Goal: Information Seeking & Learning: Find contact information

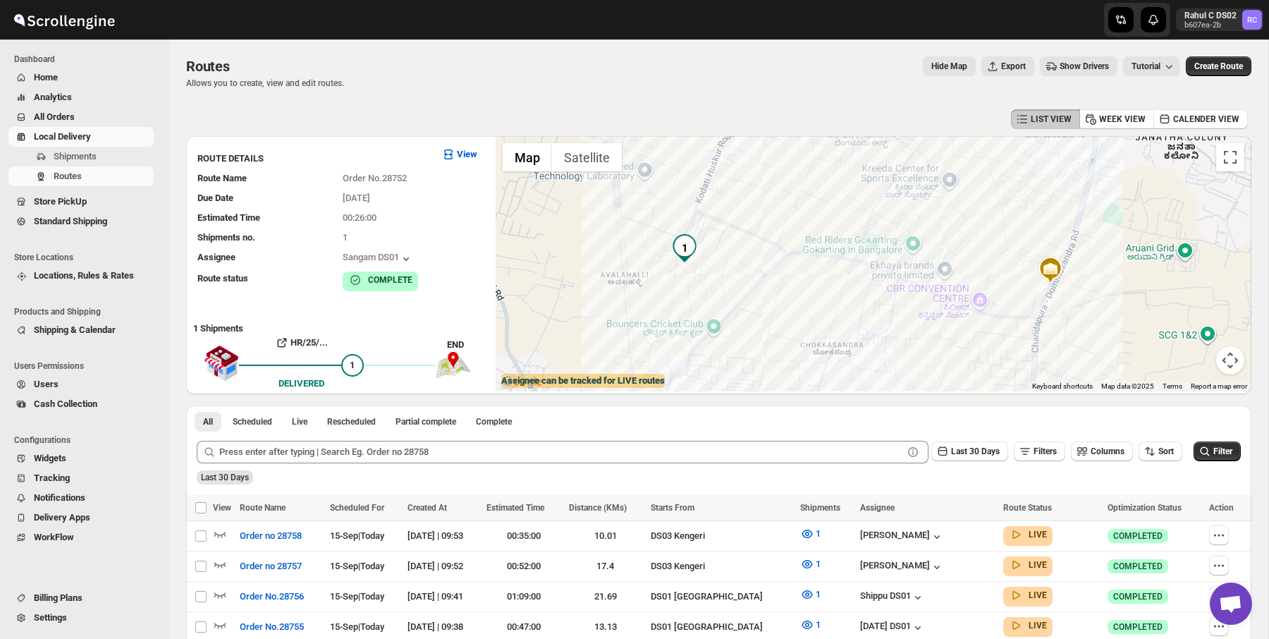
scroll to position [281, 0]
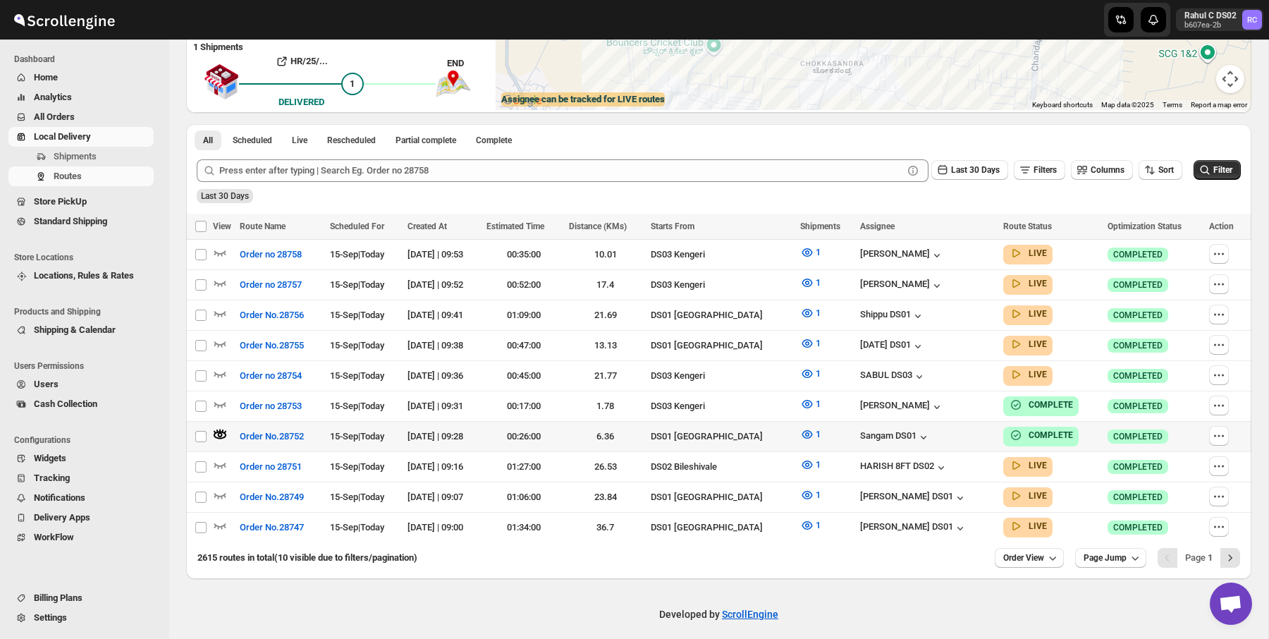
click at [134, 169] on button "Routes" at bounding box center [80, 176] width 145 height 20
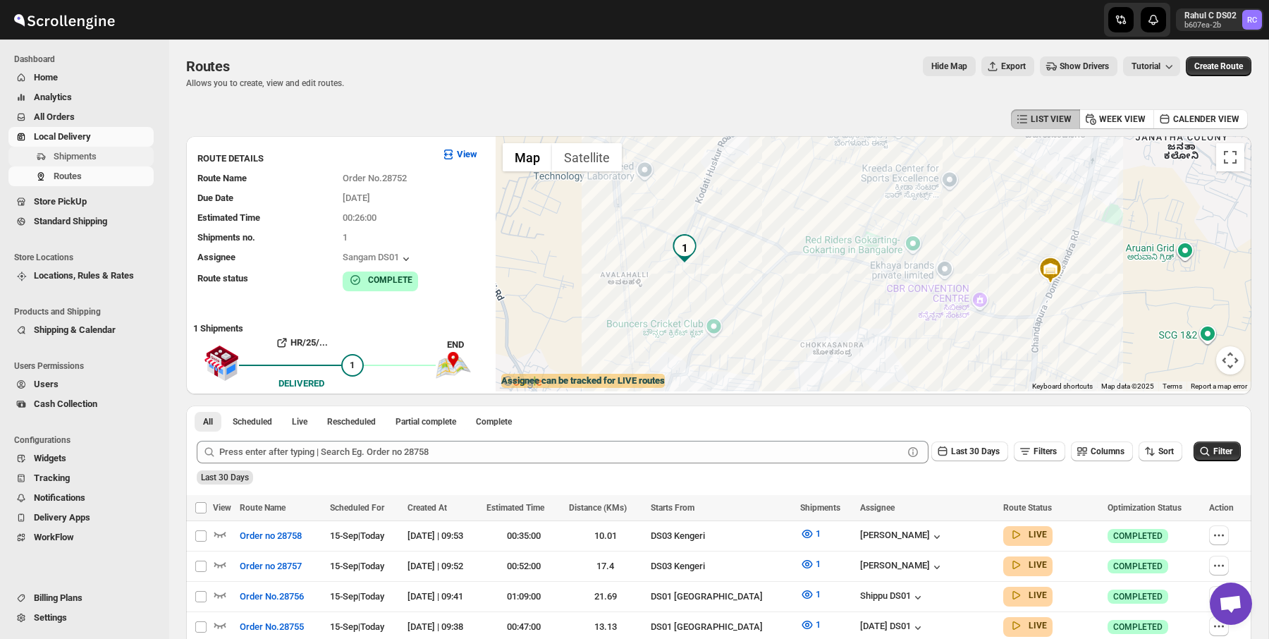
click at [140, 159] on span "Shipments" at bounding box center [102, 156] width 97 height 14
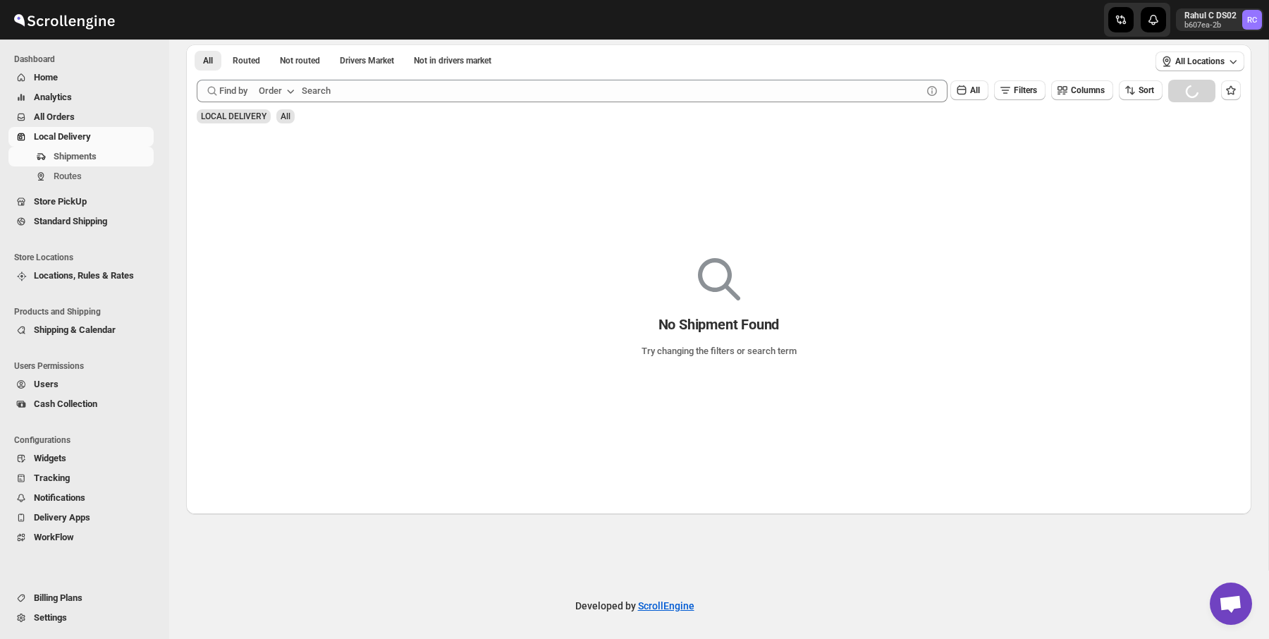
scroll to position [69, 0]
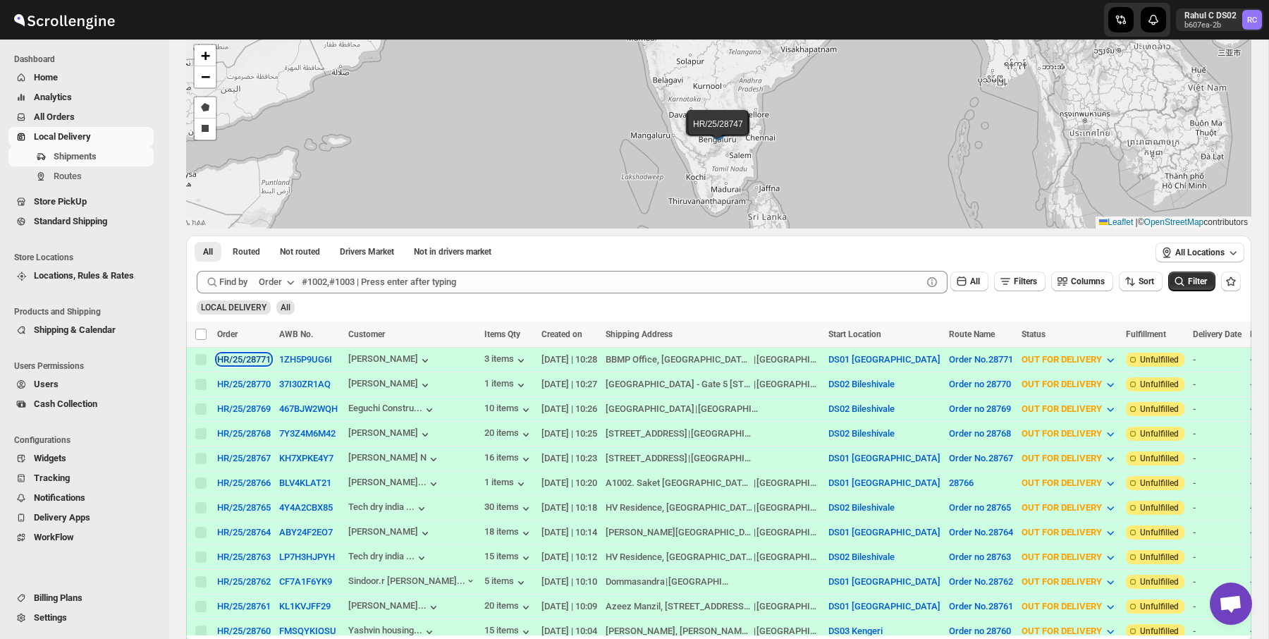
click at [259, 357] on div "HR/25/28771" at bounding box center [244, 359] width 54 height 11
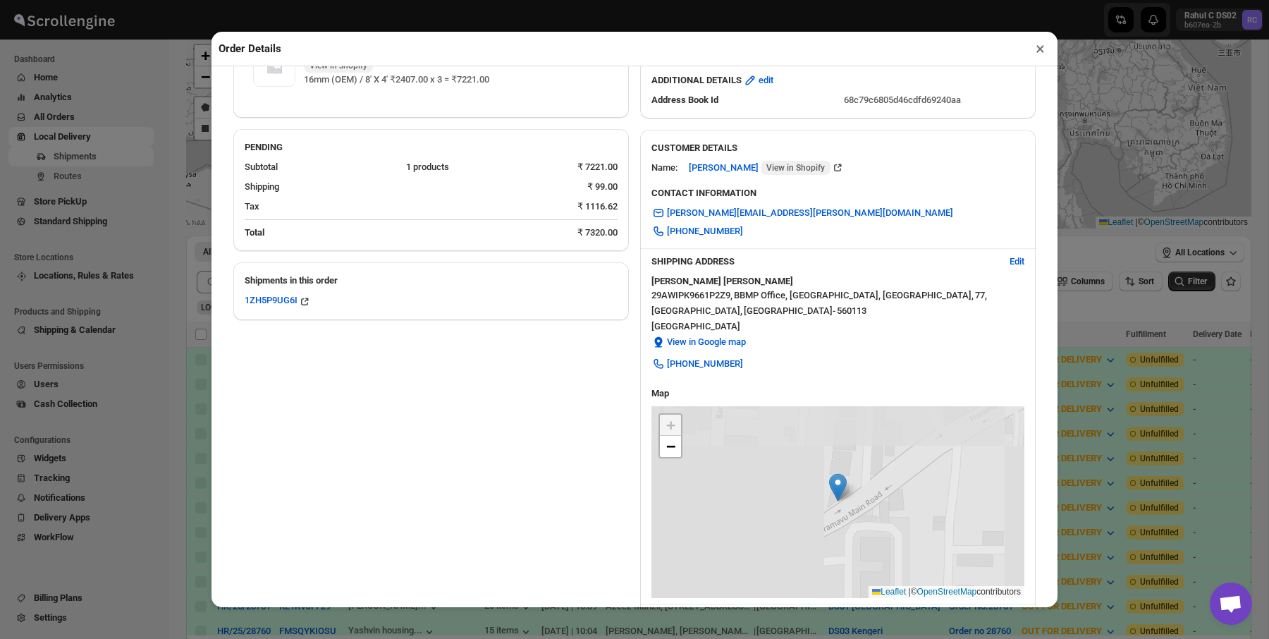
scroll to position [173, 0]
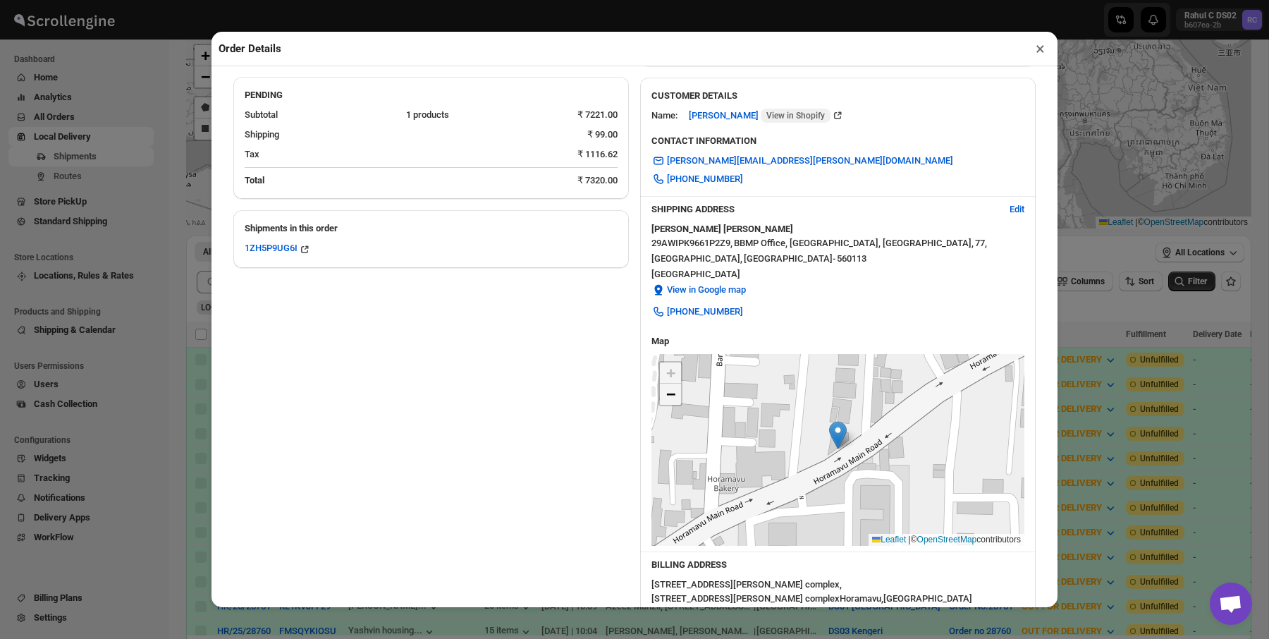
click at [675, 401] on link "−" at bounding box center [670, 394] width 21 height 21
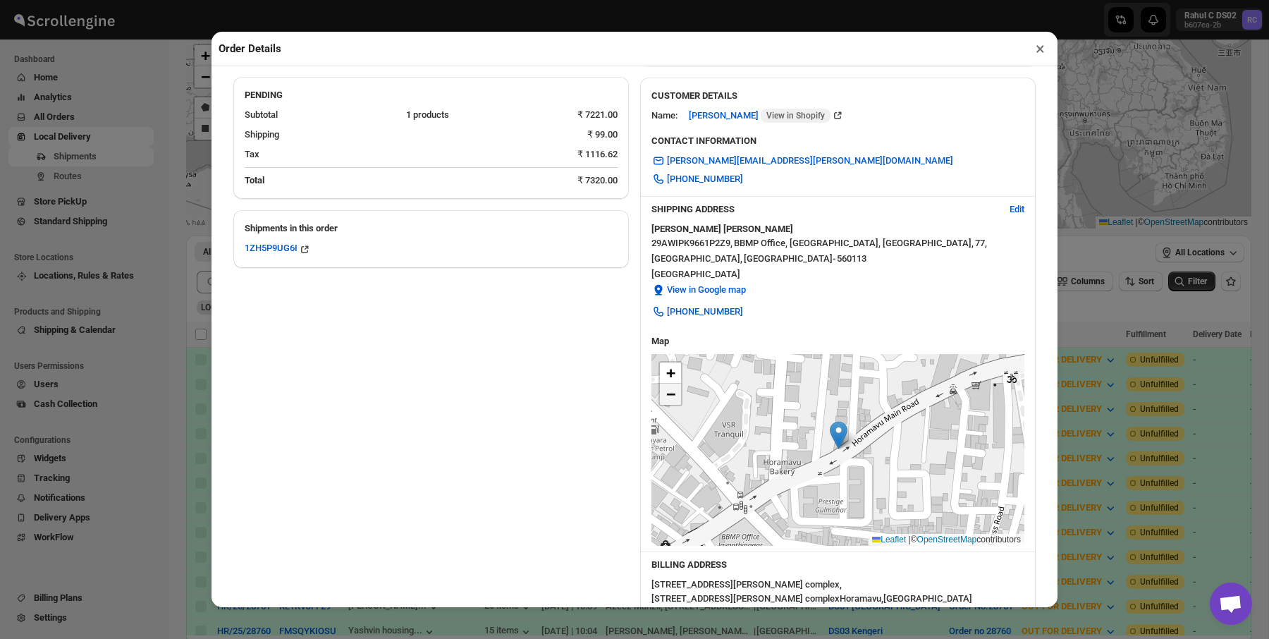
click at [675, 401] on link "−" at bounding box center [670, 394] width 21 height 21
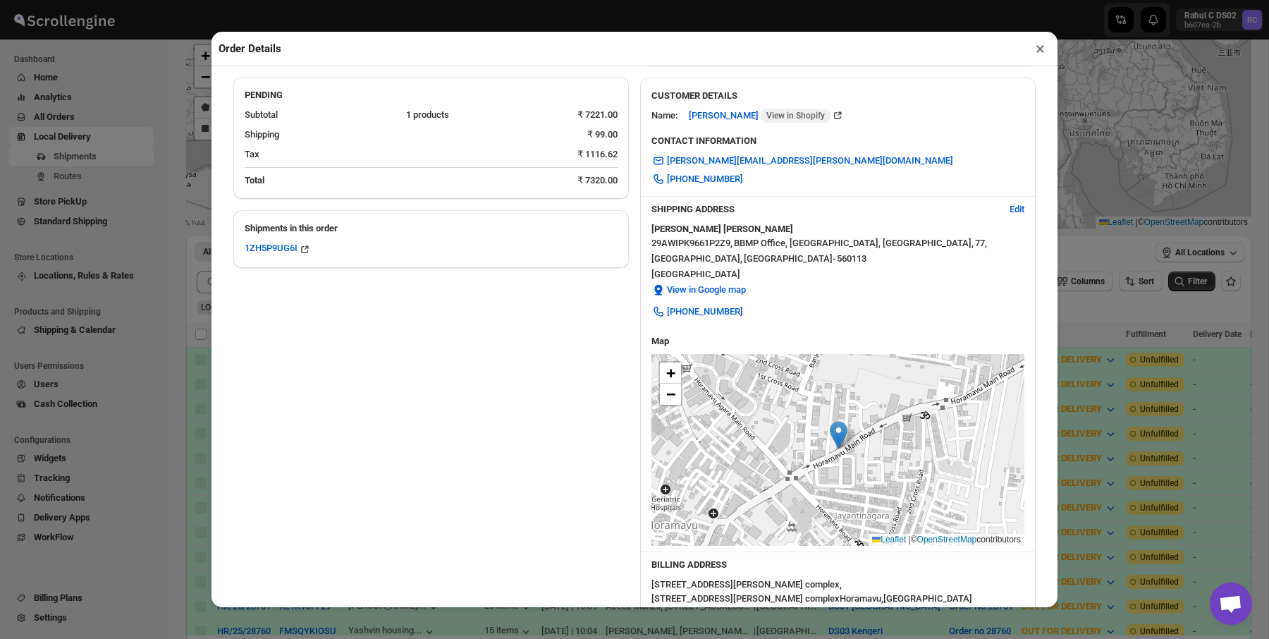
click at [929, 295] on div "View in Google map" at bounding box center [837, 292] width 373 height 18
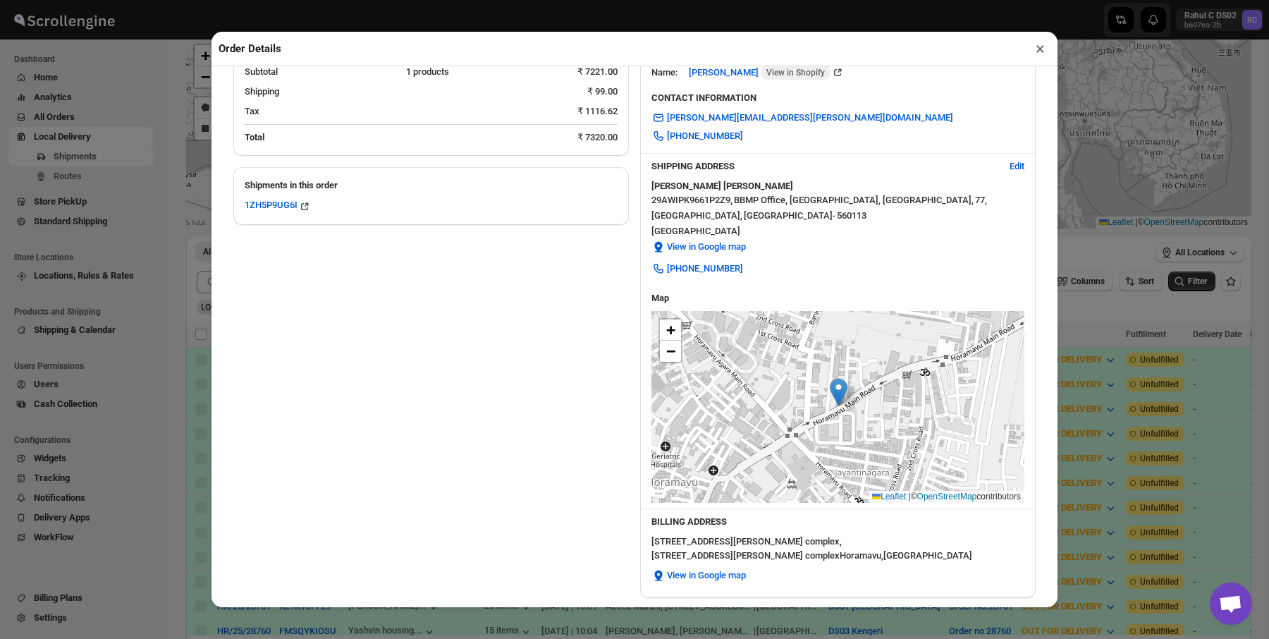
scroll to position [255, 0]
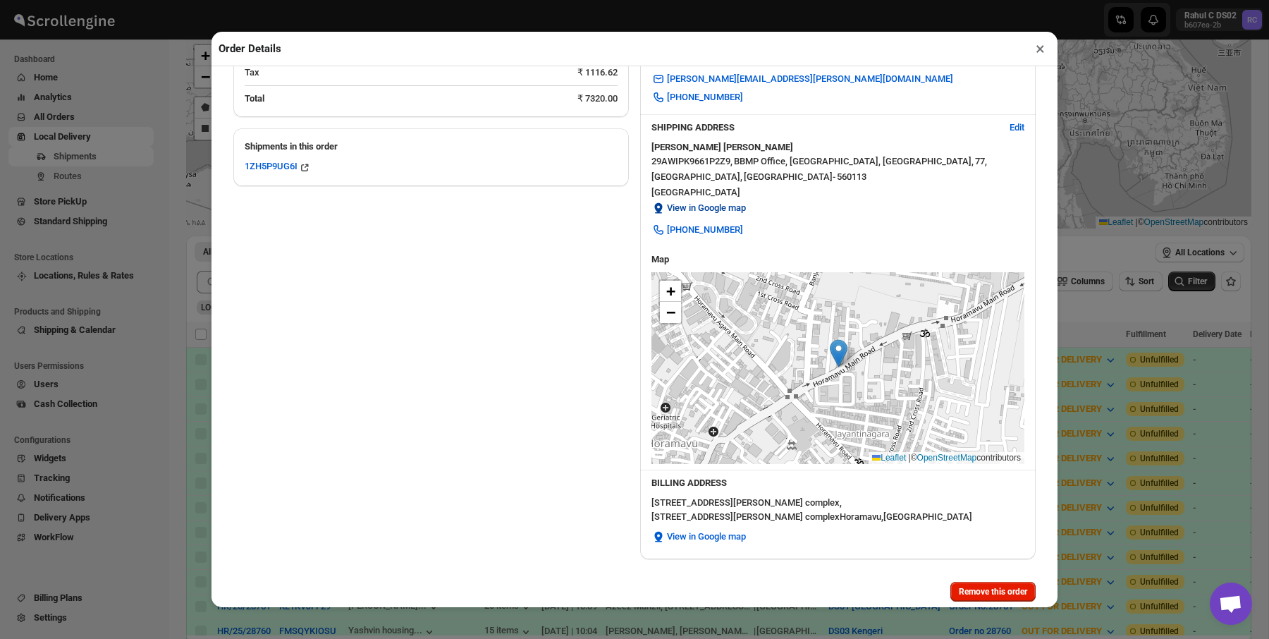
click at [730, 202] on span "View in Google map" at bounding box center [706, 208] width 79 height 14
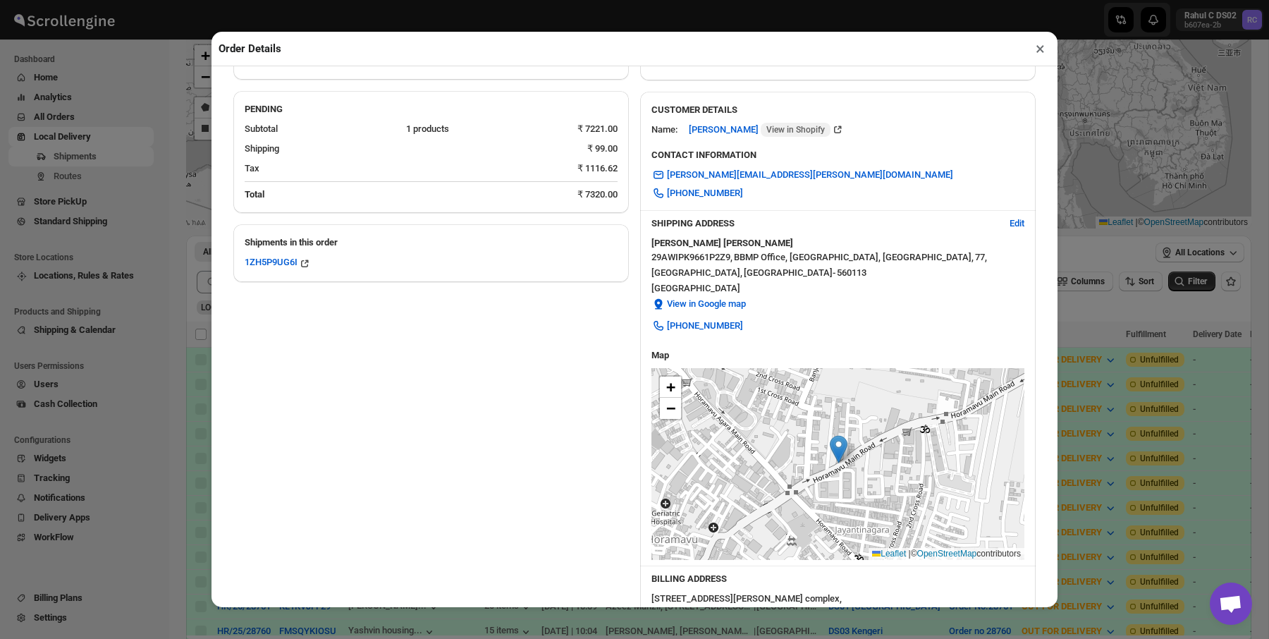
scroll to position [161, 0]
click at [695, 259] on span "29AWIPK9661P2Z9 ," at bounding box center [691, 256] width 81 height 14
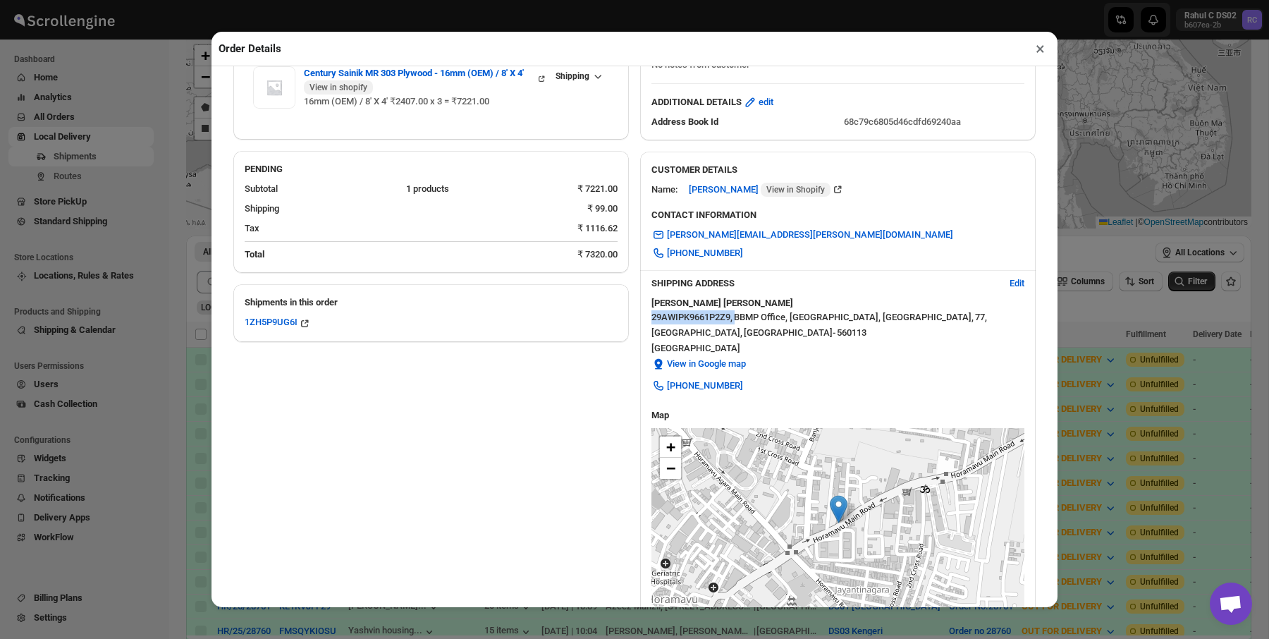
scroll to position [92, 0]
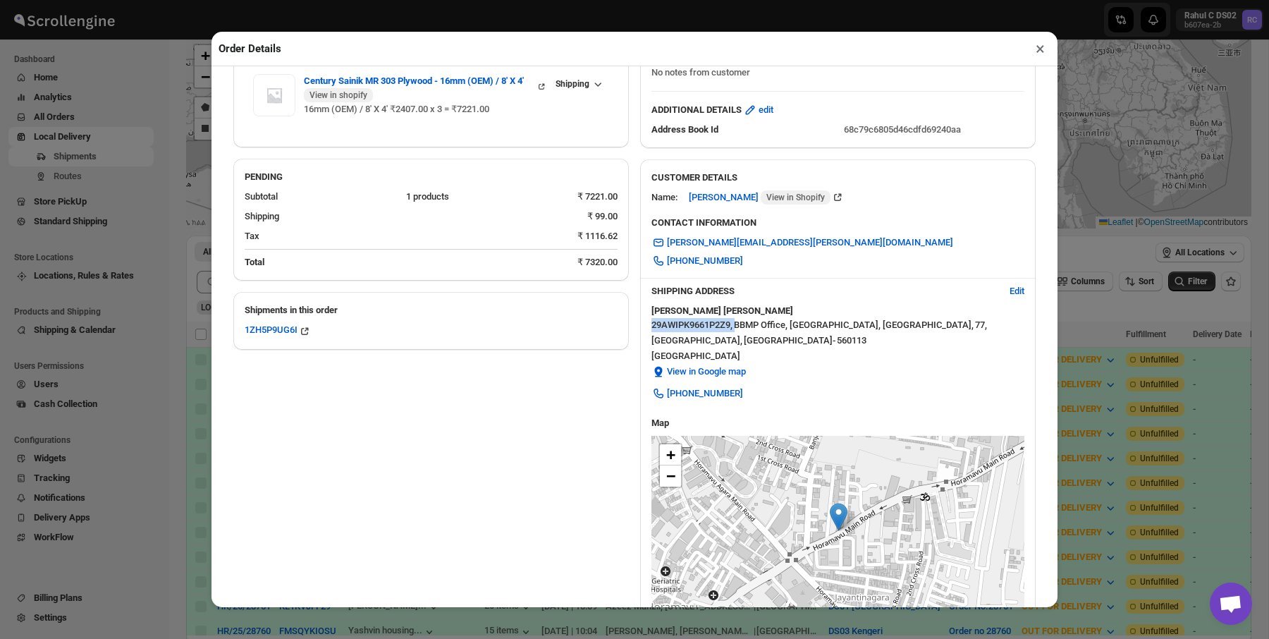
click at [808, 334] on div "Bengaluru , Karnataka - 560113" at bounding box center [837, 341] width 373 height 14
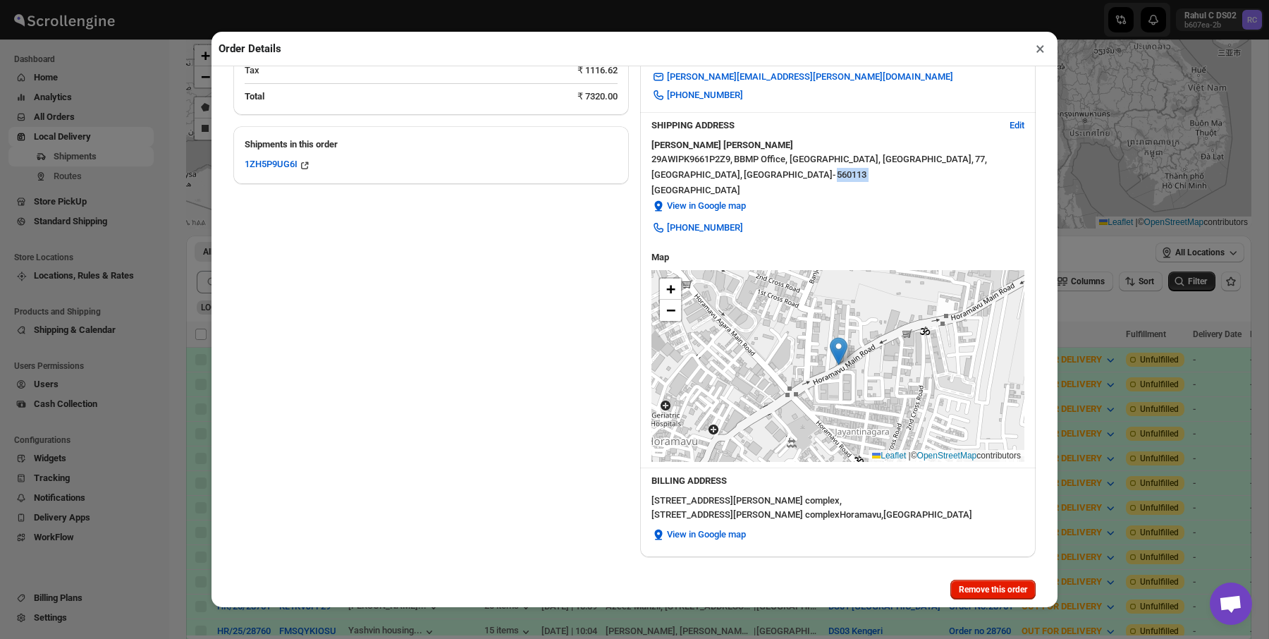
scroll to position [229, 0]
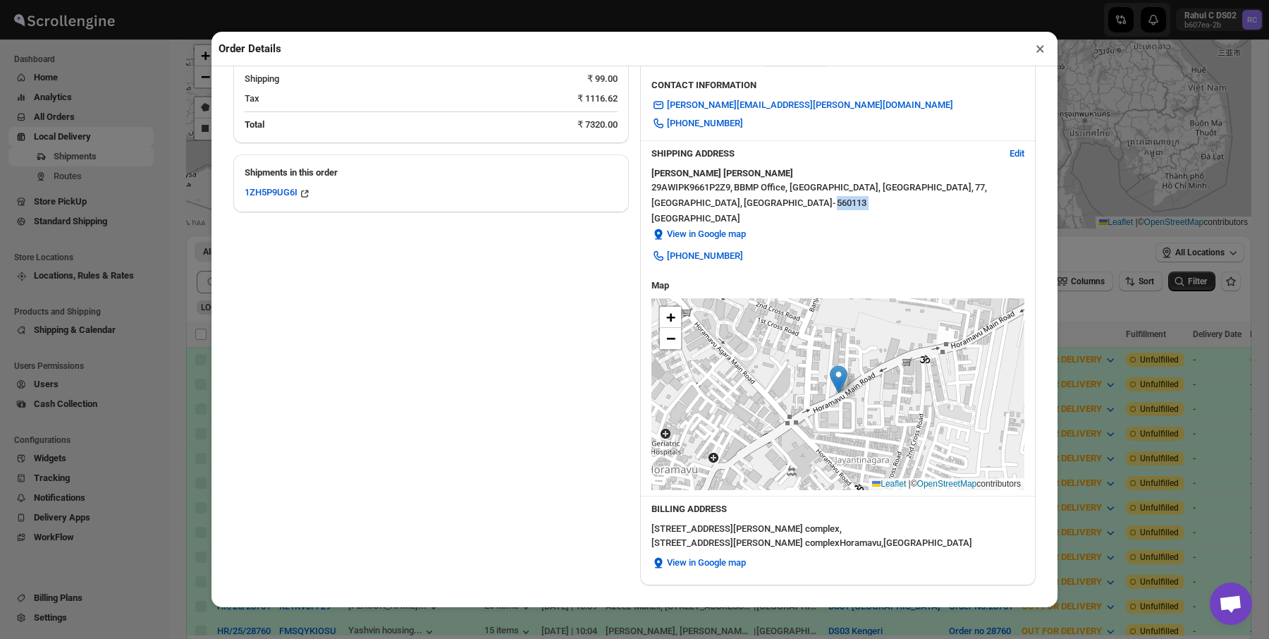
click at [738, 169] on div "Nishant Kumar" at bounding box center [837, 173] width 373 height 14
click at [733, 185] on span "29AWIPK9661P2Z9 ," at bounding box center [691, 188] width 81 height 14
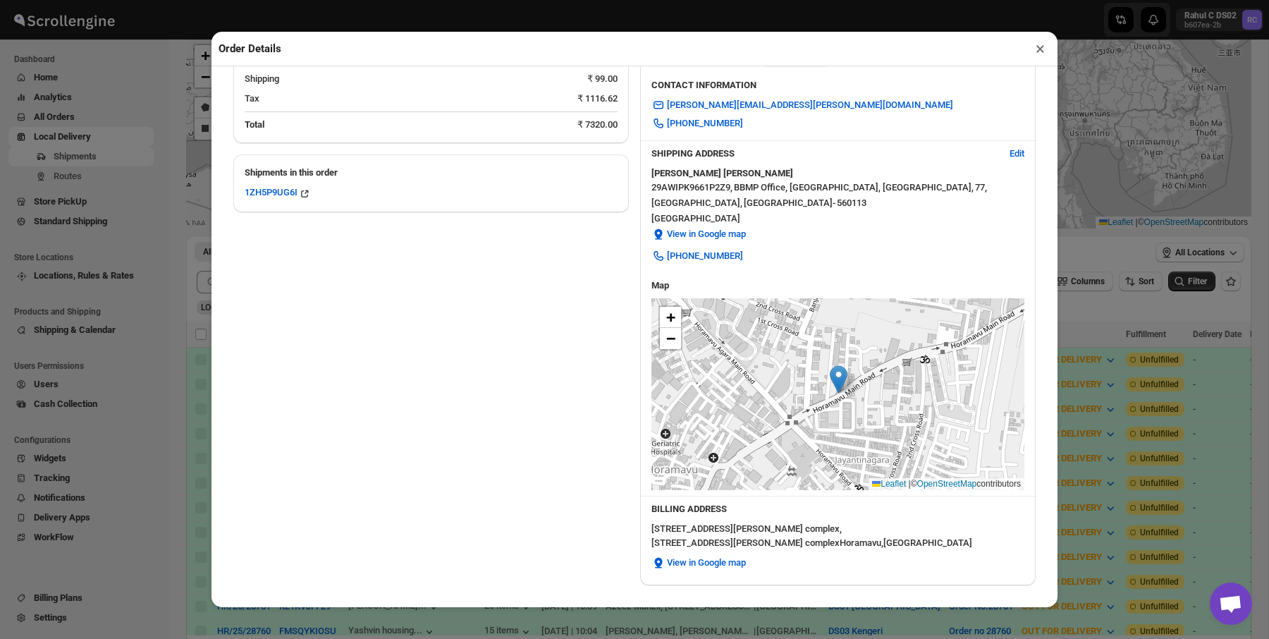
click at [705, 154] on h3 "SHIPPING ADDRESS" at bounding box center [824, 154] width 347 height 14
click at [746, 173] on div "Nishant Kumar" at bounding box center [837, 173] width 373 height 14
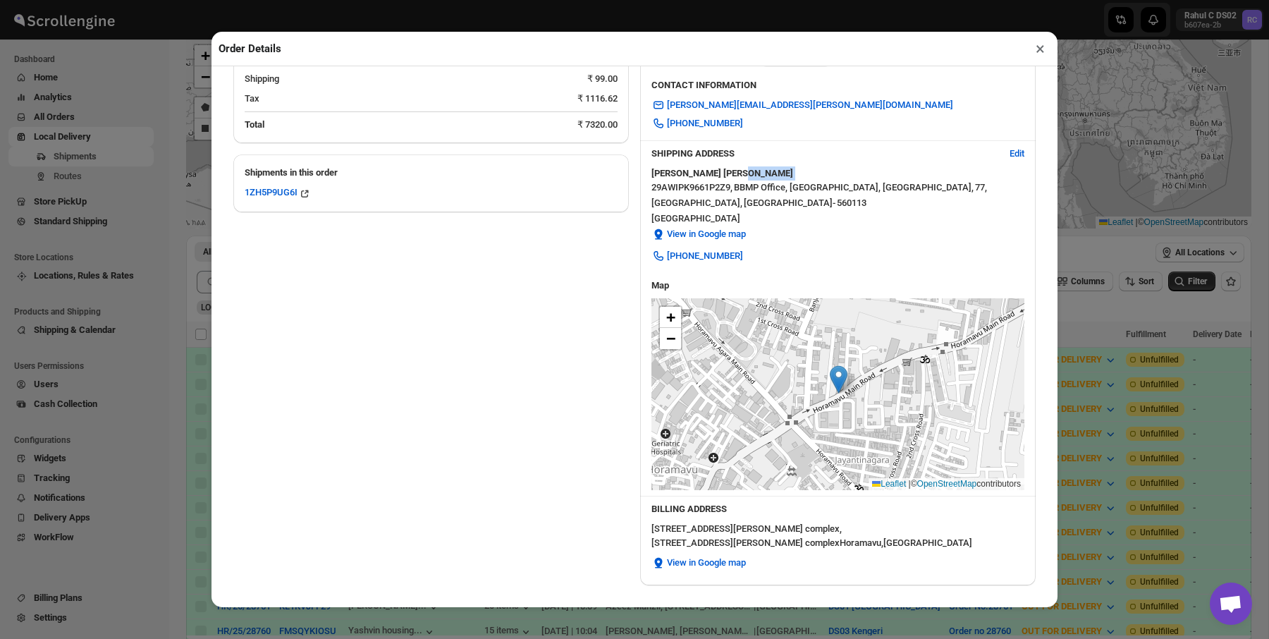
click at [755, 163] on div "SHIPPING ADDRESS Edit" at bounding box center [837, 150] width 373 height 31
click at [753, 190] on span "BBMP Office, Kalkere Main Road, Jayanti Nagar, Horamavu ," at bounding box center [854, 188] width 240 height 14
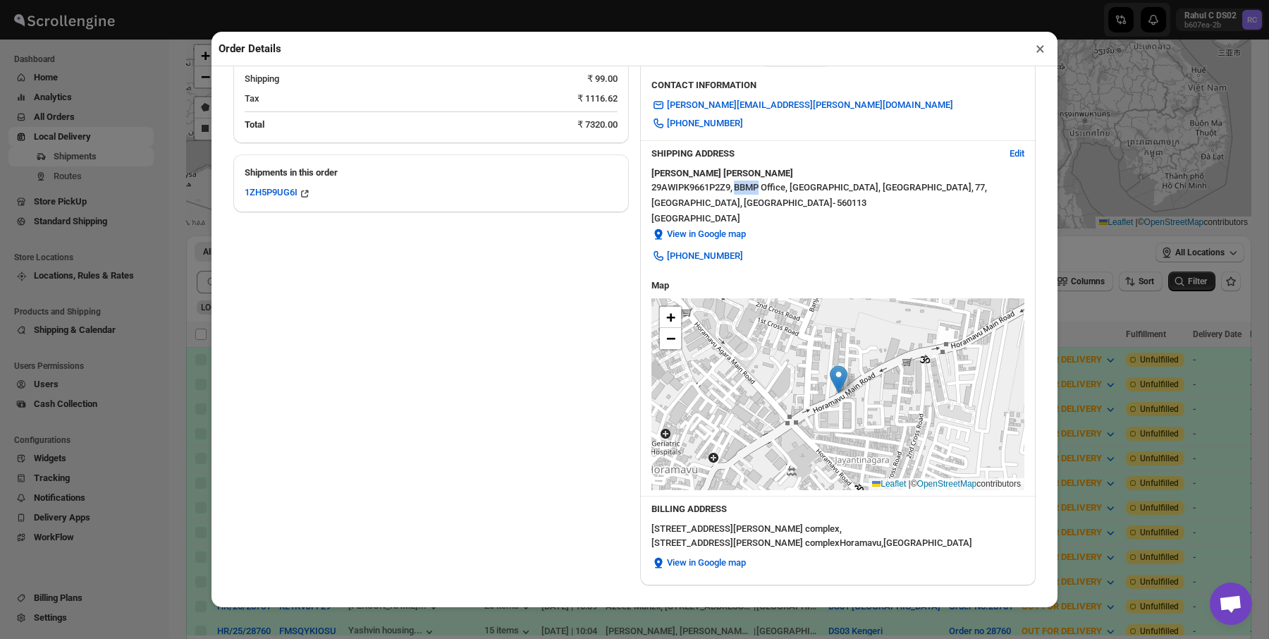
click at [753, 190] on span "BBMP Office, Kalkere Main Road, Jayanti Nagar, Horamavu ," at bounding box center [854, 188] width 240 height 14
click at [716, 190] on span "29AWIPK9661P2Z9 ," at bounding box center [691, 188] width 81 height 14
click at [723, 191] on span "29AWIPK9661P2Z9 ," at bounding box center [691, 188] width 81 height 14
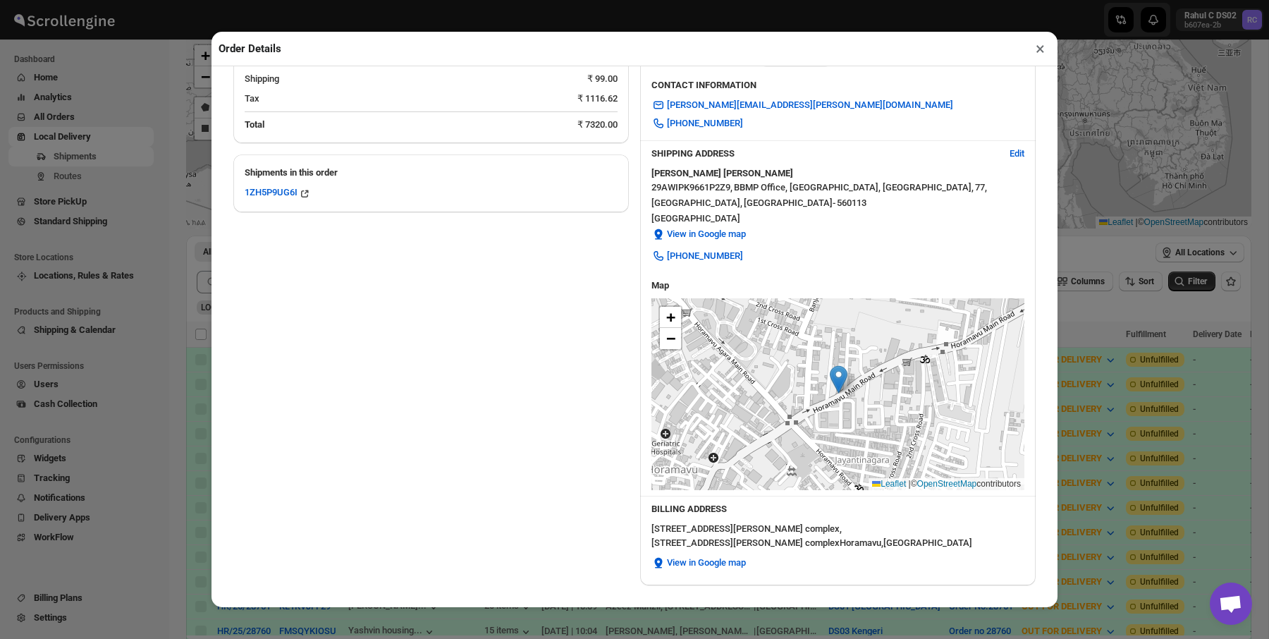
click at [723, 191] on span "29AWIPK9661P2Z9 ," at bounding box center [691, 188] width 81 height 14
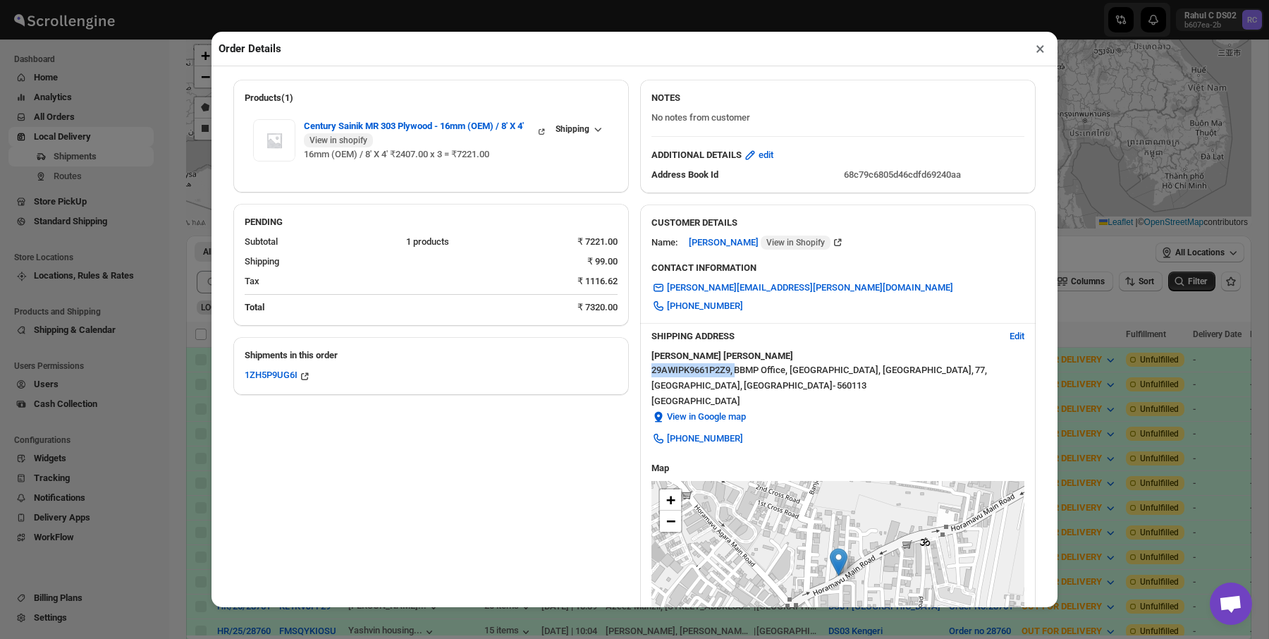
scroll to position [0, 0]
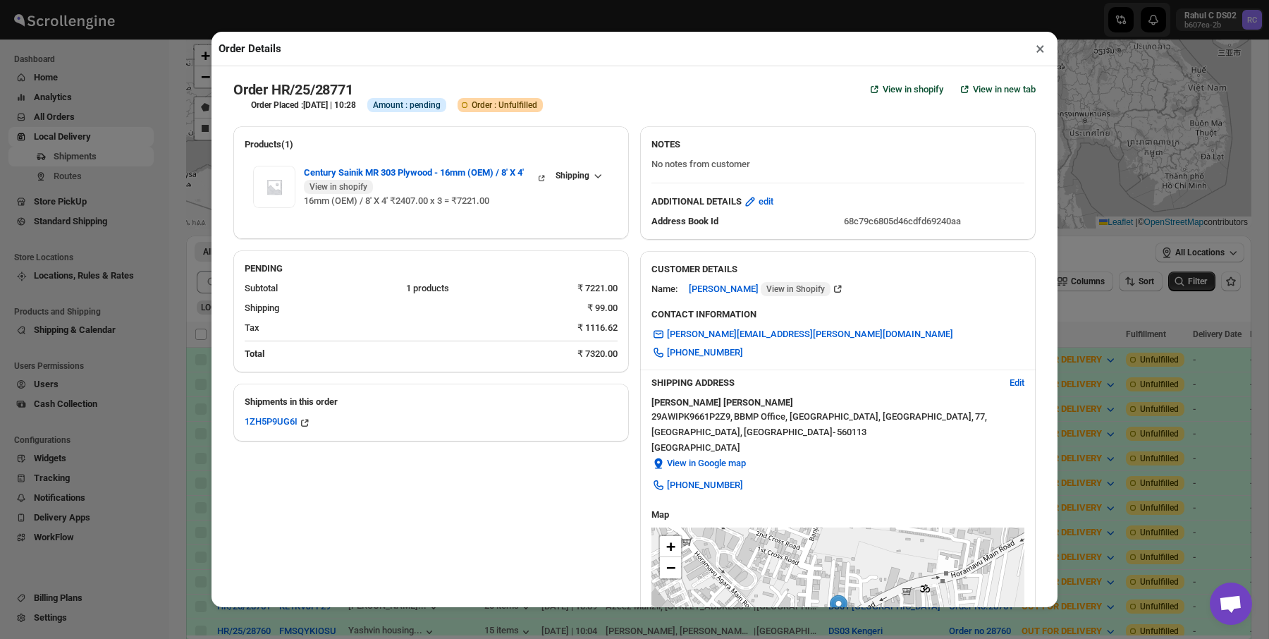
click at [745, 425] on span "Karnataka -" at bounding box center [790, 432] width 92 height 14
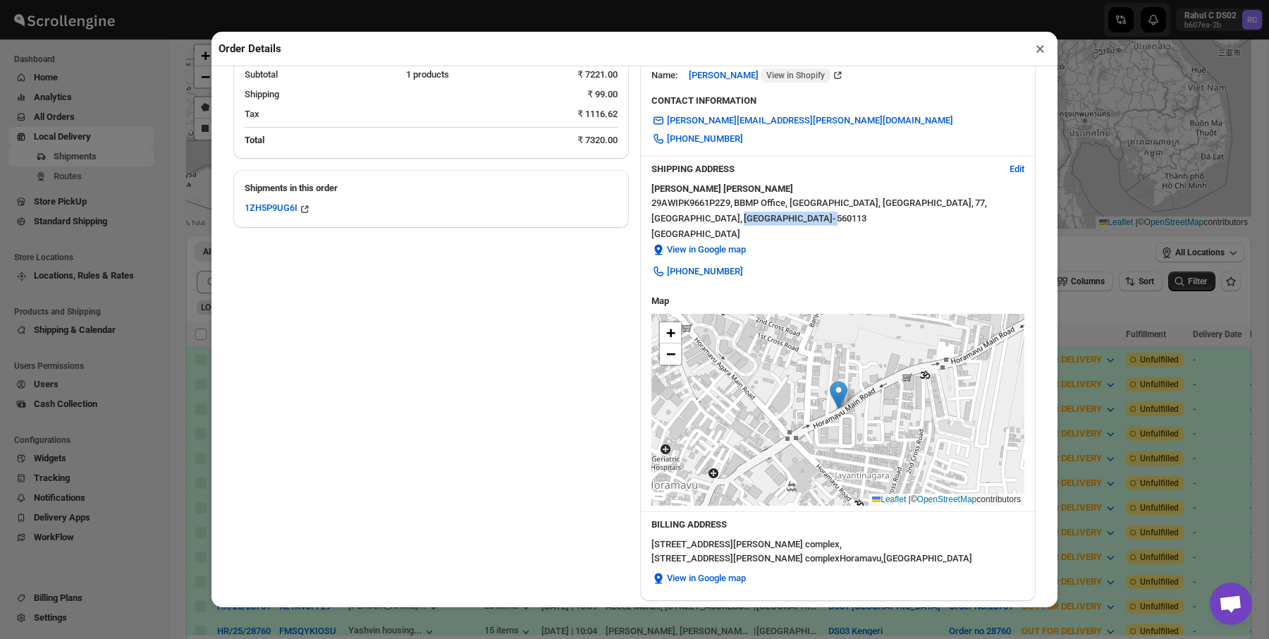
scroll to position [279, 0]
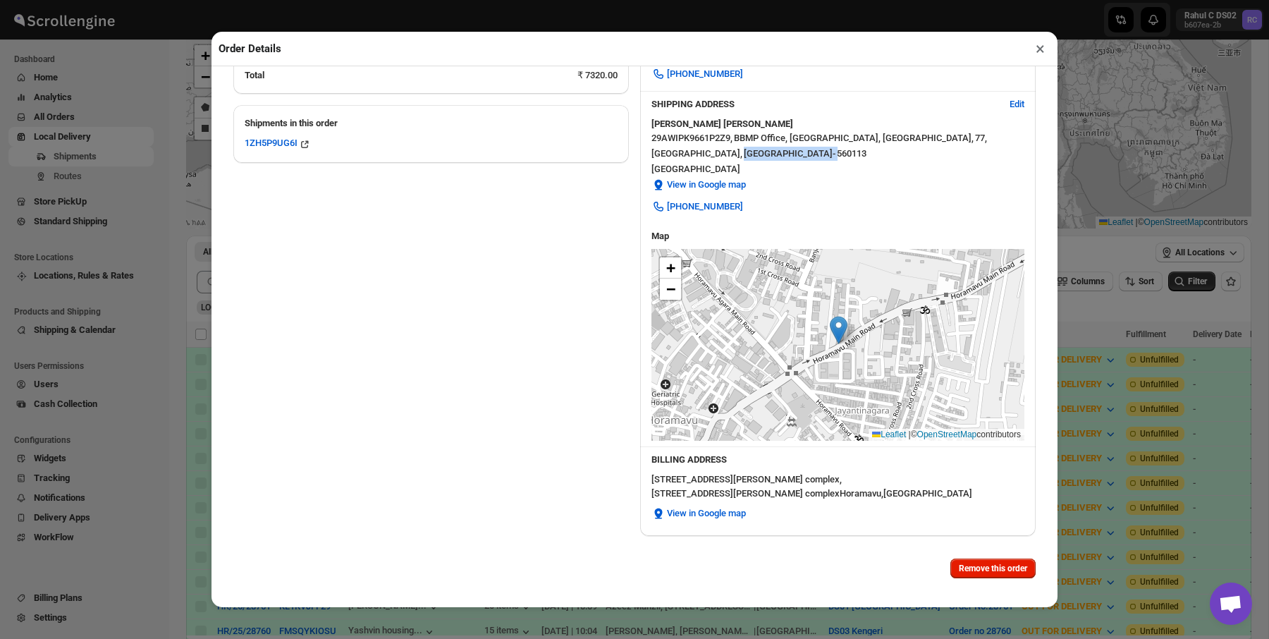
click at [772, 475] on div "77,1st floor ,shanti narayan complex, 77,1st floor ,shanti Narayan complex Hora…" at bounding box center [837, 486] width 373 height 28
click at [692, 117] on div "Nishant Kumar" at bounding box center [837, 124] width 373 height 14
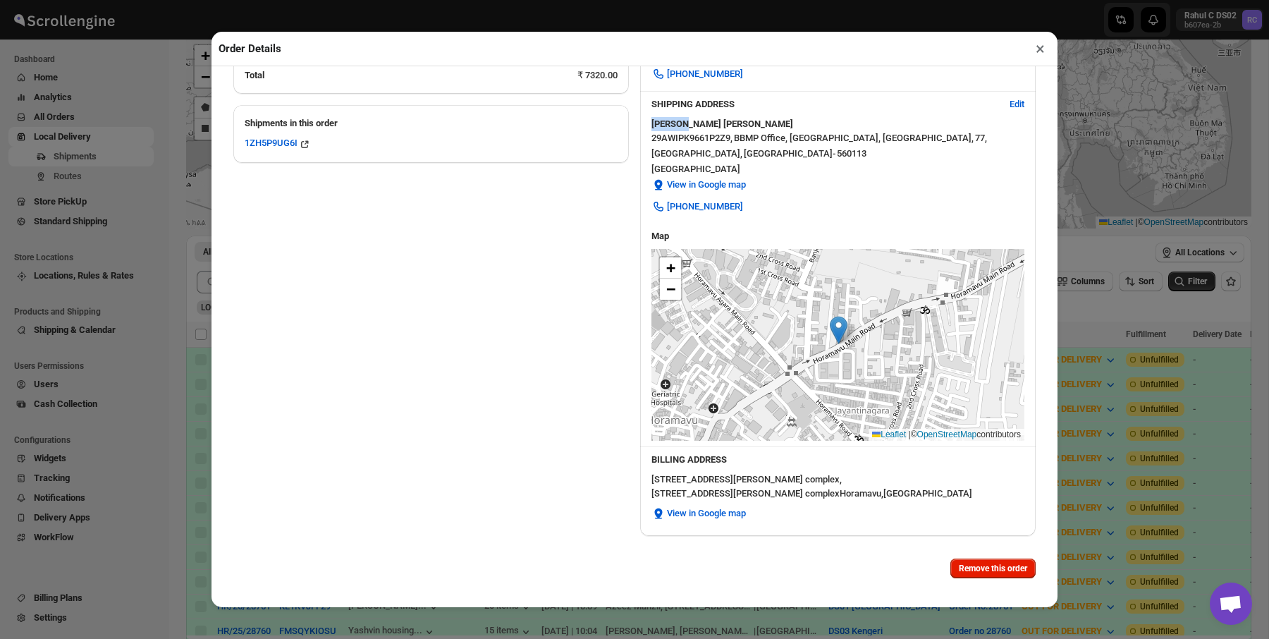
click at [692, 117] on div "Nishant Kumar" at bounding box center [837, 124] width 373 height 14
click at [709, 131] on span "29AWIPK9661P2Z9 ," at bounding box center [691, 138] width 81 height 14
click at [745, 126] on div "Nishant Kumar" at bounding box center [837, 124] width 373 height 14
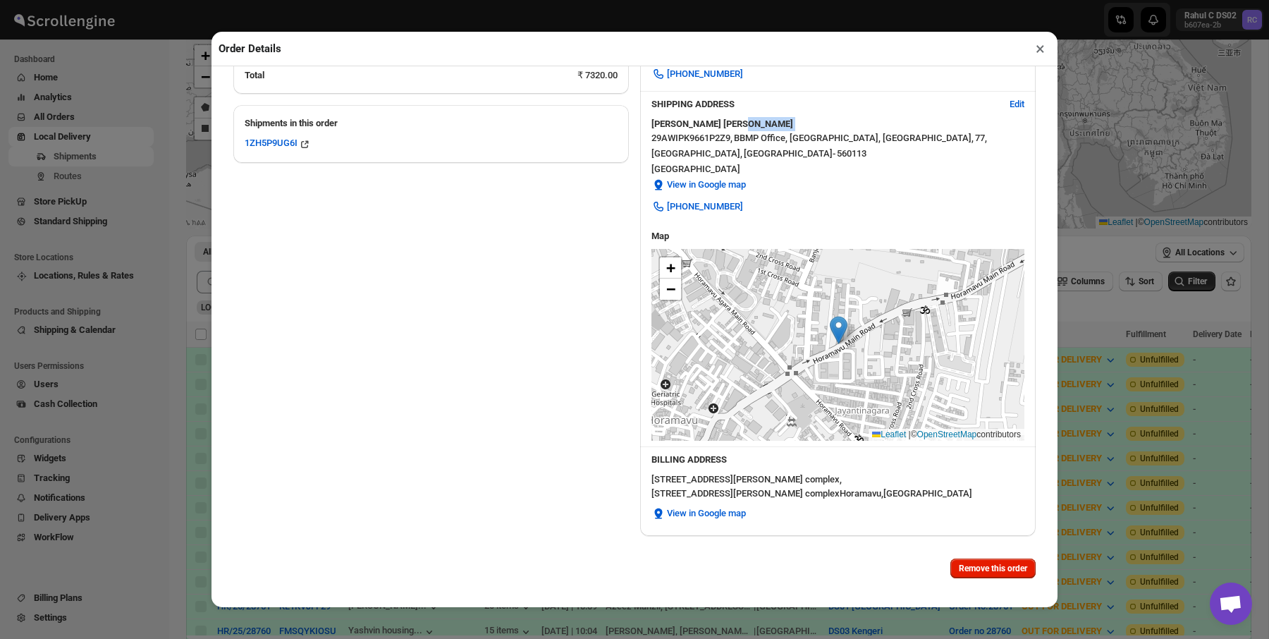
click at [745, 126] on div "Nishant Kumar" at bounding box center [837, 124] width 373 height 14
click at [733, 135] on span "29AWIPK9661P2Z9 ," at bounding box center [691, 138] width 81 height 14
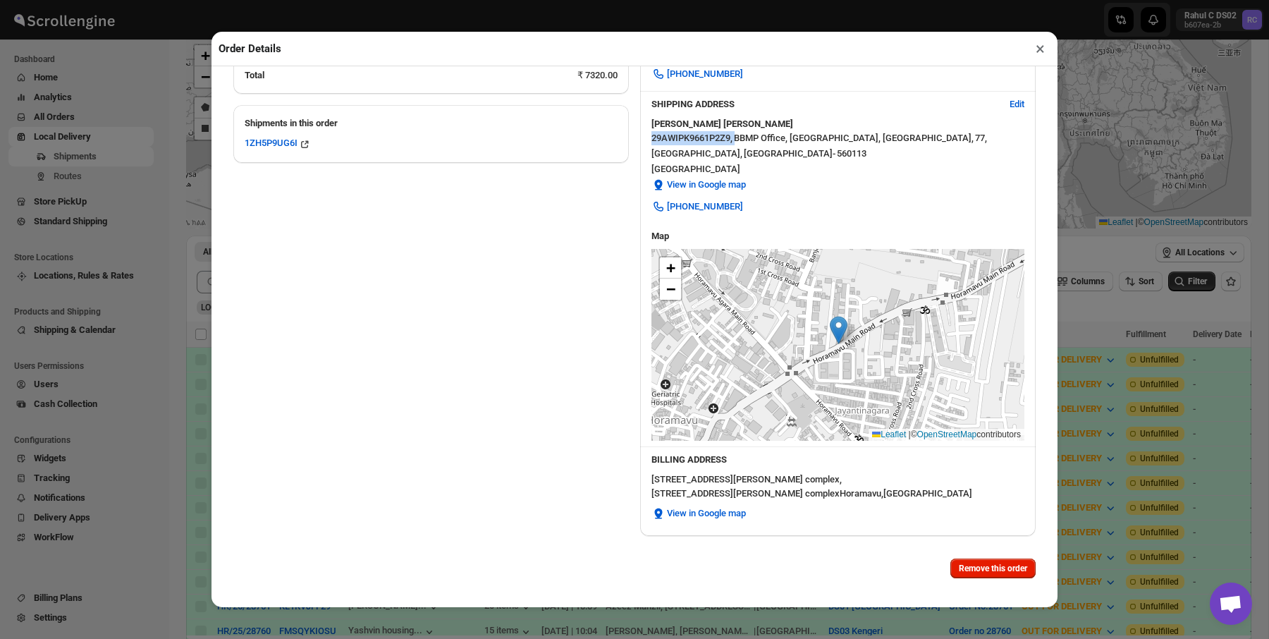
click at [733, 135] on span "29AWIPK9661P2Z9 ," at bounding box center [691, 138] width 81 height 14
click at [837, 147] on span "560113" at bounding box center [852, 154] width 30 height 14
click at [750, 147] on div "Bengaluru , Karnataka - 560113" at bounding box center [837, 154] width 373 height 14
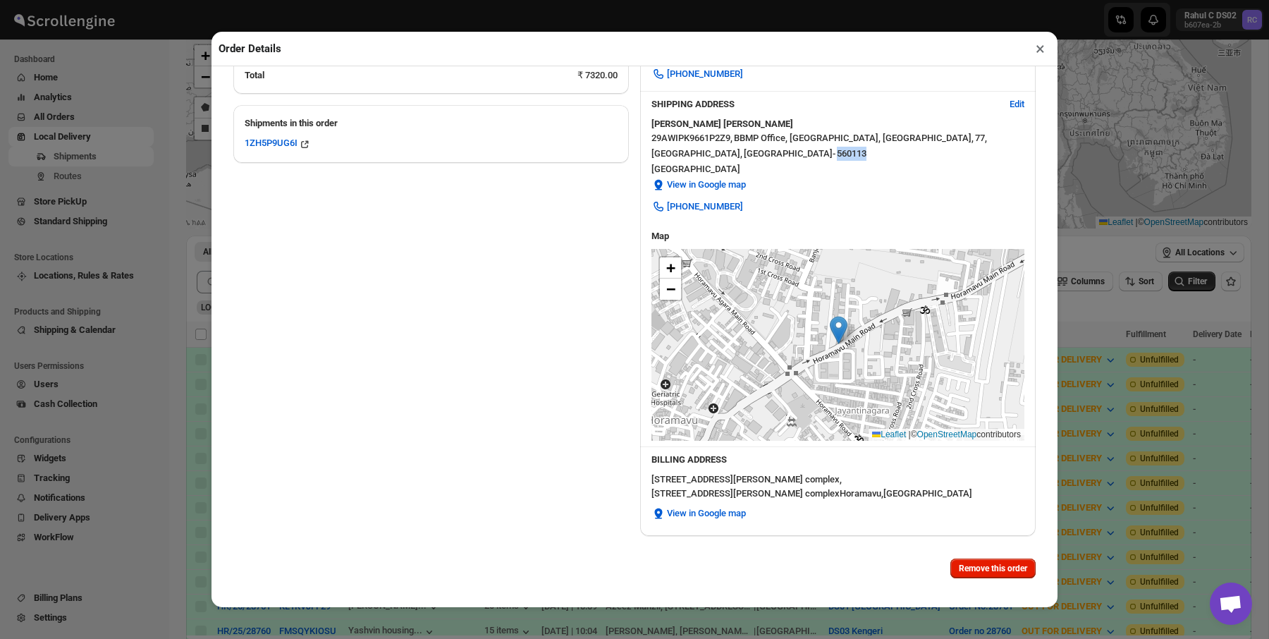
click at [750, 147] on div "Bengaluru , Karnataka - 560113" at bounding box center [837, 154] width 373 height 14
click at [725, 140] on span "29AWIPK9661P2Z9 ," at bounding box center [691, 138] width 81 height 14
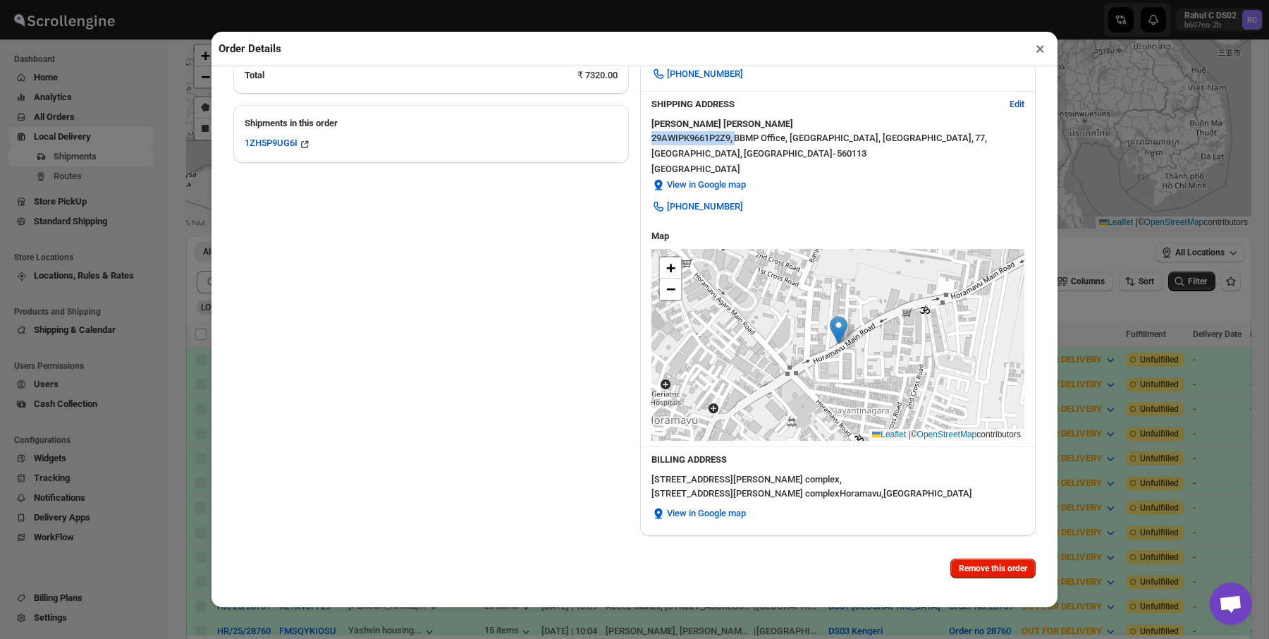
click at [725, 140] on span "29AWIPK9661P2Z9 ," at bounding box center [691, 138] width 81 height 14
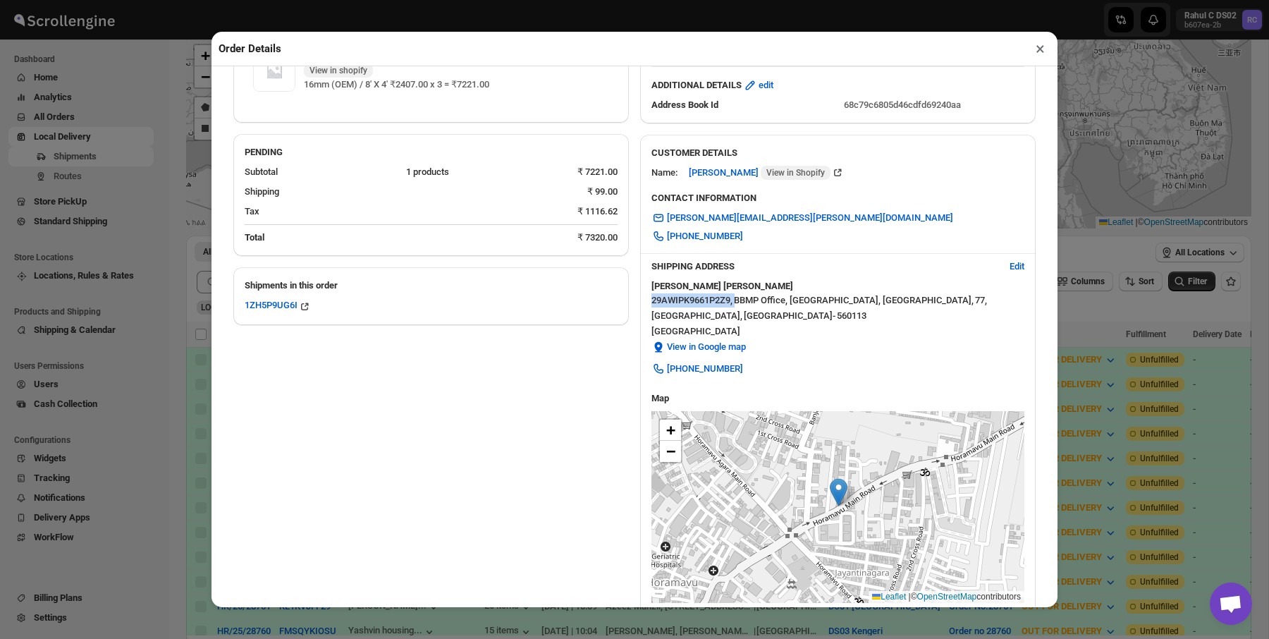
scroll to position [152, 0]
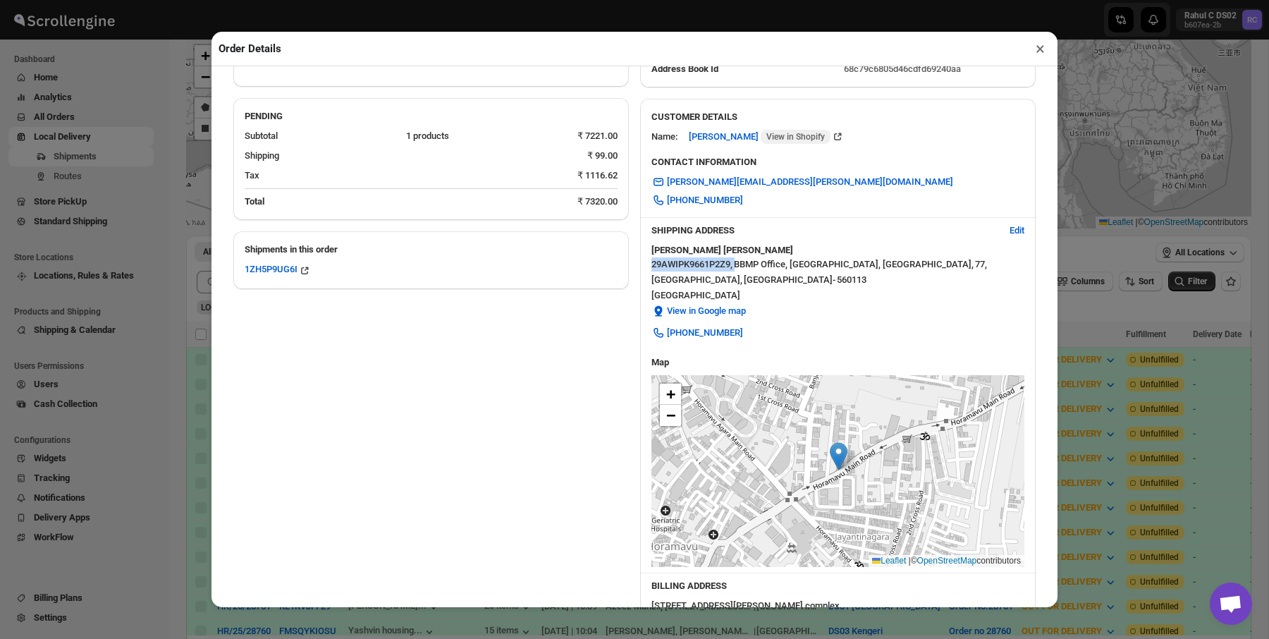
click at [768, 264] on span "BBMP Office, Kalkere Main Road, Jayanti Nagar, Horamavu ," at bounding box center [854, 264] width 240 height 14
click at [837, 276] on span "560113" at bounding box center [852, 280] width 30 height 14
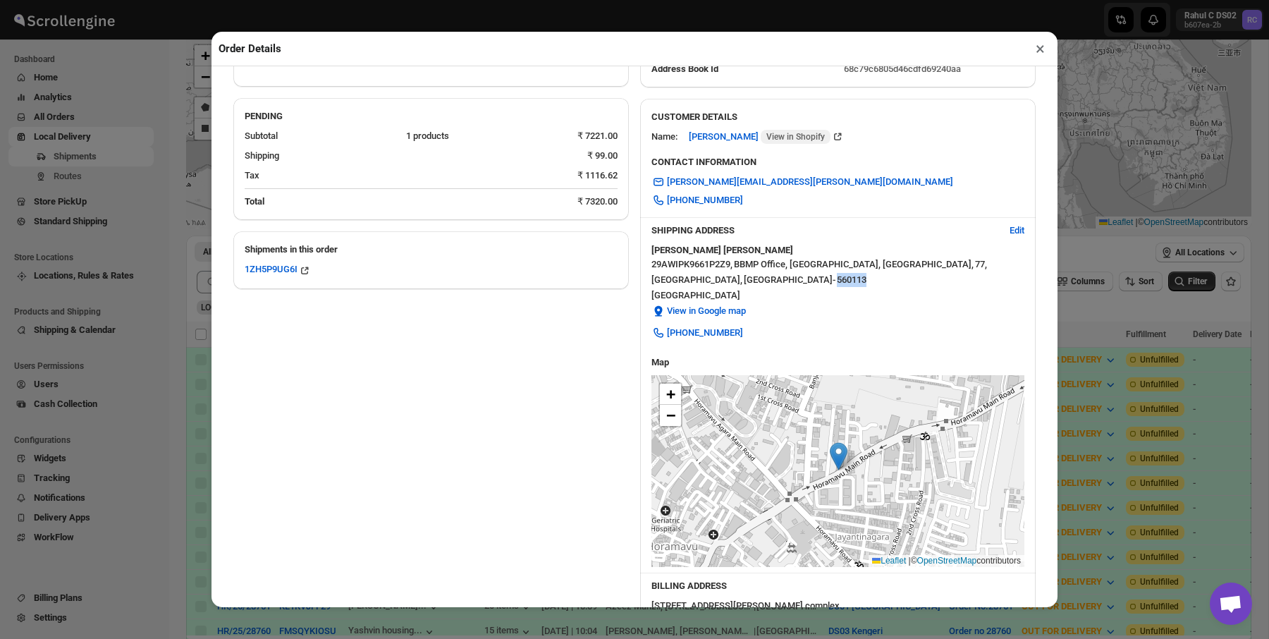
click at [786, 274] on div "Bengaluru , Karnataka - 560113" at bounding box center [837, 280] width 373 height 14
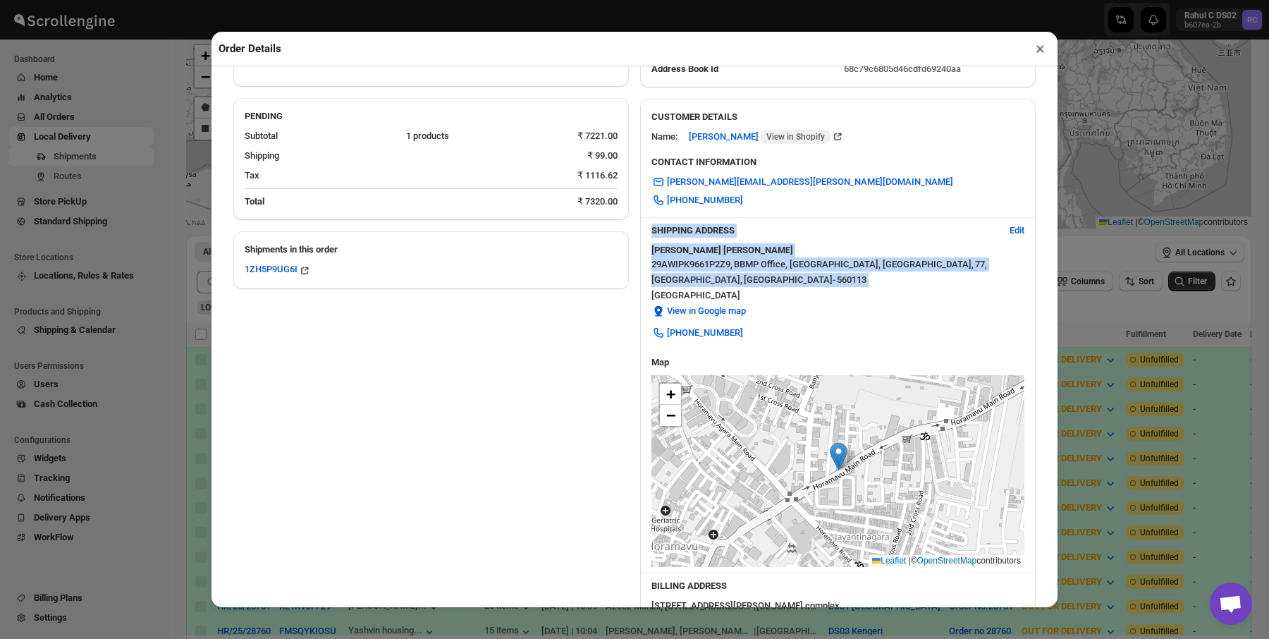
drag, startPoint x: 786, startPoint y: 274, endPoint x: 669, endPoint y: 230, distance: 124.9
click at [669, 230] on div "SHIPPING ADDRESS Edit Nishant Kumar 29AWIPK9661P2Z9 , BBMP Office, Kalkere Main…" at bounding box center [838, 284] width 396 height 132
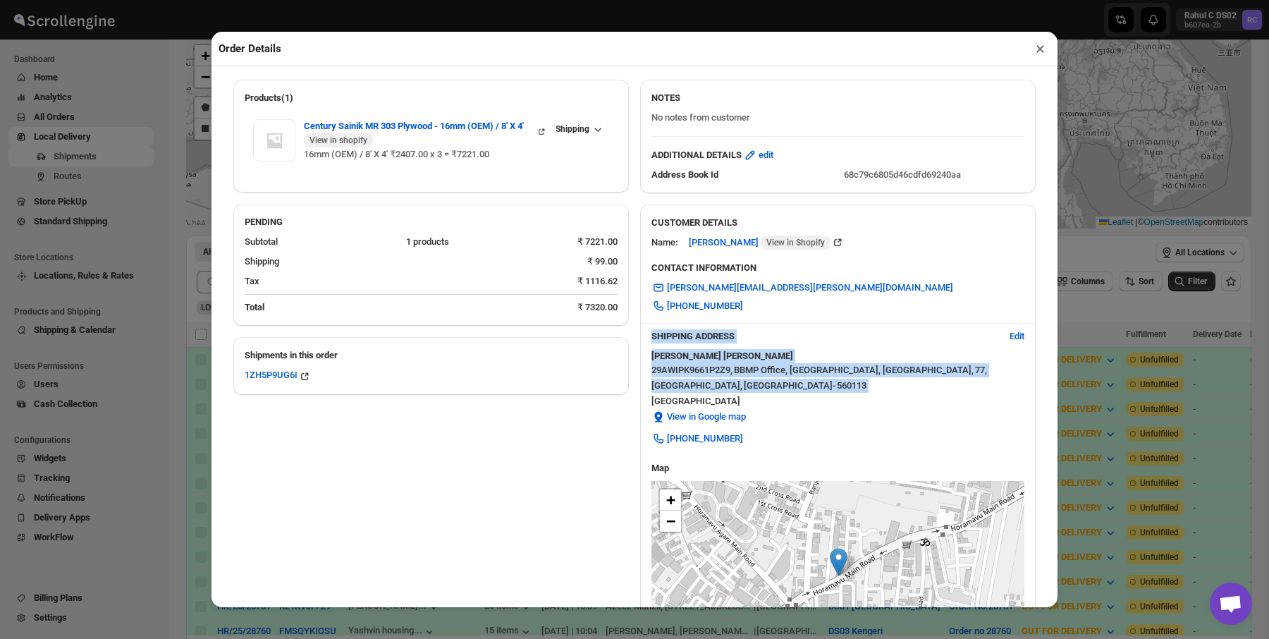
click at [802, 394] on span "[GEOGRAPHIC_DATA]" at bounding box center [837, 401] width 373 height 14
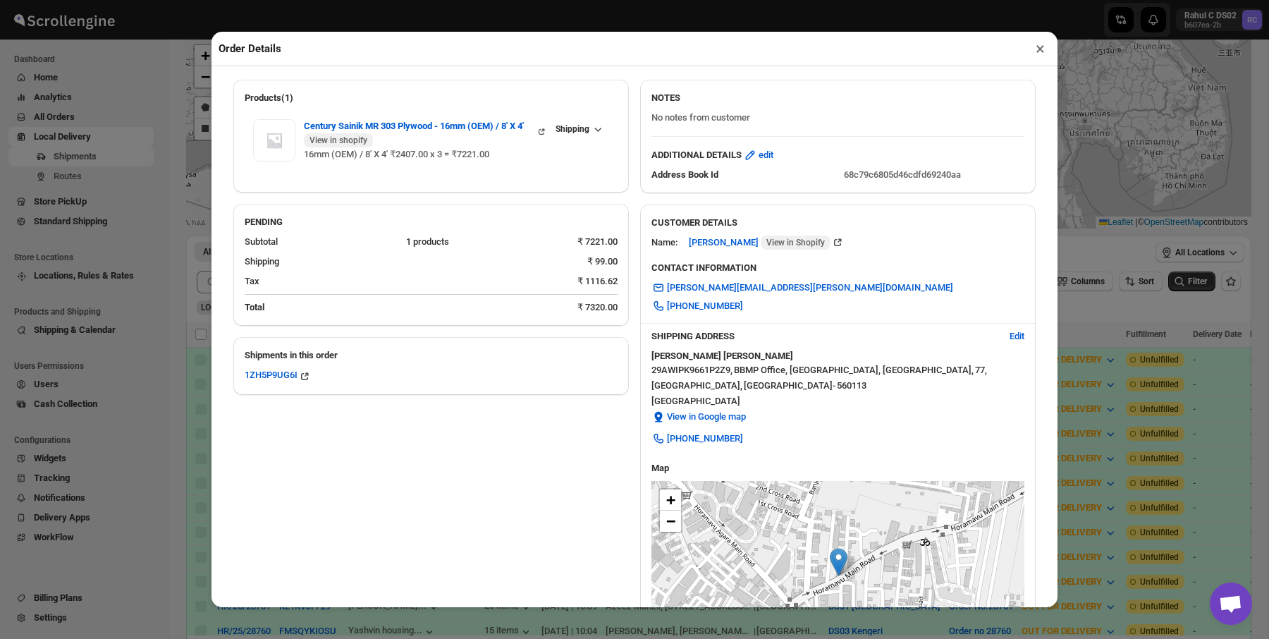
click at [802, 394] on span "[GEOGRAPHIC_DATA]" at bounding box center [837, 401] width 373 height 14
click at [824, 376] on div "29AWIPK9661P2Z9 , BBMP Office, Kalkere Main Road, Jayanti Nagar, Horamavu , 77 …" at bounding box center [837, 395] width 373 height 65
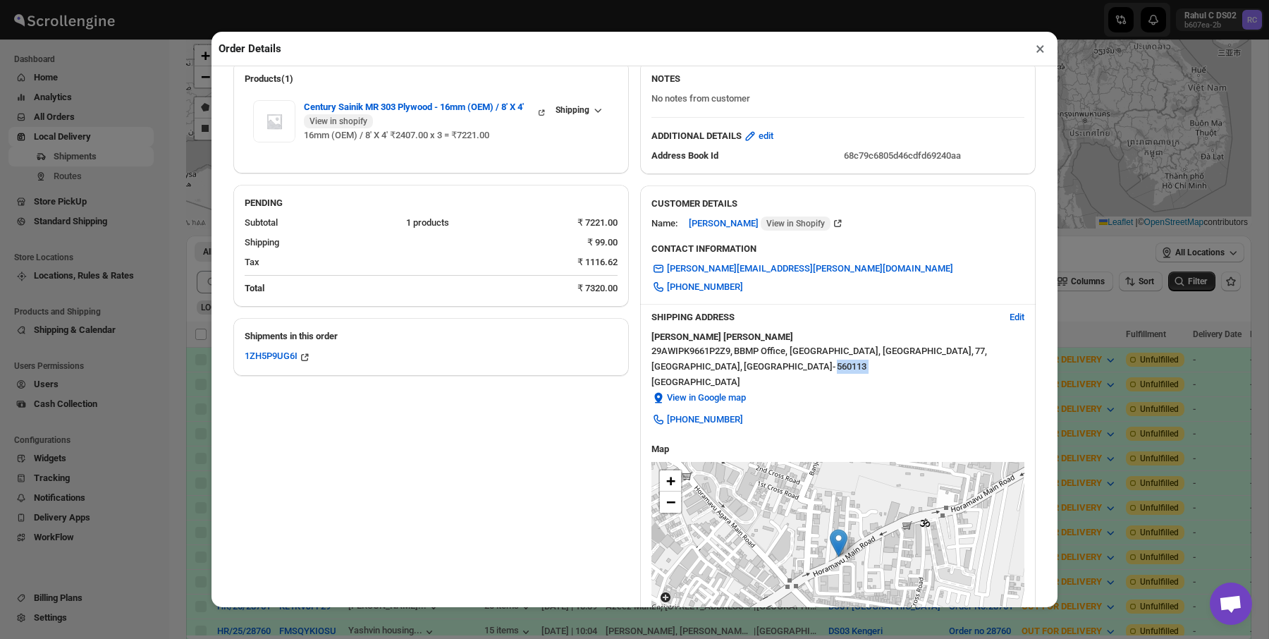
scroll to position [71, 0]
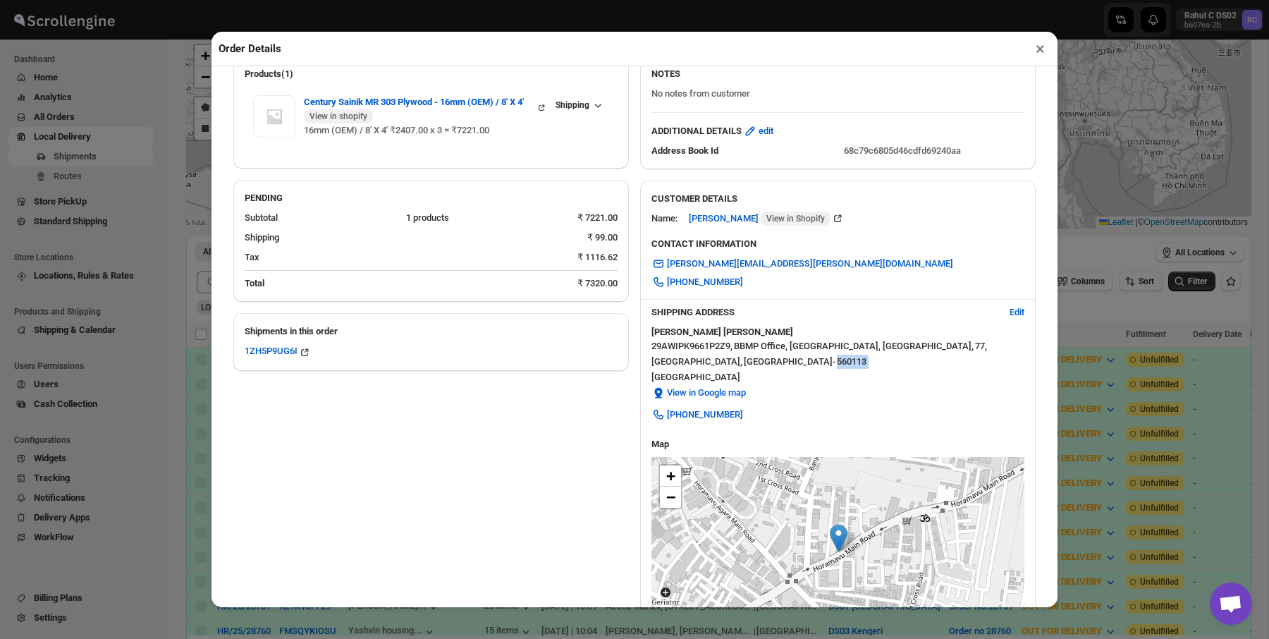
click at [824, 376] on span "[GEOGRAPHIC_DATA]" at bounding box center [837, 377] width 373 height 14
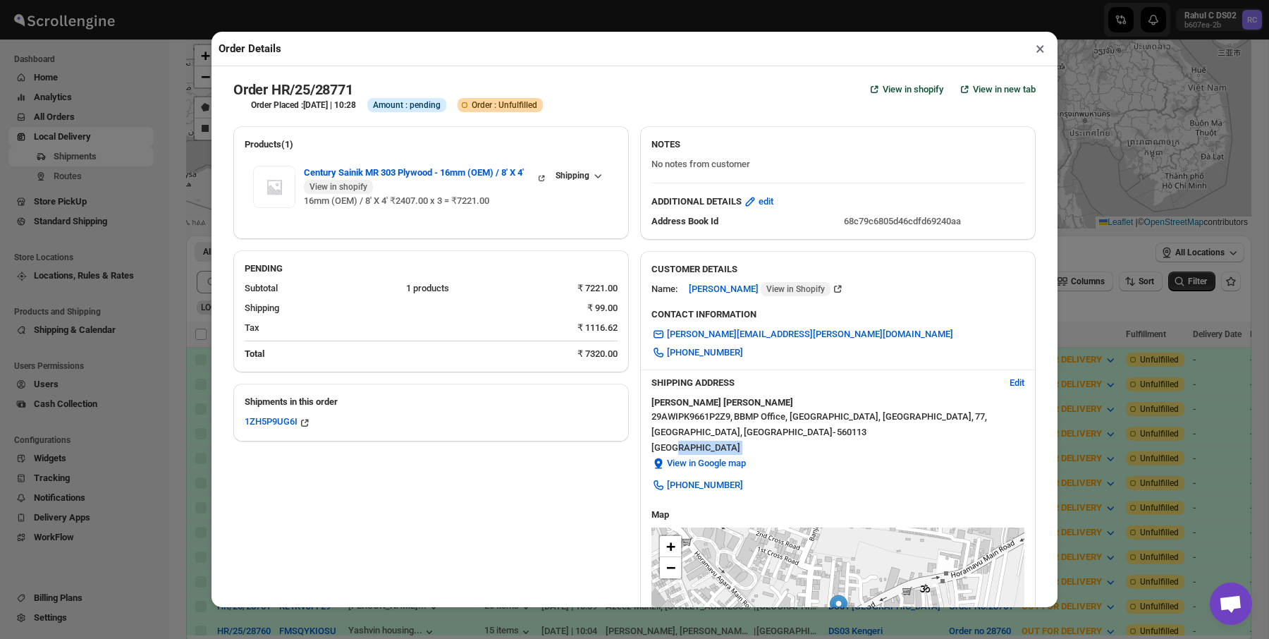
scroll to position [14, 0]
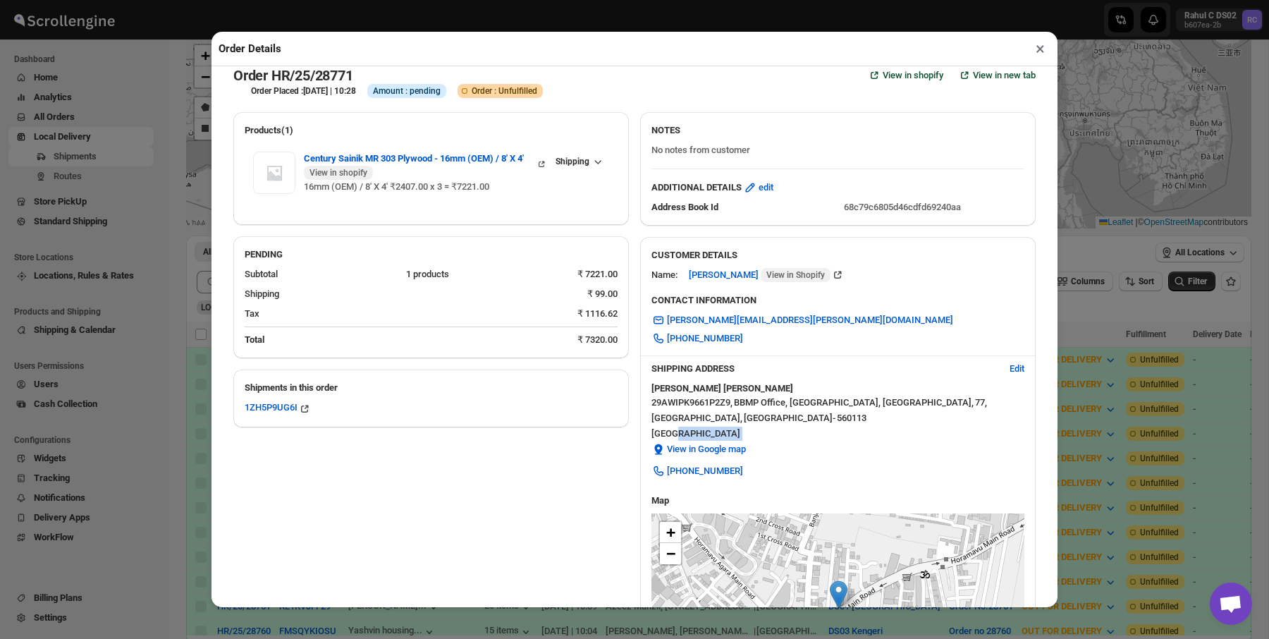
click at [780, 408] on span "BBMP Office, Kalkere Main Road, Jayanti Nagar, Horamavu ," at bounding box center [854, 403] width 240 height 14
click at [822, 432] on span "[GEOGRAPHIC_DATA]" at bounding box center [837, 434] width 373 height 14
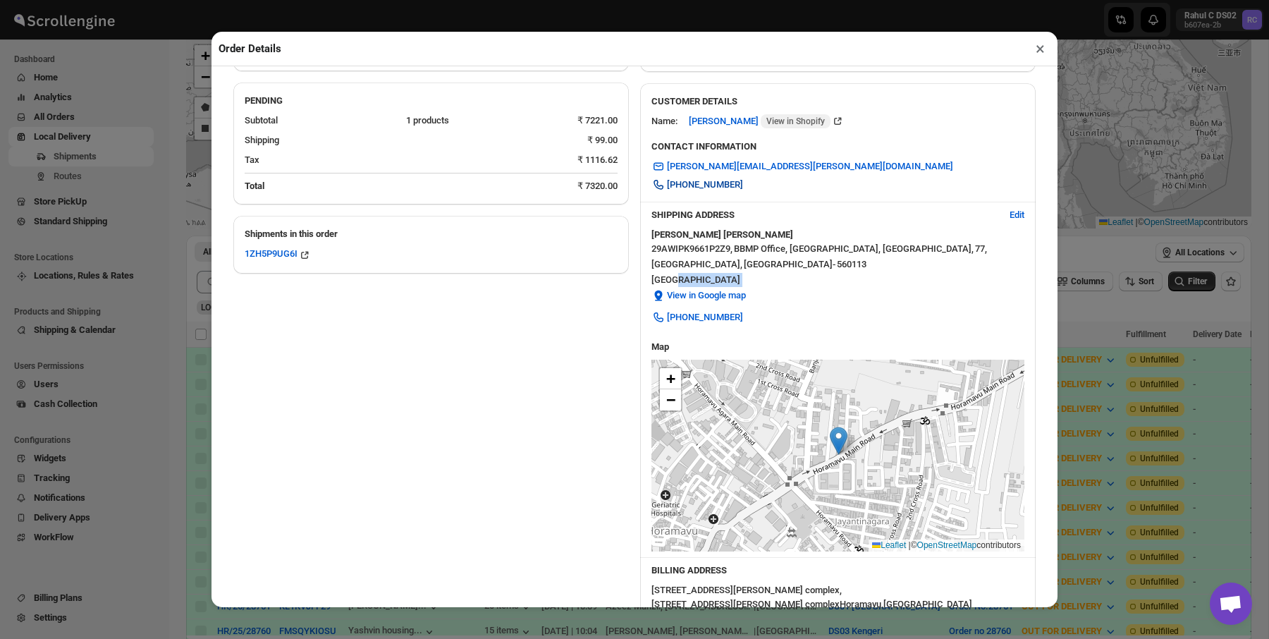
scroll to position [177, 0]
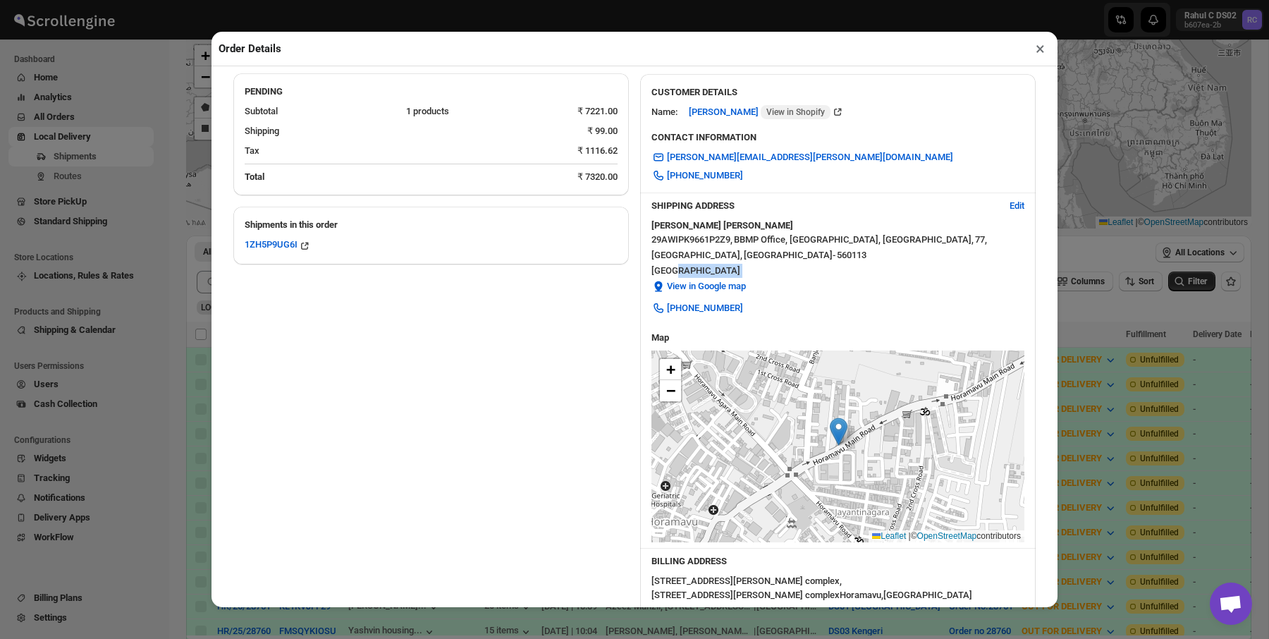
click at [778, 266] on span "[GEOGRAPHIC_DATA]" at bounding box center [837, 271] width 373 height 14
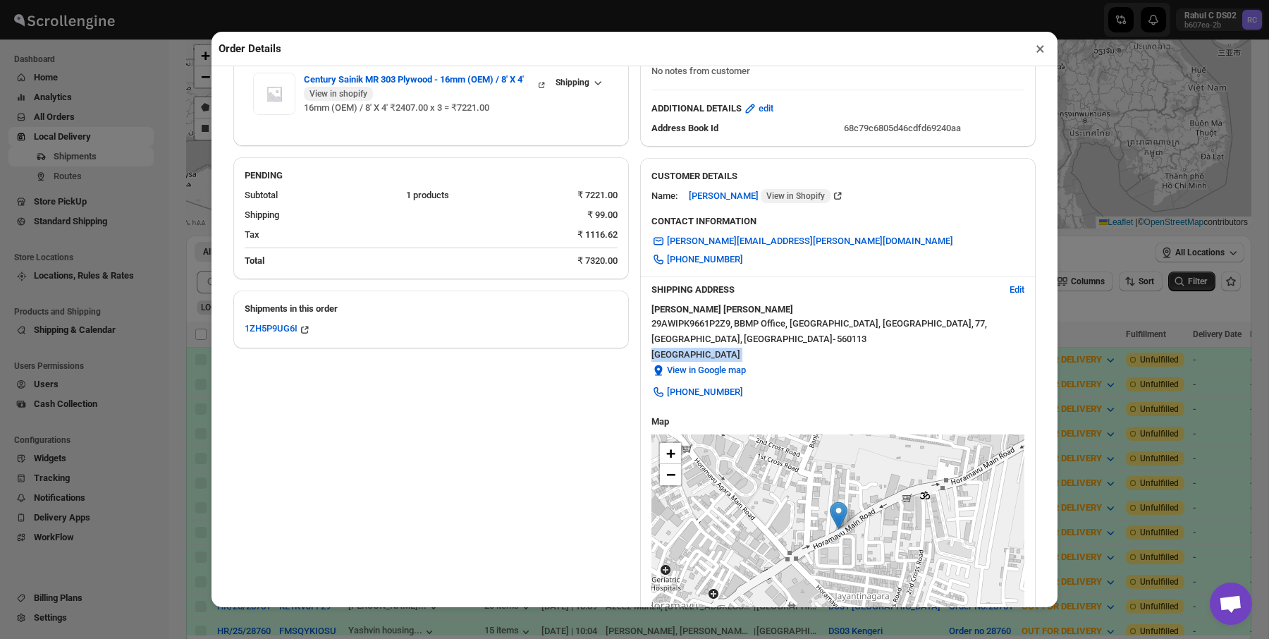
scroll to position [279, 0]
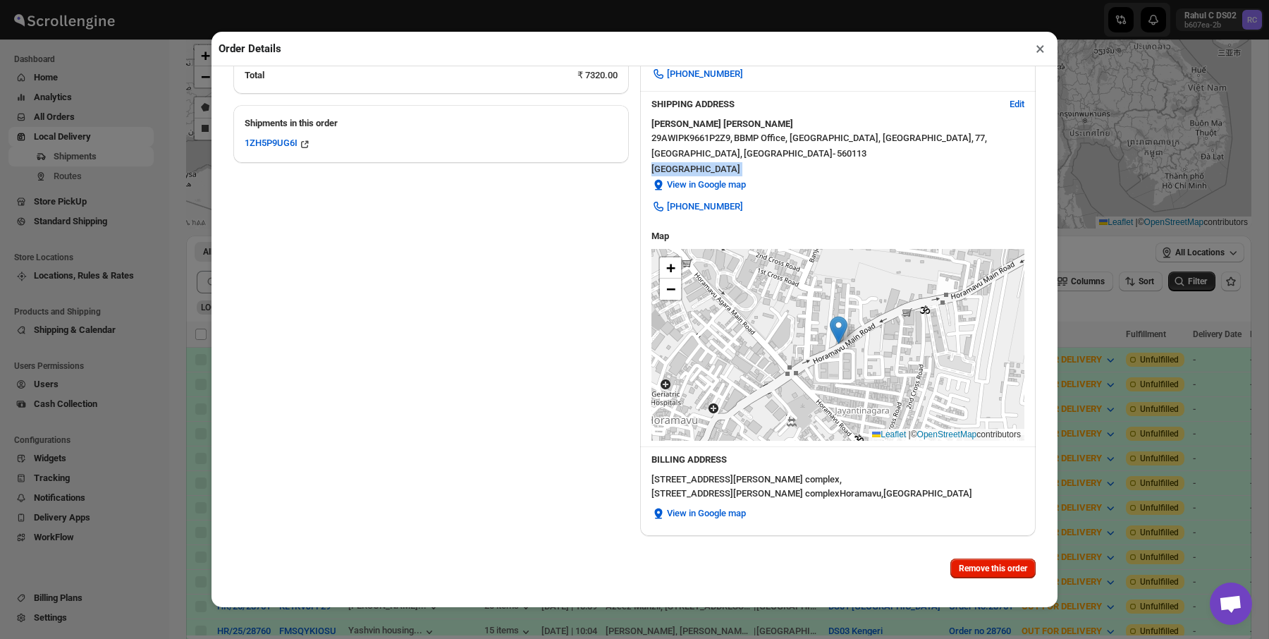
click at [1040, 47] on button "×" at bounding box center [1040, 49] width 20 height 20
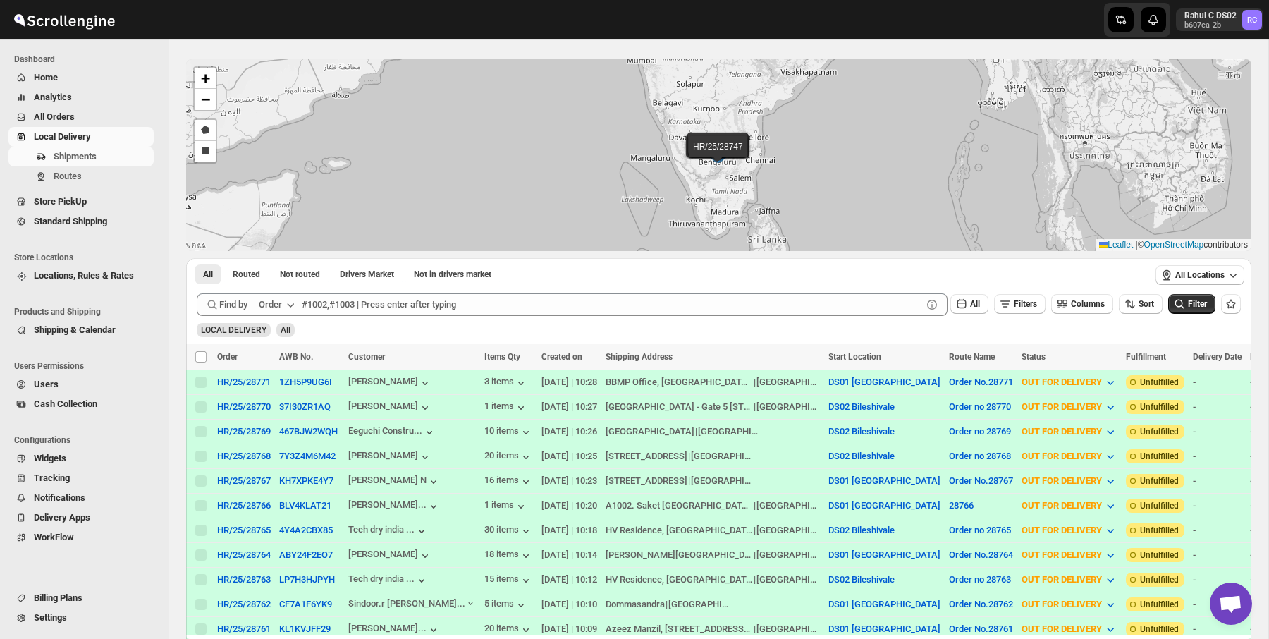
scroll to position [46, 0]
click at [297, 381] on button "1ZH5P9UG6I" at bounding box center [305, 382] width 53 height 11
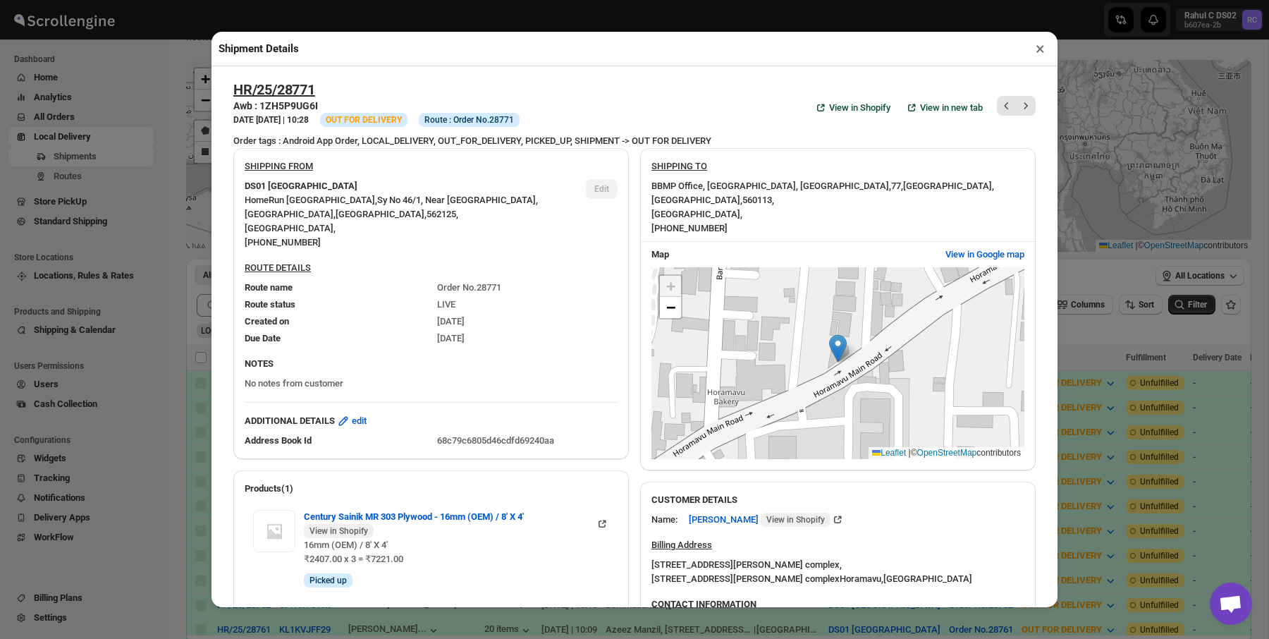
scroll to position [35, 0]
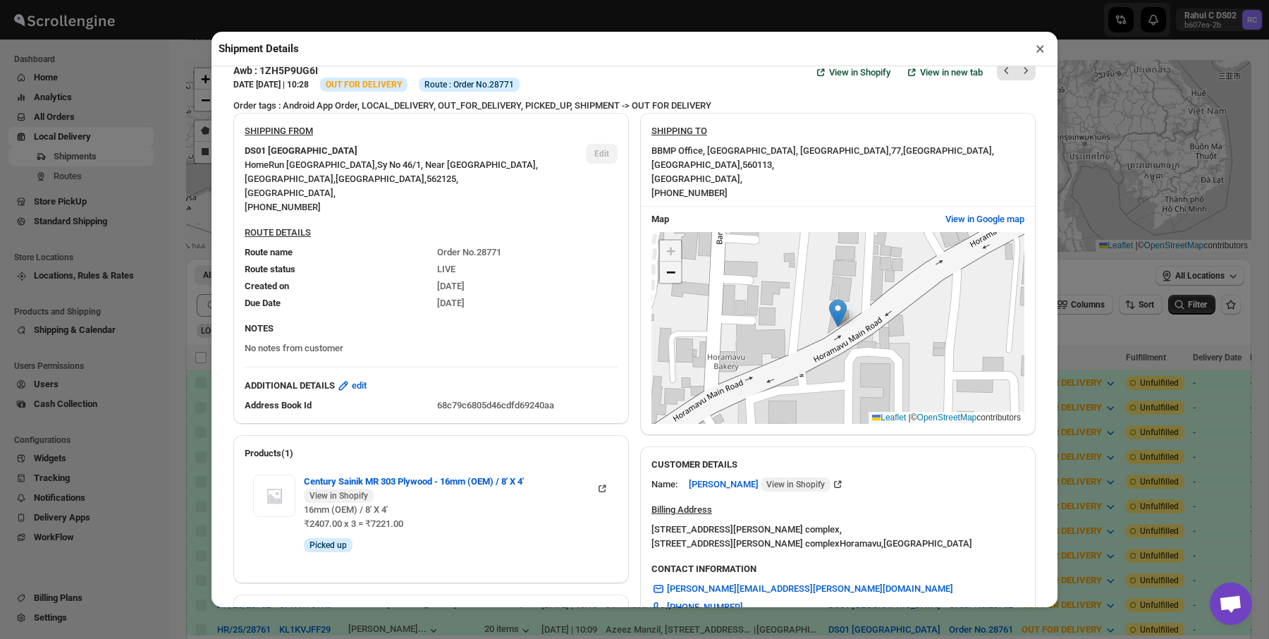
click at [668, 272] on span "−" at bounding box center [670, 272] width 9 height 18
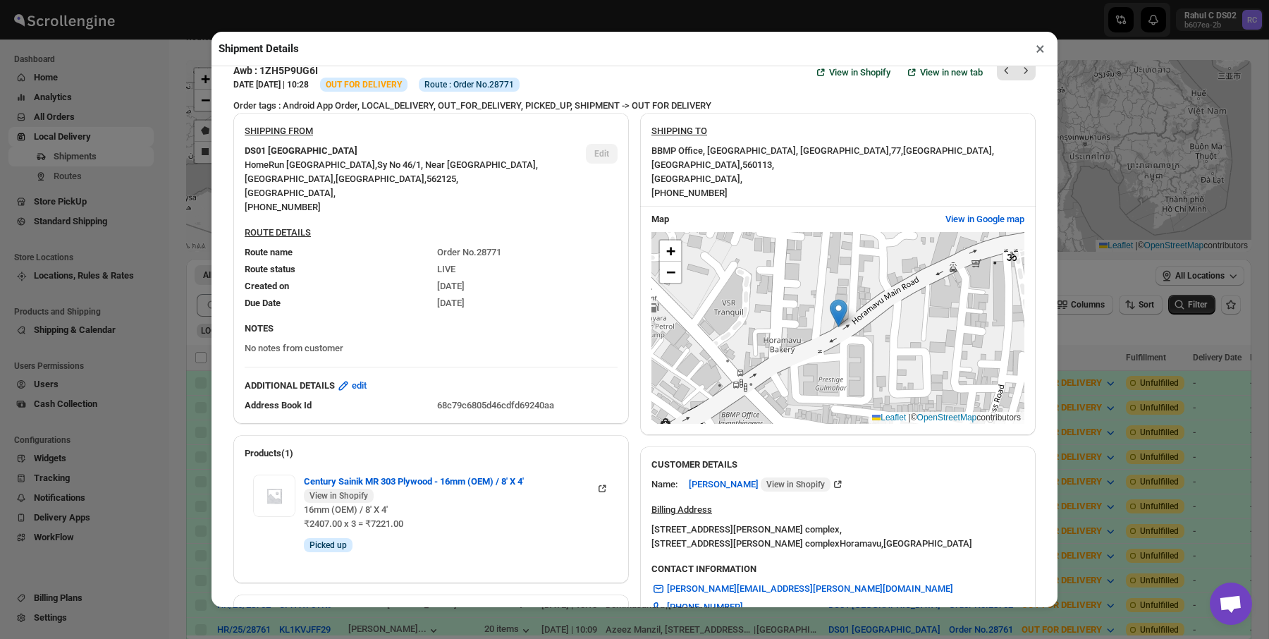
click at [785, 197] on div "BBMP Office, Kalkere Main Road, Jayanti Nagar, Horamavu , 77 , Bengaluru , Karn…" at bounding box center [837, 172] width 373 height 56
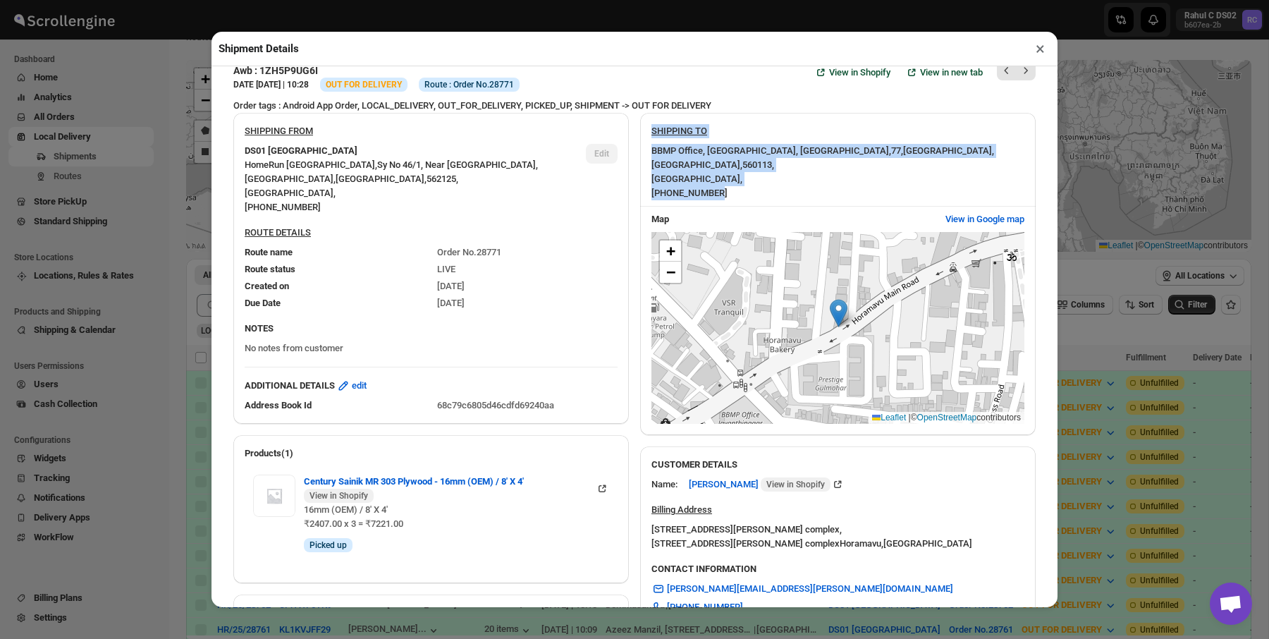
click at [785, 197] on div "BBMP Office, Kalkere Main Road, Jayanti Nagar, Horamavu , 77 , Bengaluru , Karn…" at bounding box center [837, 172] width 373 height 56
click at [795, 183] on div "BBMP Office, Kalkere Main Road, Jayanti Nagar, Horamavu , 77 , Bengaluru , Karn…" at bounding box center [837, 172] width 373 height 56
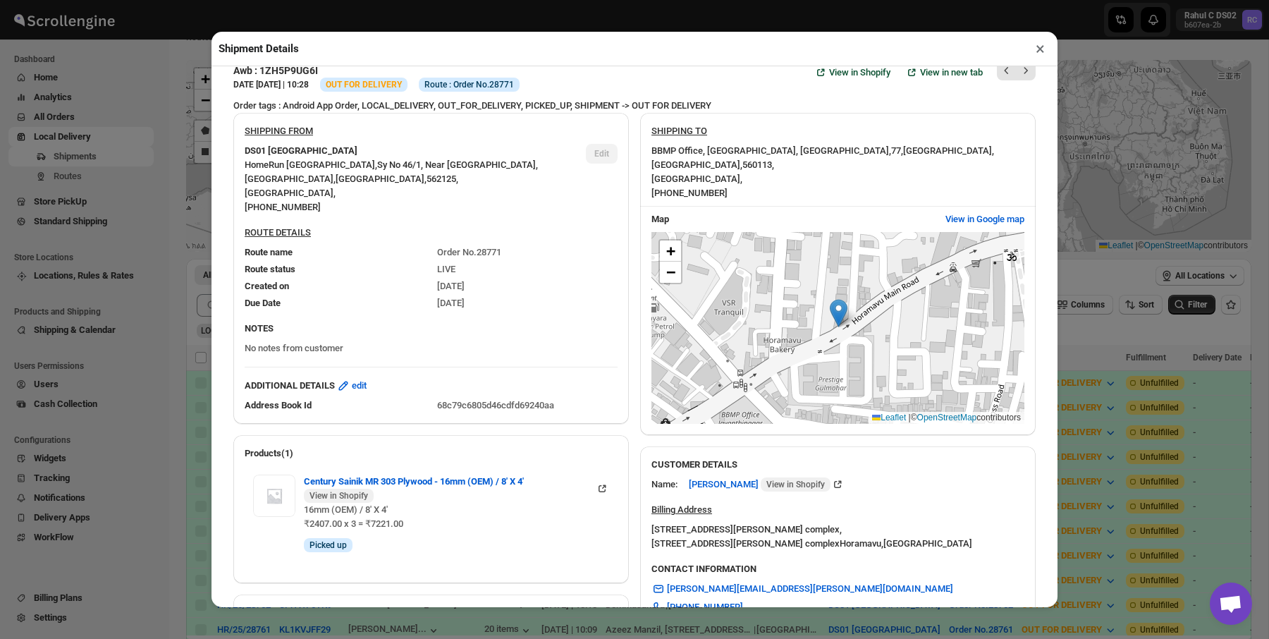
click at [795, 183] on div "BBMP Office, Kalkere Main Road, Jayanti Nagar, Horamavu , 77 , Bengaluru , Karn…" at bounding box center [837, 172] width 373 height 56
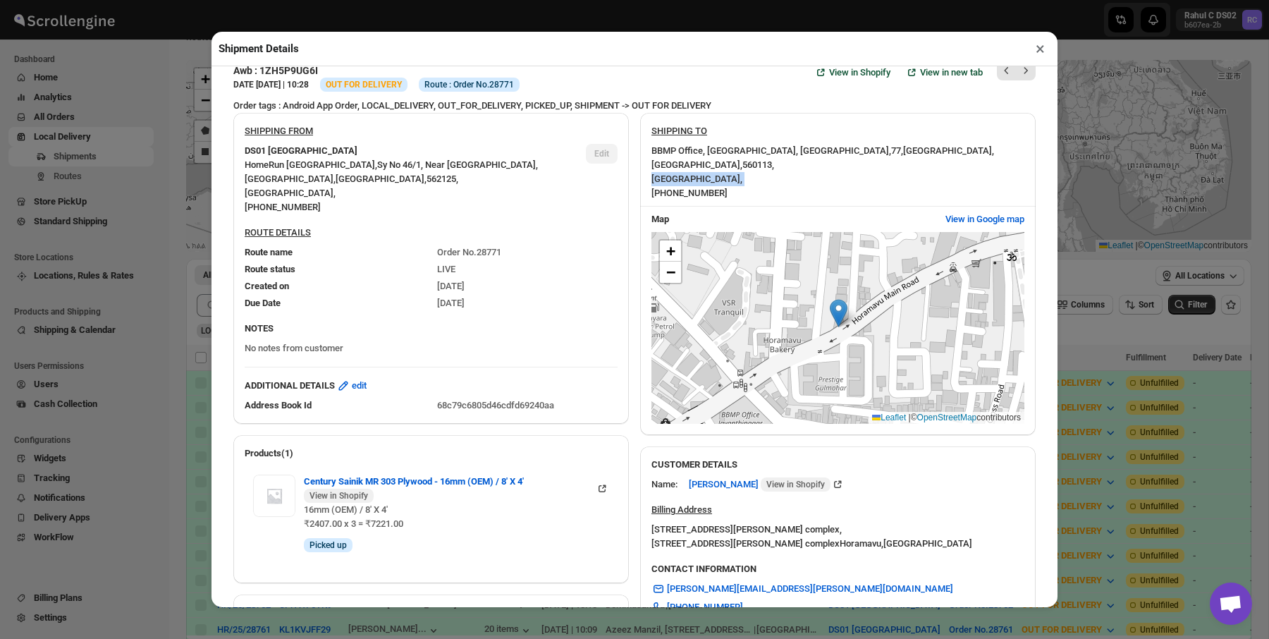
click at [801, 175] on div "BBMP Office, Kalkere Main Road, Jayanti Nagar, Horamavu , 77 , Bengaluru , Karn…" at bounding box center [837, 172] width 373 height 56
click at [816, 161] on div "BBMP Office, Kalkere Main Road, Jayanti Nagar, Horamavu , 77 , Bengaluru , Karn…" at bounding box center [837, 172] width 373 height 56
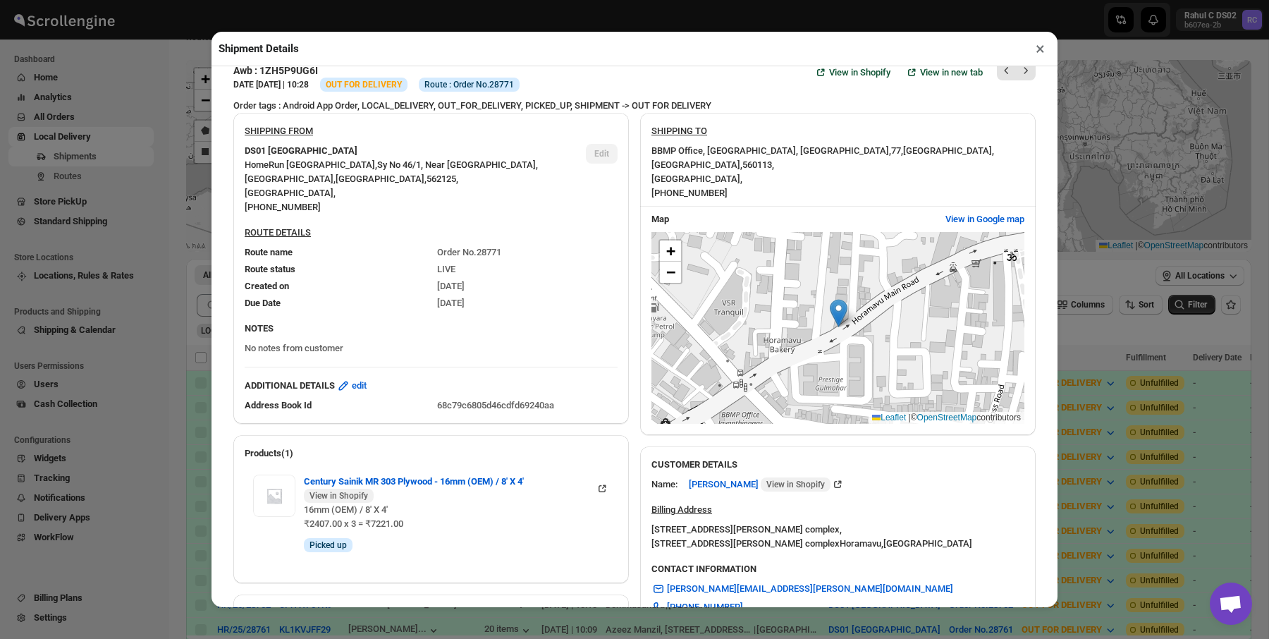
click at [816, 161] on div "BBMP Office, Kalkere Main Road, Jayanti Nagar, Horamavu , 77 , Bengaluru , Karn…" at bounding box center [837, 172] width 373 height 56
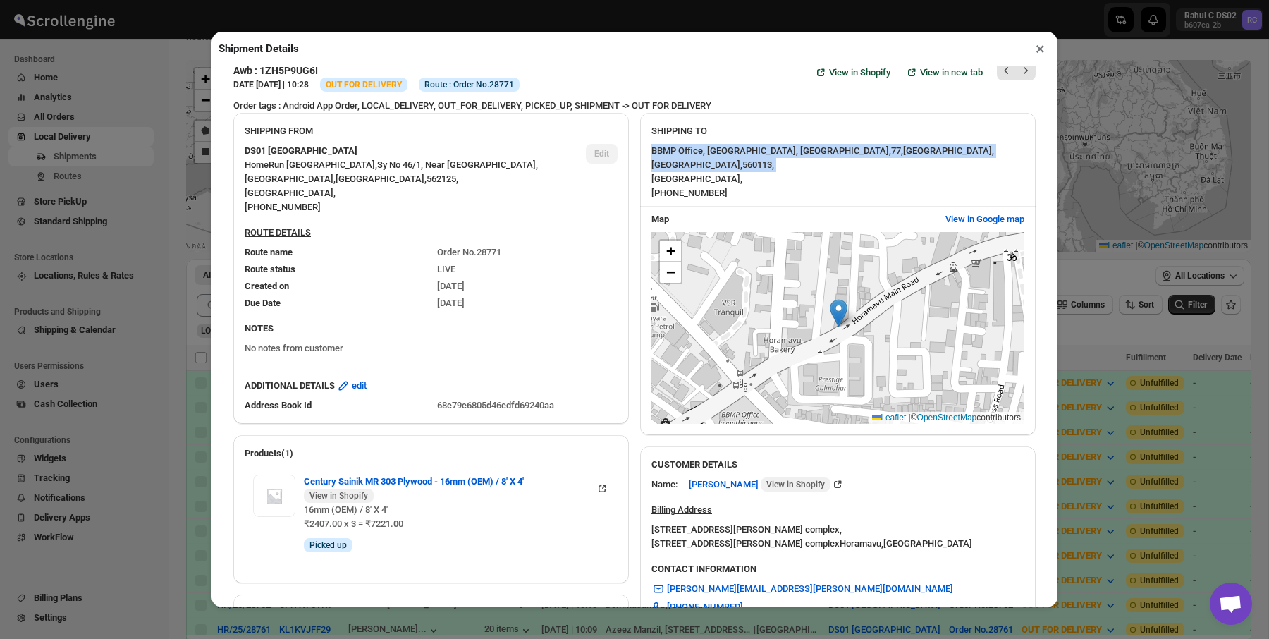
click at [816, 161] on div "BBMP Office, Kalkere Main Road, Jayanti Nagar, Horamavu , 77 , Bengaluru , Karn…" at bounding box center [837, 172] width 373 height 56
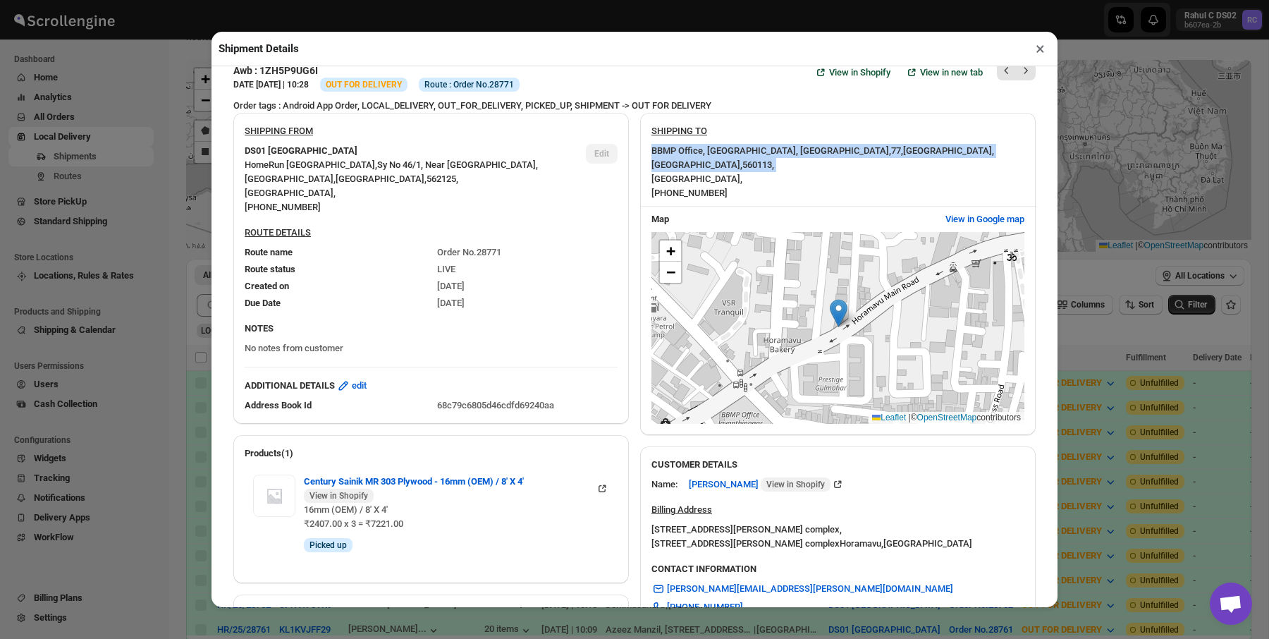
click at [814, 165] on div "BBMP Office, Kalkere Main Road, Jayanti Nagar, Horamavu , 77 , Bengaluru , Karn…" at bounding box center [837, 172] width 373 height 56
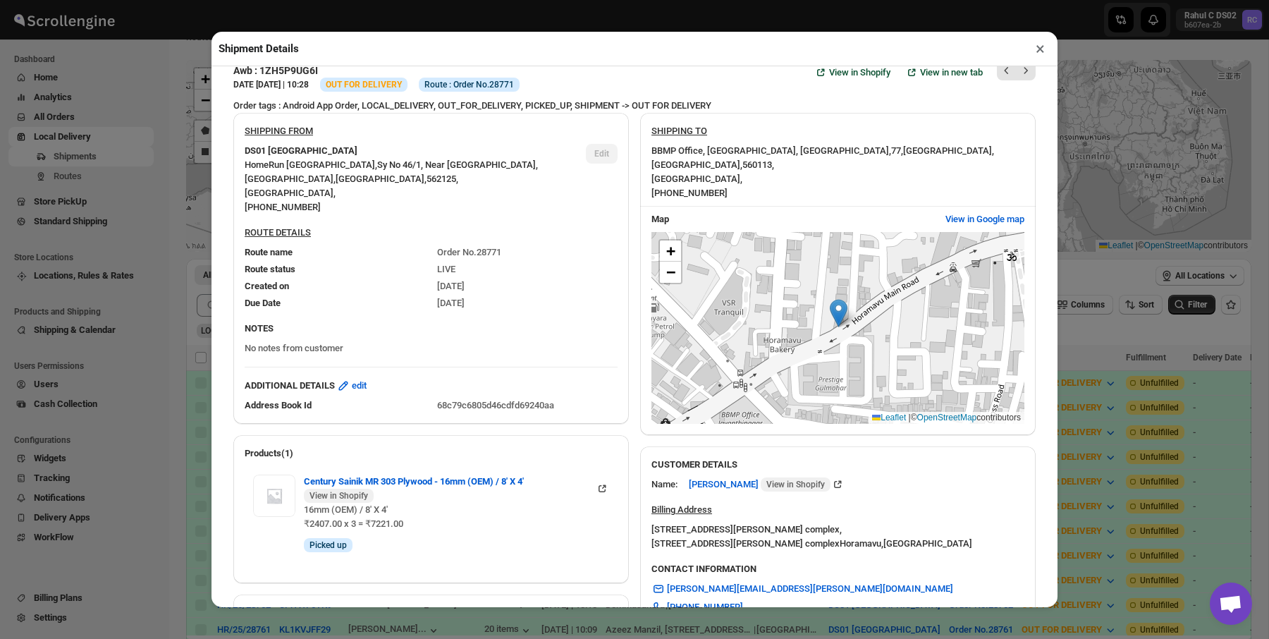
click at [1046, 61] on div "Shipment Details ×" at bounding box center [635, 49] width 846 height 35
click at [1039, 53] on button "×" at bounding box center [1040, 49] width 20 height 20
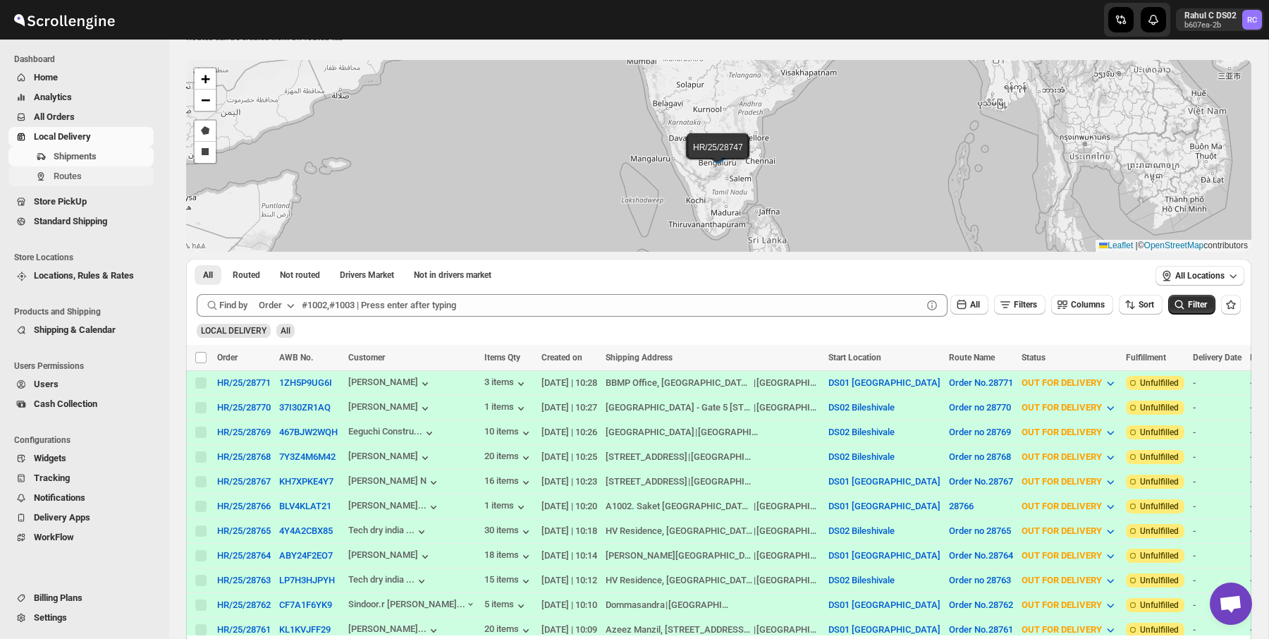
click at [84, 169] on span "Routes" at bounding box center [102, 176] width 97 height 14
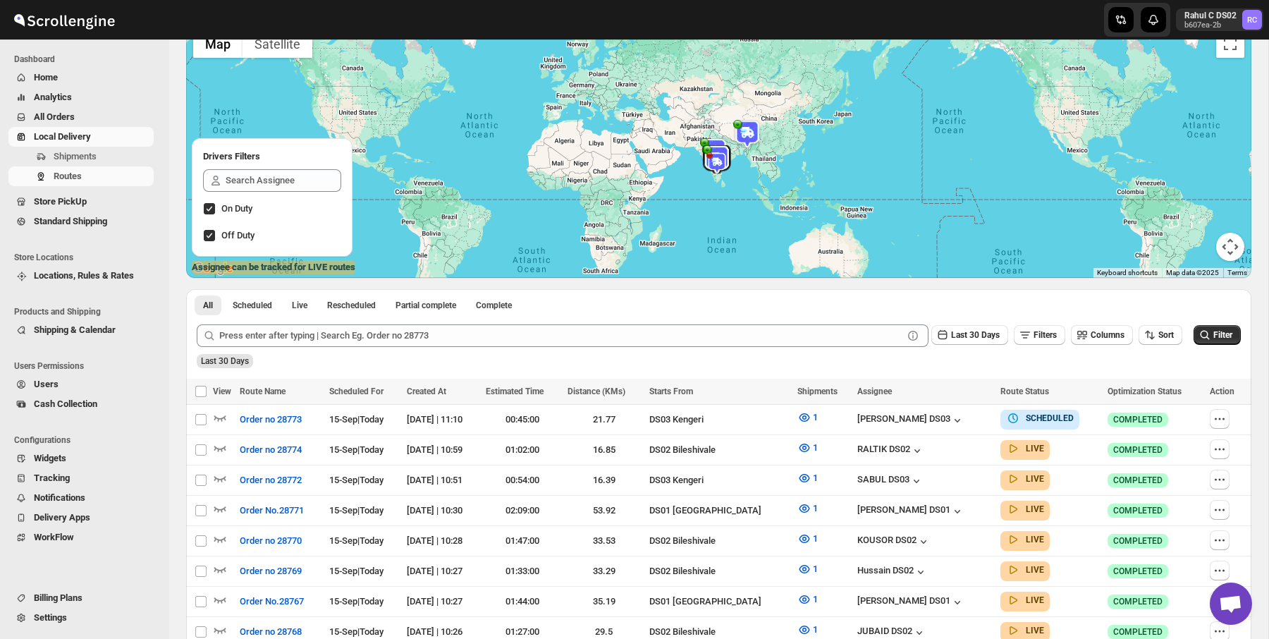
scroll to position [120, 0]
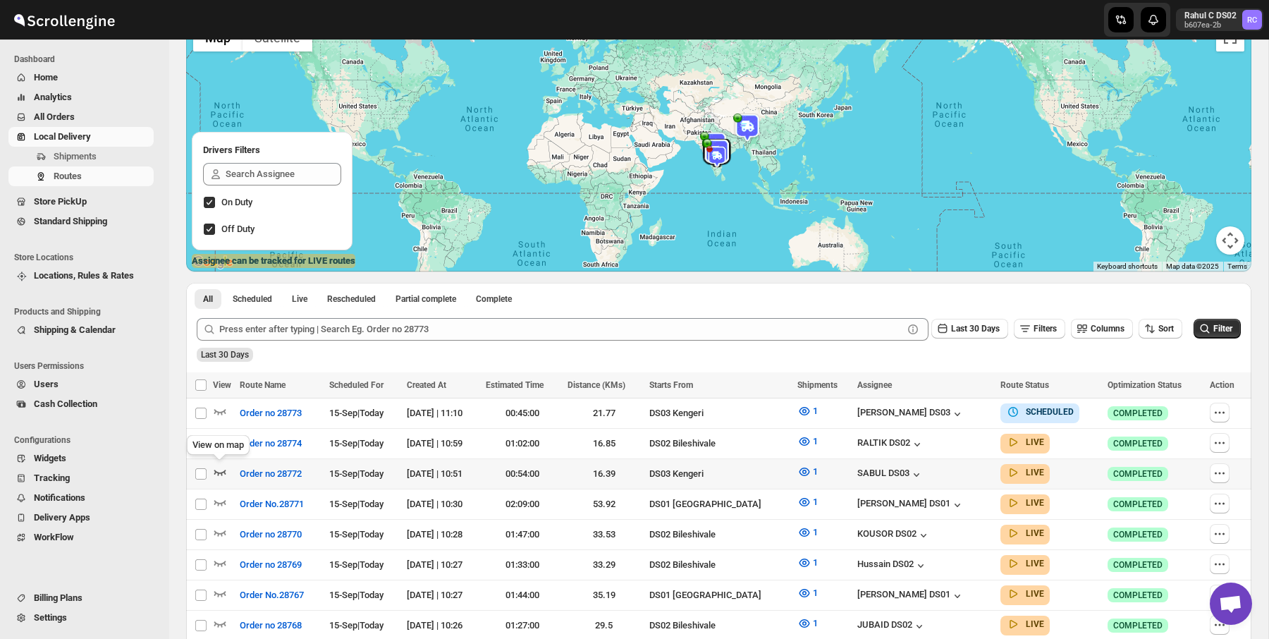
click at [226, 475] on icon "button" at bounding box center [220, 472] width 14 height 14
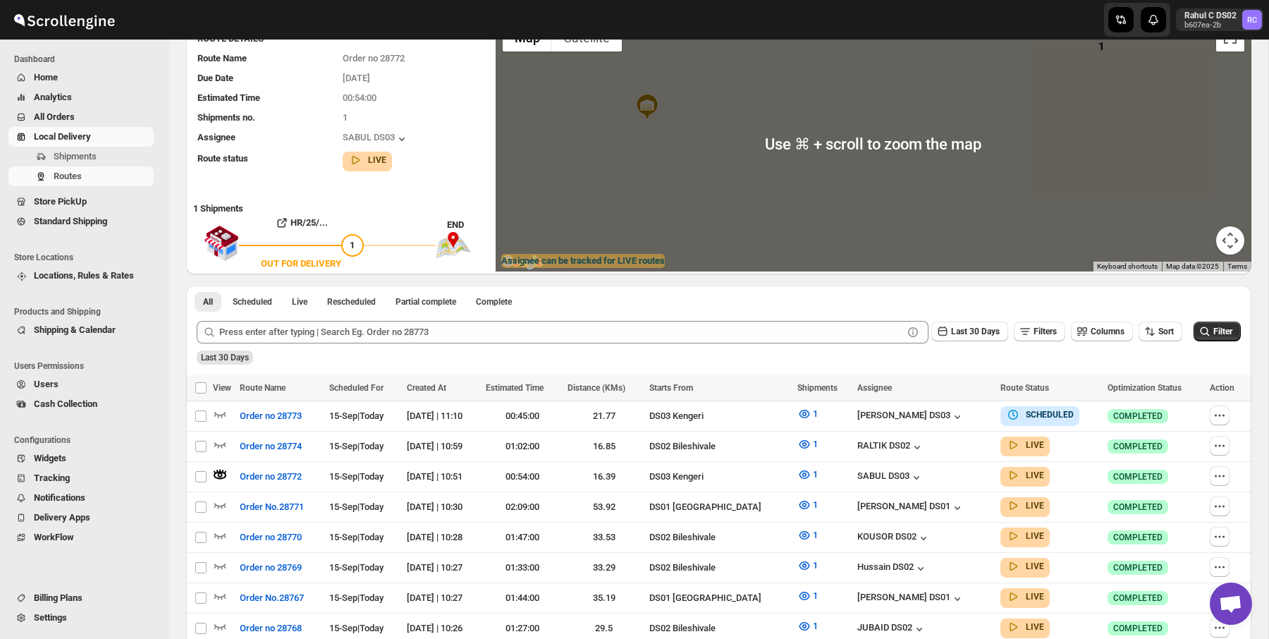
scroll to position [6, 0]
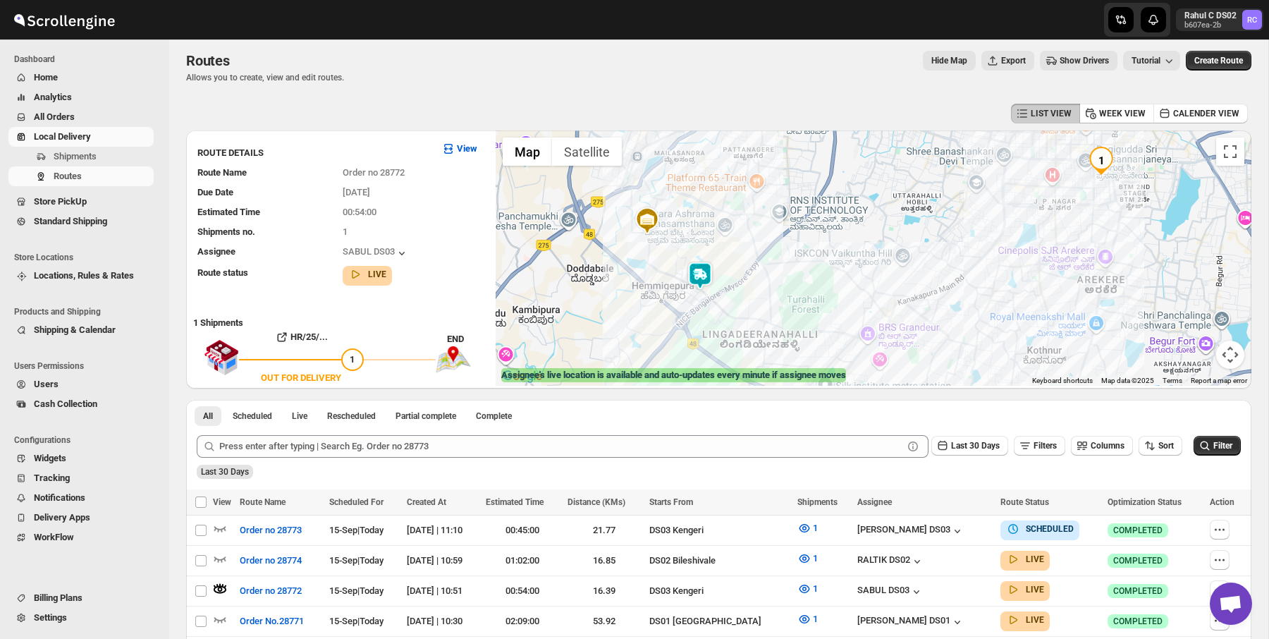
click at [702, 275] on img at bounding box center [700, 276] width 28 height 28
click at [760, 217] on button "Close" at bounding box center [743, 217] width 34 height 34
click at [648, 221] on img at bounding box center [647, 221] width 28 height 28
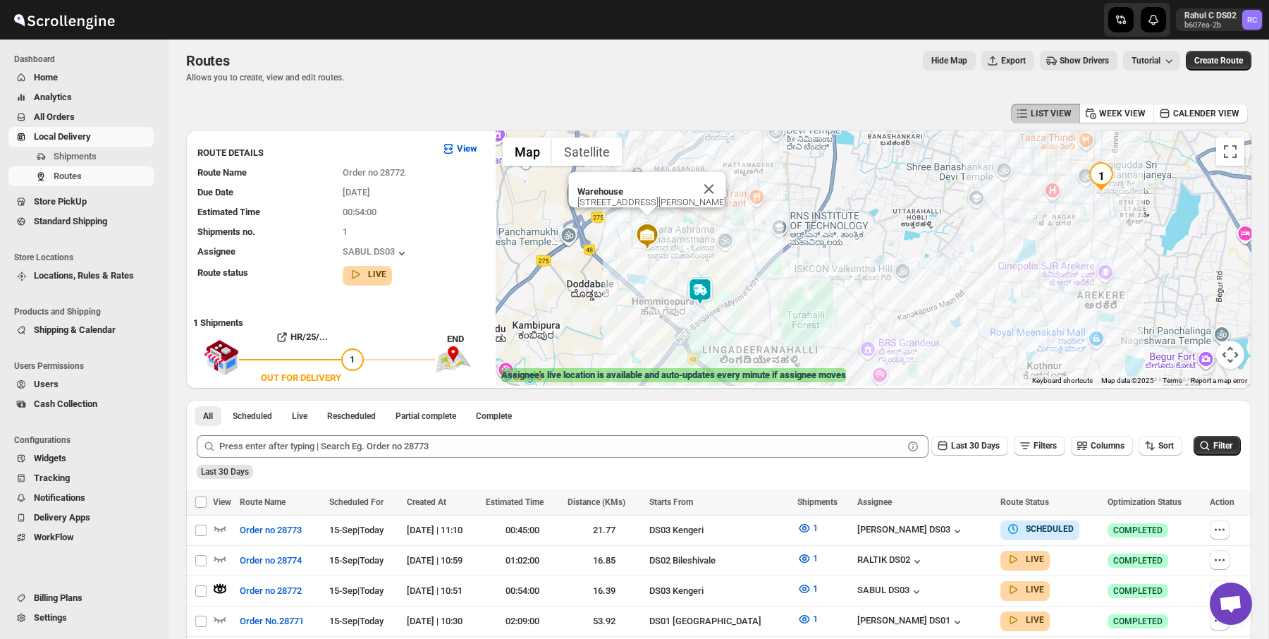
click at [648, 197] on div "12/1A, CV Raman Road, 560060" at bounding box center [651, 202] width 149 height 11
click at [618, 190] on b "Warehouse" at bounding box center [600, 191] width 46 height 11
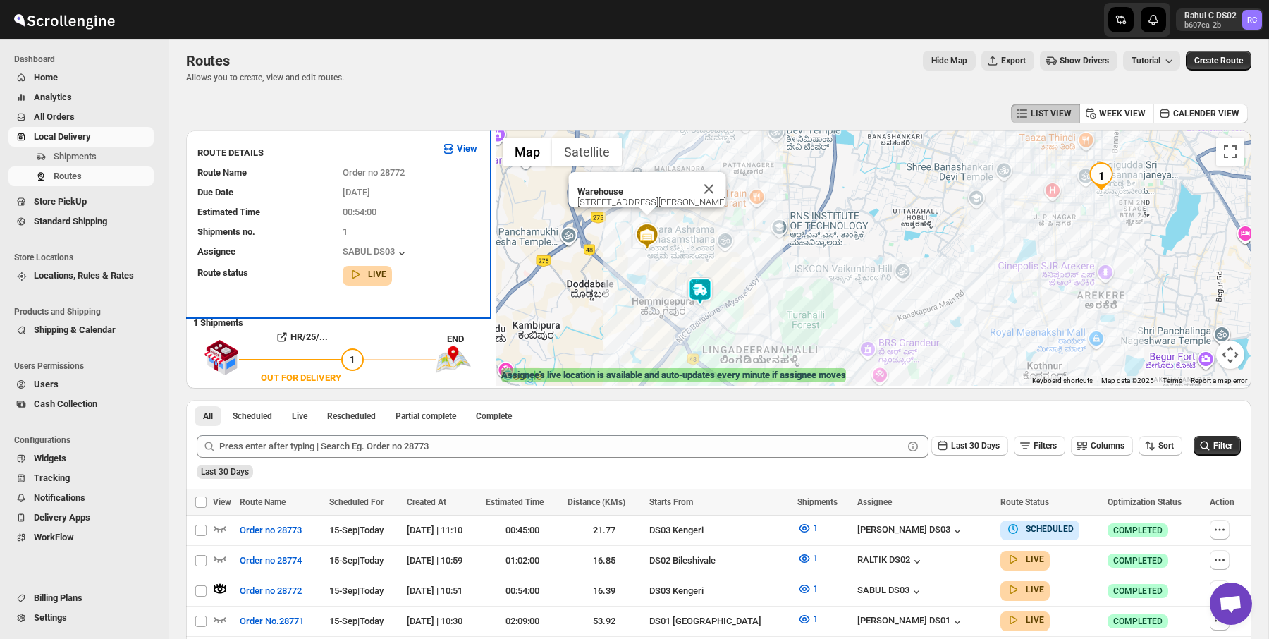
click at [378, 197] on div "Estimated Time 00:54:00" at bounding box center [331, 206] width 291 height 25
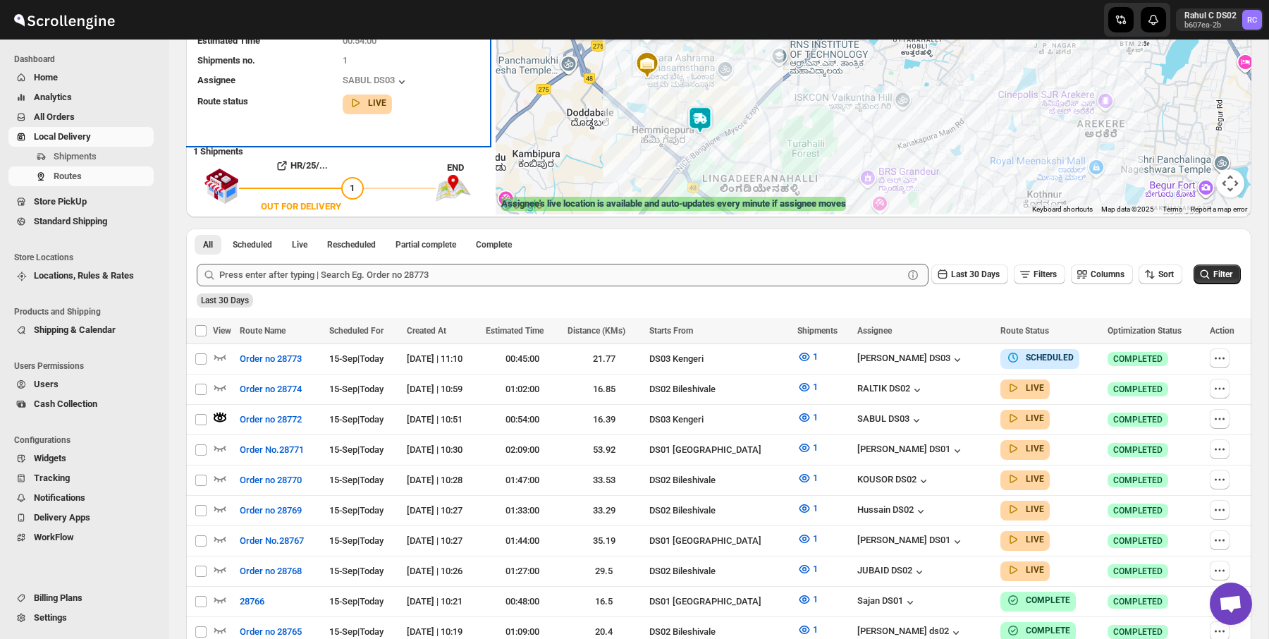
scroll to position [0, 0]
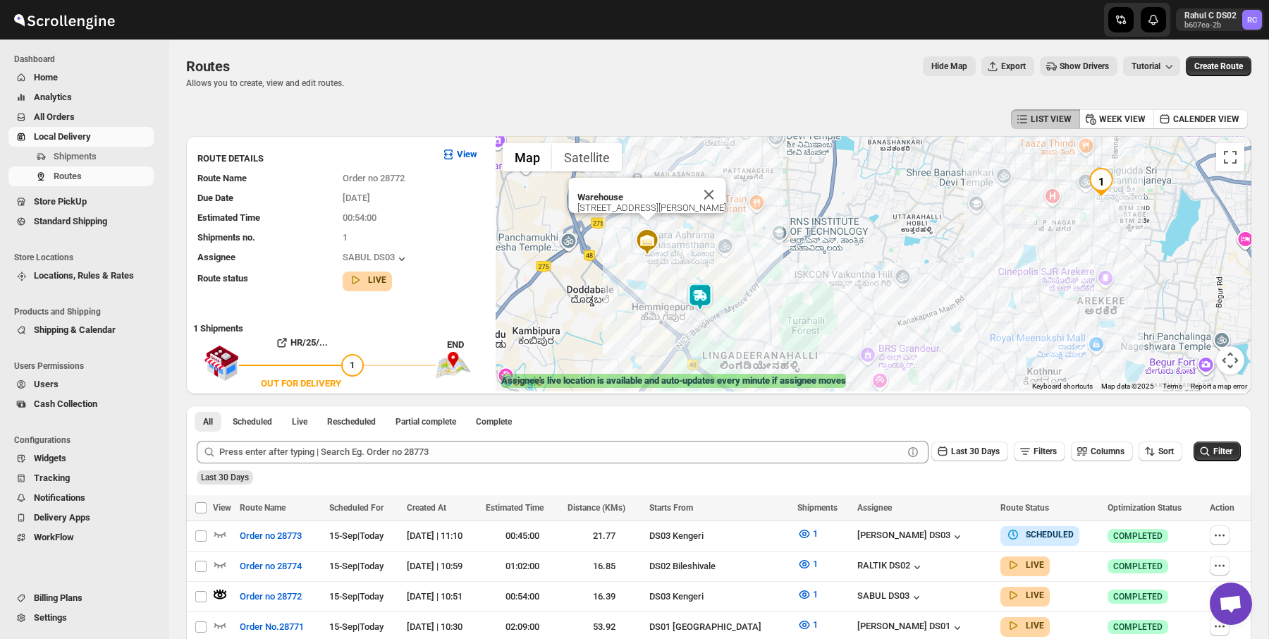
click at [640, 202] on p "Warehouse" at bounding box center [651, 197] width 149 height 11
click at [429, 185] on div "Due Date 15/09/2025" at bounding box center [331, 192] width 291 height 25
click at [444, 194] on div "15/09/2025" at bounding box center [410, 198] width 134 height 14
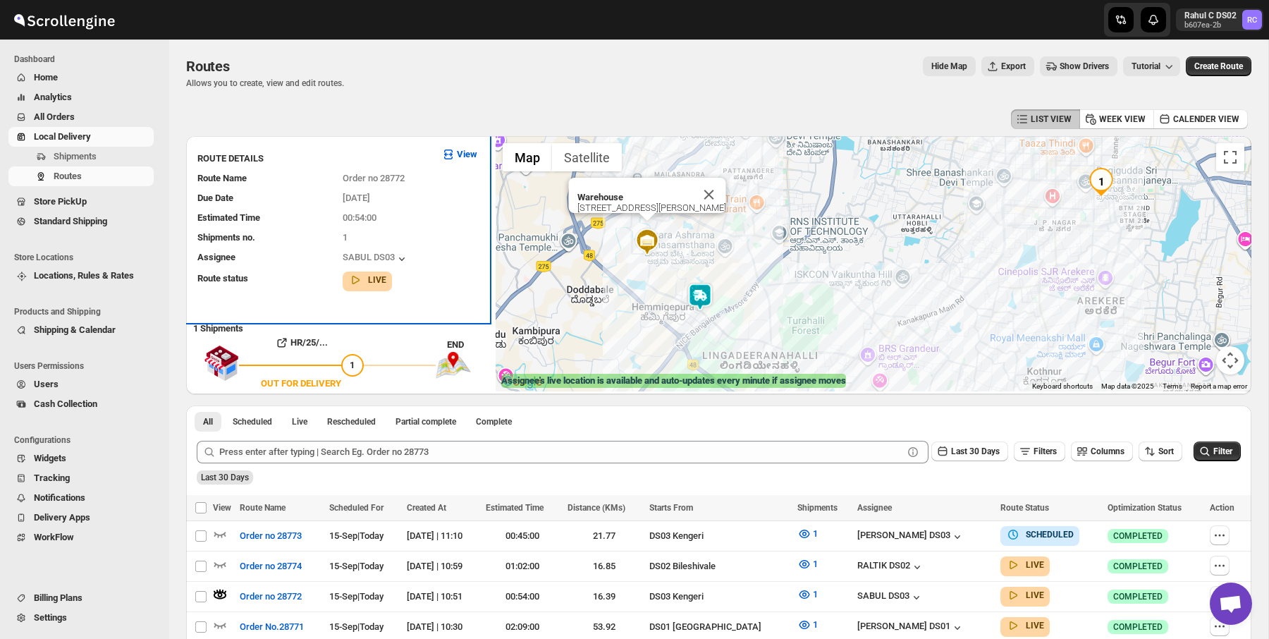
click at [444, 194] on div "15/09/2025" at bounding box center [410, 198] width 134 height 14
click at [441, 204] on div "Estimated Time 00:54:00" at bounding box center [331, 212] width 291 height 25
click at [618, 192] on b "Warehouse" at bounding box center [600, 197] width 46 height 11
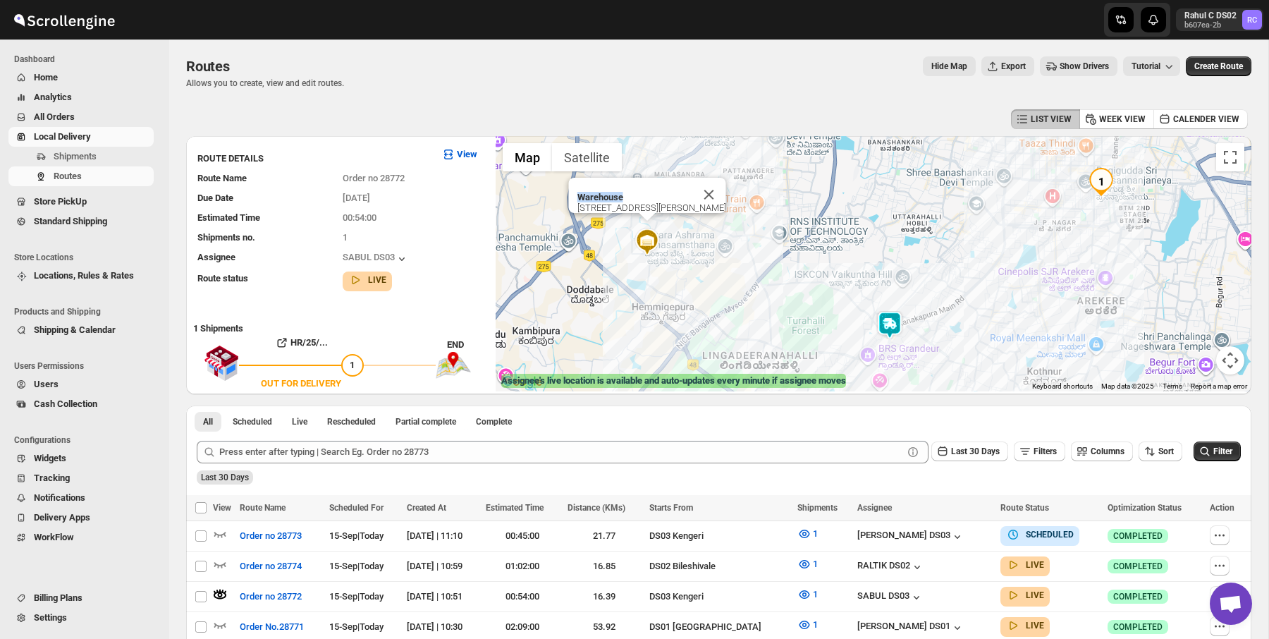
click at [412, 95] on div "Routes. This page is ready Routes Allows you to create, view and edit routes. H…" at bounding box center [718, 72] width 1065 height 66
click at [80, 151] on span "Shipments" at bounding box center [75, 156] width 43 height 11
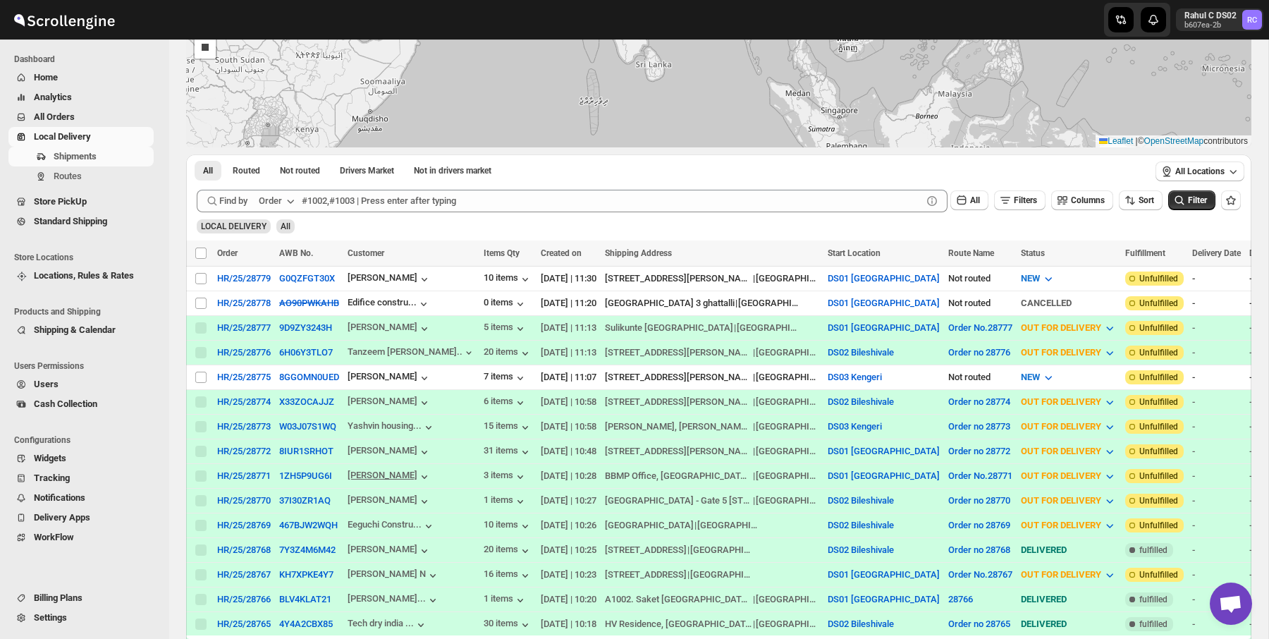
scroll to position [156, 0]
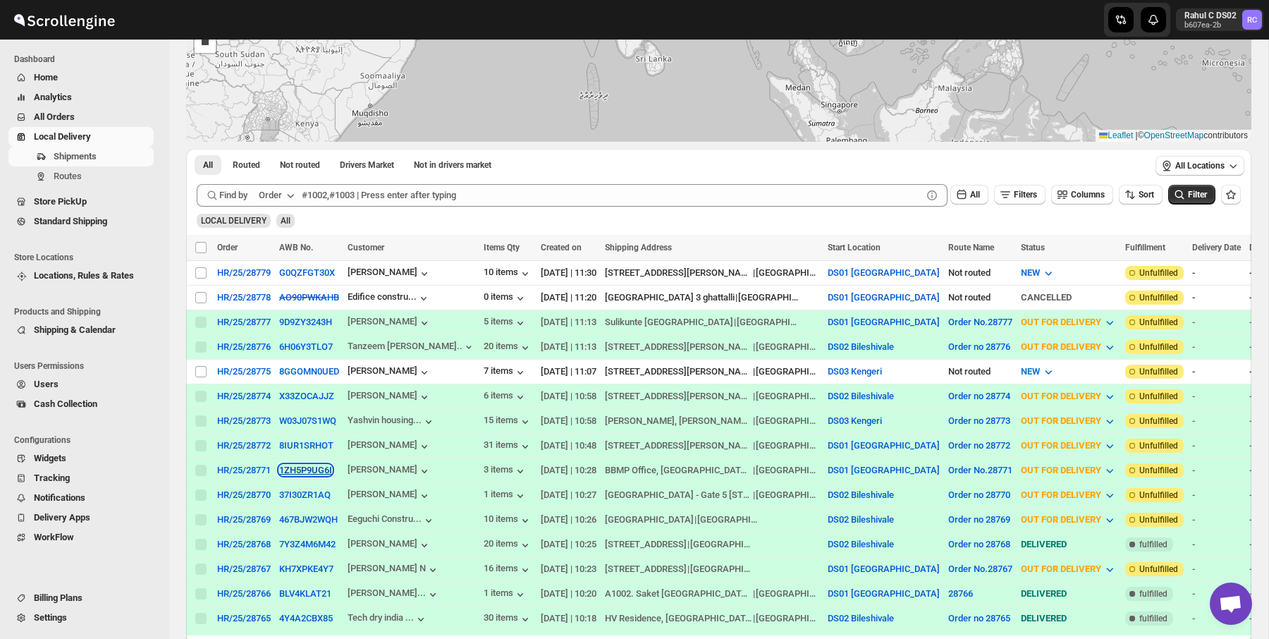
click at [312, 470] on button "1ZH5P9UG6I" at bounding box center [305, 470] width 53 height 11
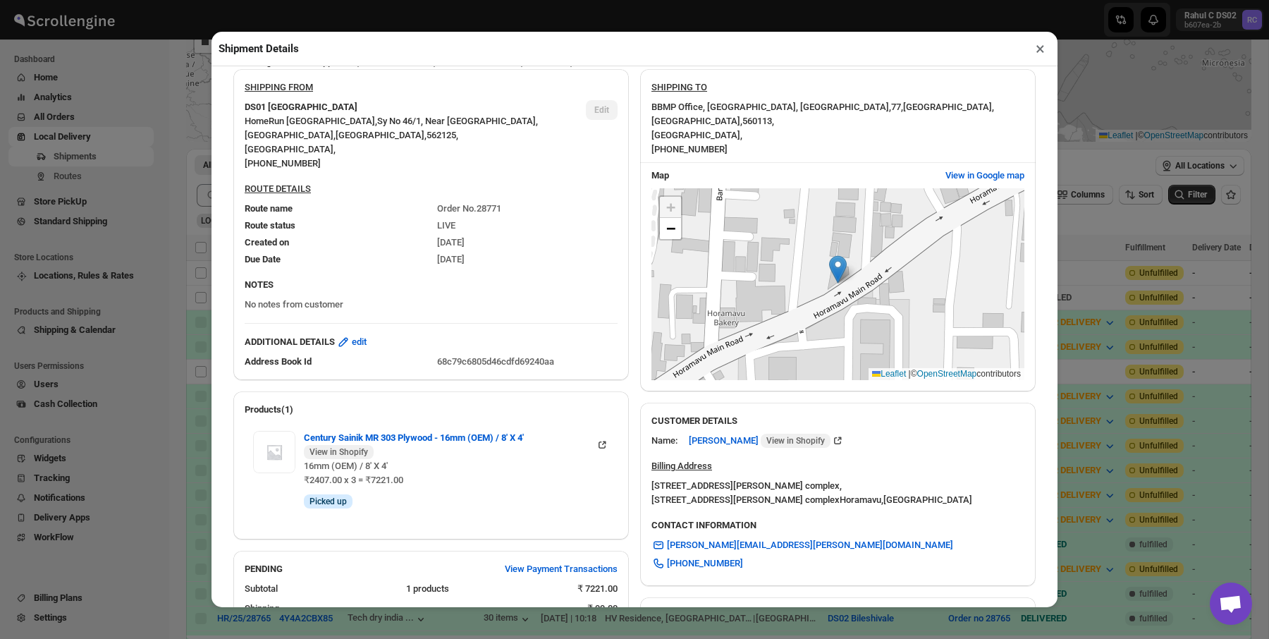
scroll to position [73, 0]
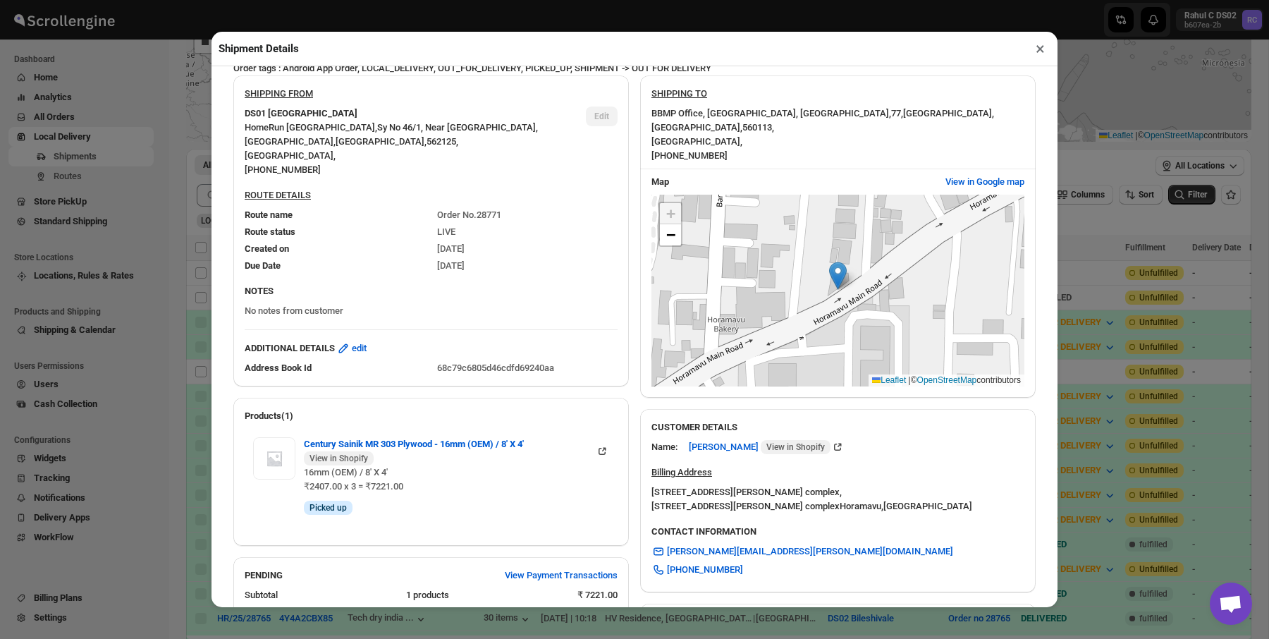
click at [663, 116] on span "BBMP Office, Kalkere Main Road, Jayanti Nagar, Horamavu ," at bounding box center [771, 113] width 240 height 11
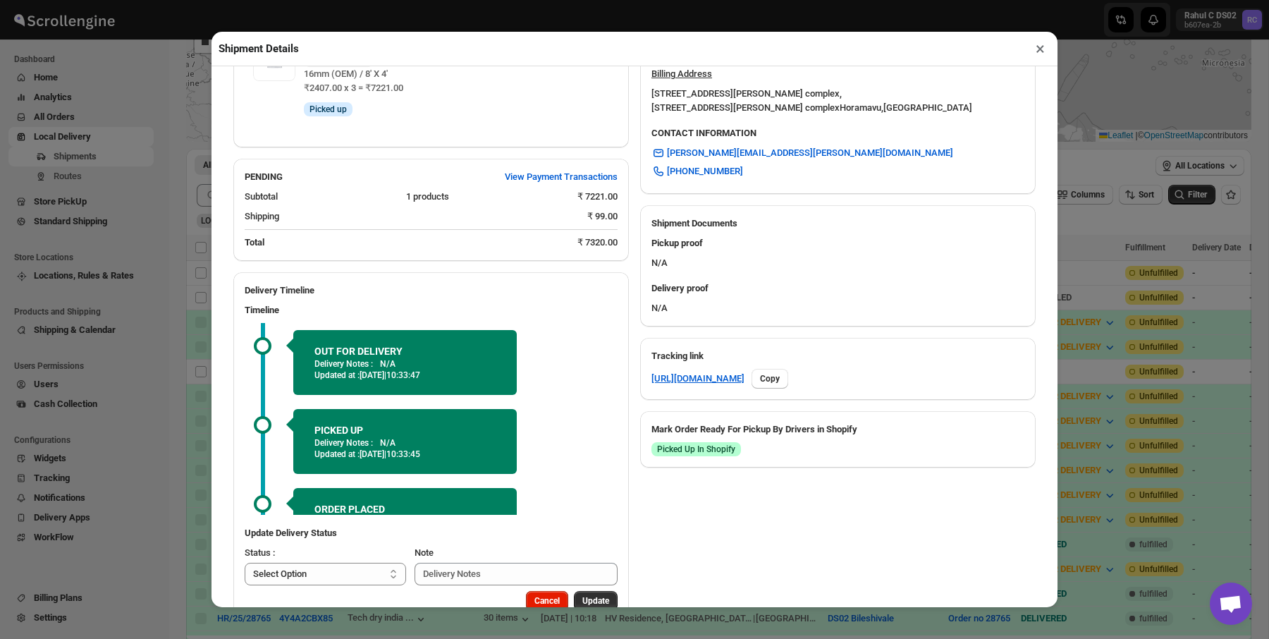
scroll to position [507, 0]
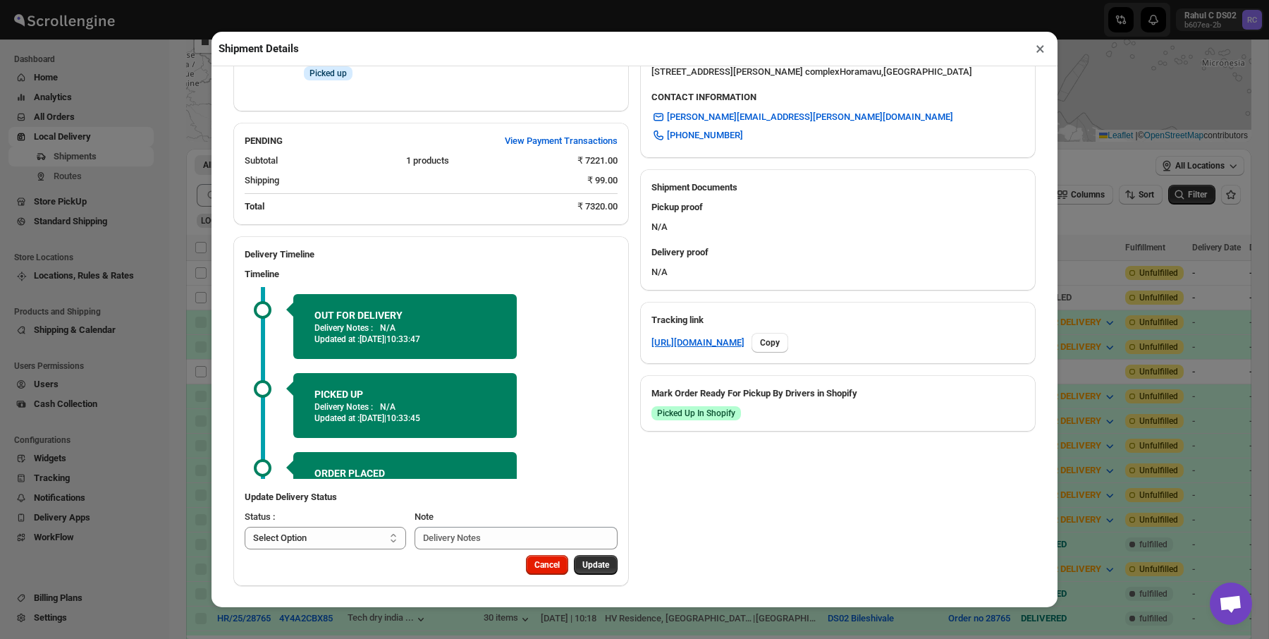
click at [36, 227] on div "Shipment Details × HR/25/28771 Awb : 1ZH5P9UG6I DATE 15-Sep-25 | 10:28 Info OUT…" at bounding box center [634, 319] width 1269 height 639
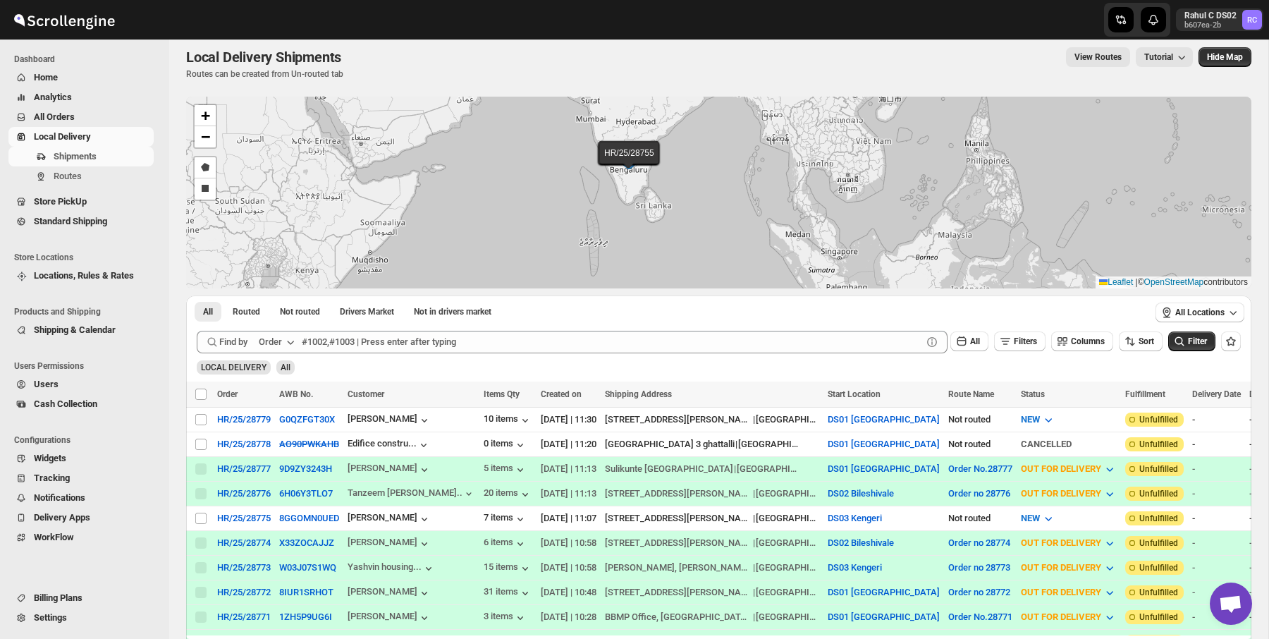
scroll to position [0, 0]
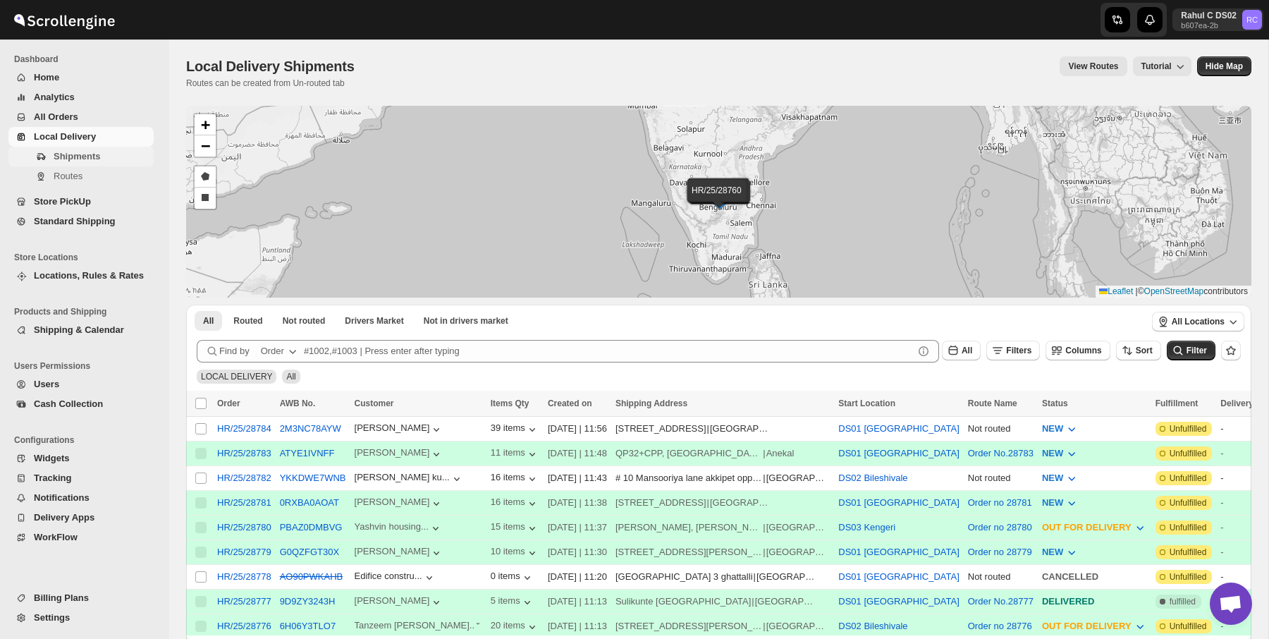
click at [94, 149] on span "Shipments" at bounding box center [102, 156] width 97 height 14
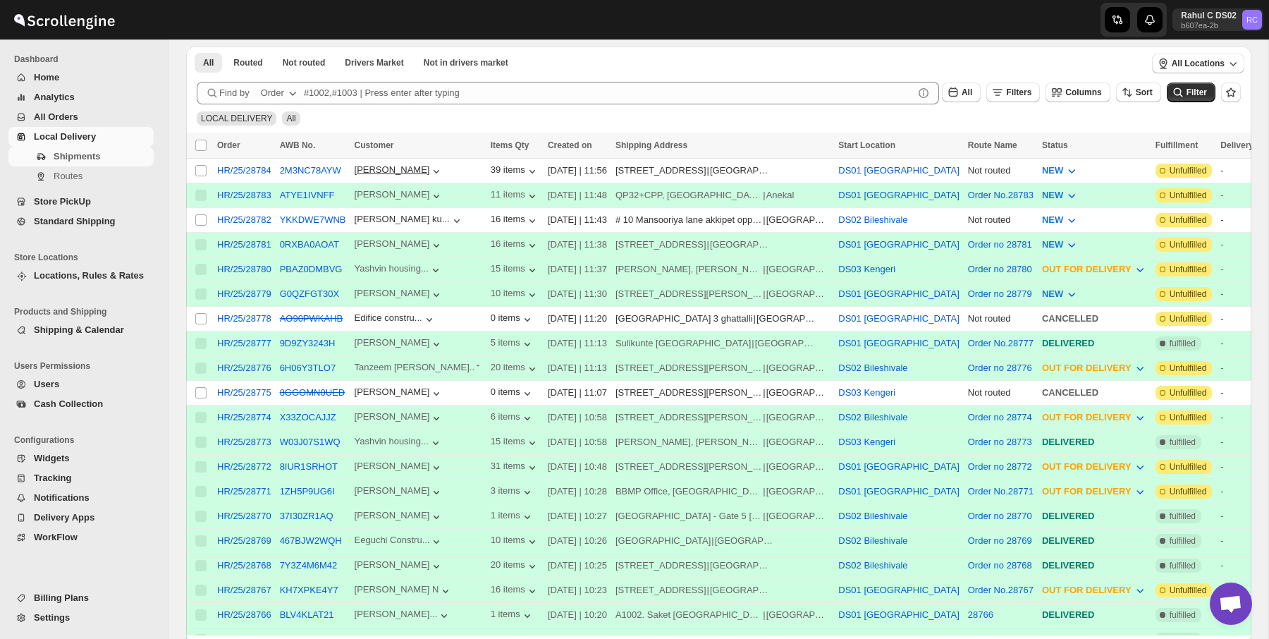
scroll to position [511, 0]
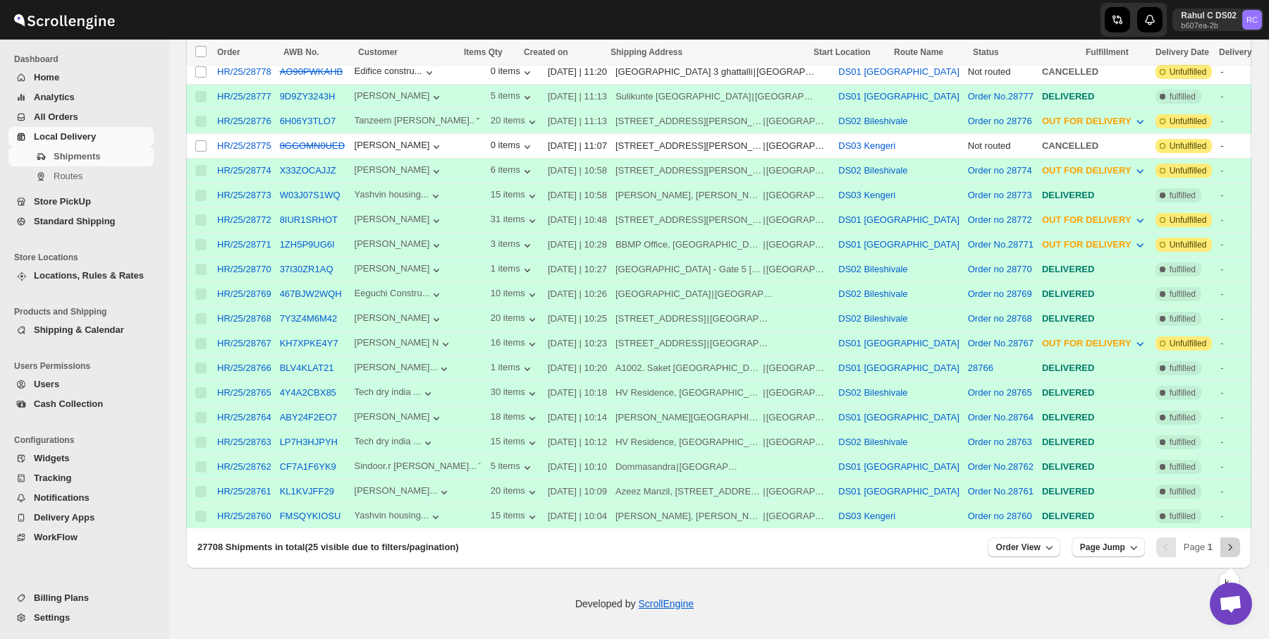
click at [1229, 547] on icon "Next" at bounding box center [1230, 547] width 14 height 14
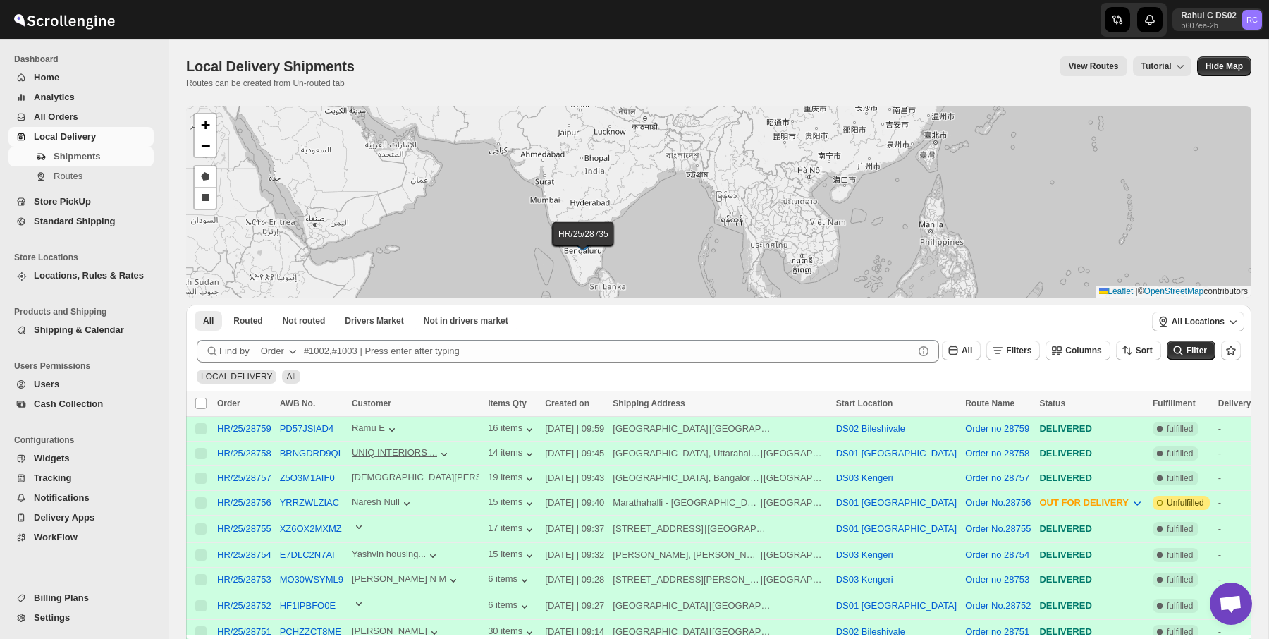
scroll to position [180, 0]
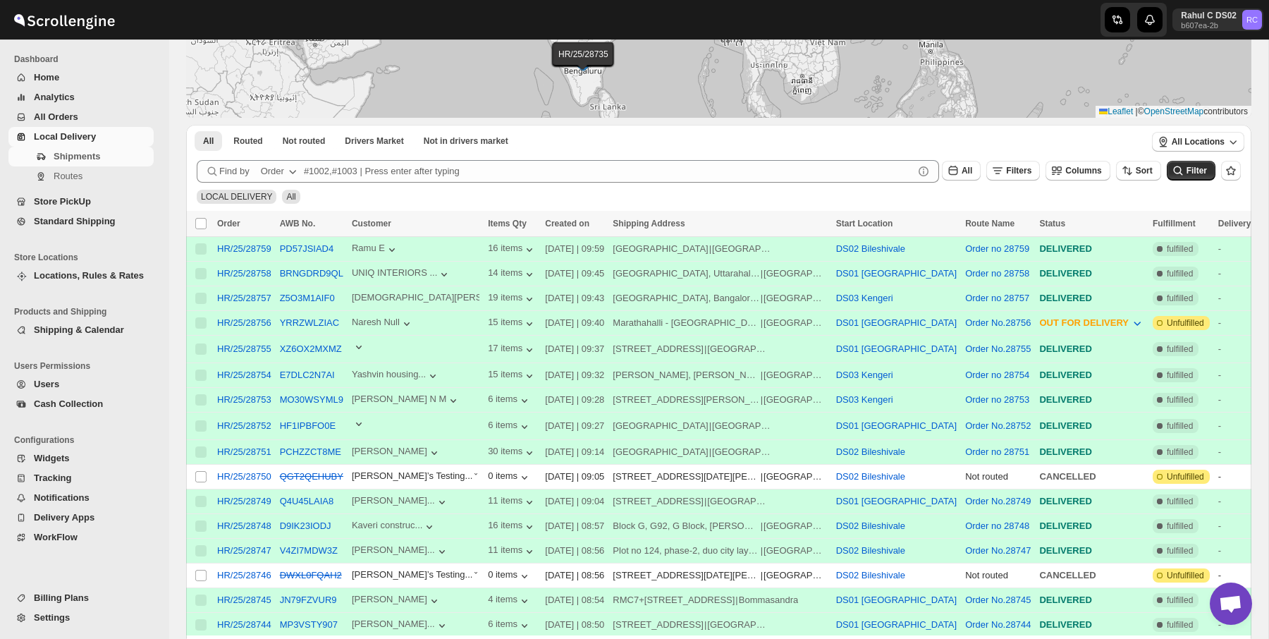
click at [384, 417] on div at bounding box center [416, 426] width 128 height 18
click at [366, 417] on icon "button" at bounding box center [359, 424] width 14 height 14
click at [364, 434] on td at bounding box center [416, 425] width 136 height 27
click at [364, 427] on icon "button" at bounding box center [359, 424] width 14 height 14
click at [368, 336] on td at bounding box center [416, 348] width 136 height 27
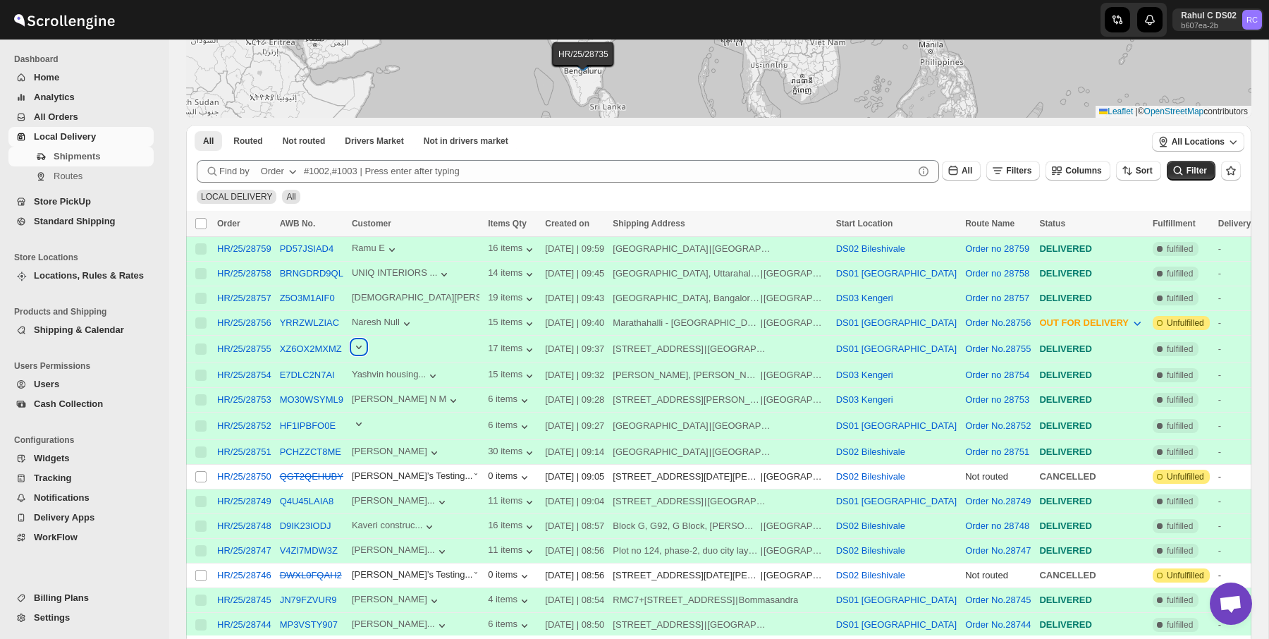
click at [366, 347] on icon "button" at bounding box center [359, 347] width 14 height 14
click at [85, 192] on link "Store PickUp" at bounding box center [80, 202] width 145 height 20
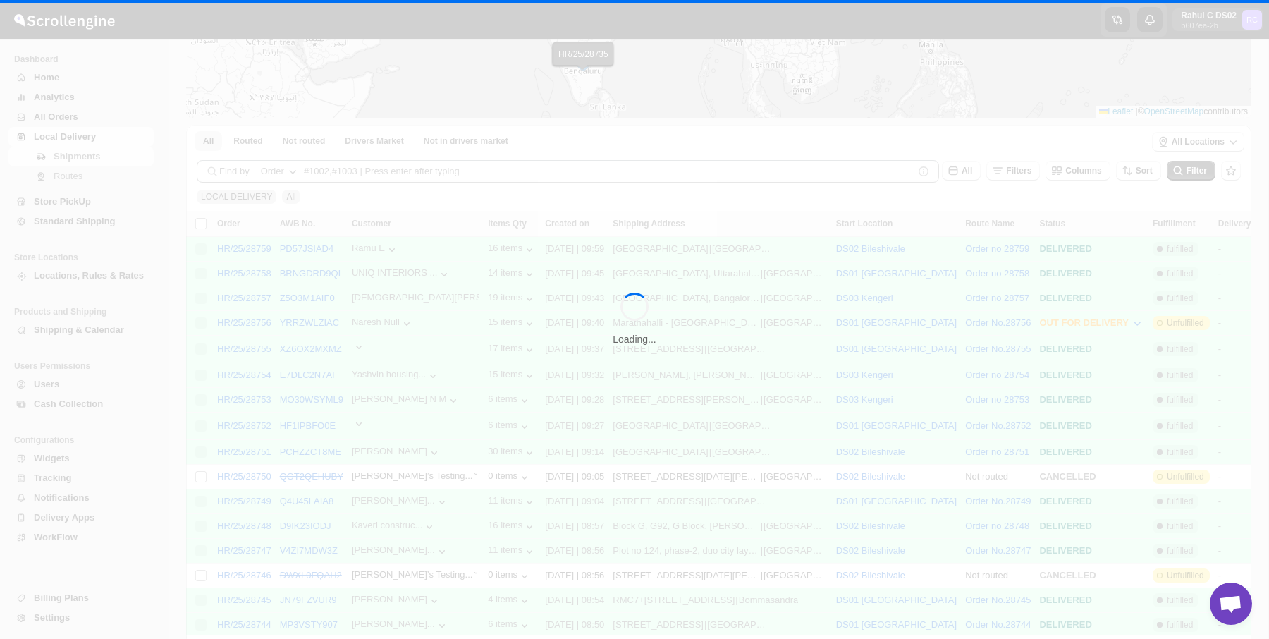
click at [79, 178] on div "Loading..." at bounding box center [634, 319] width 1269 height 639
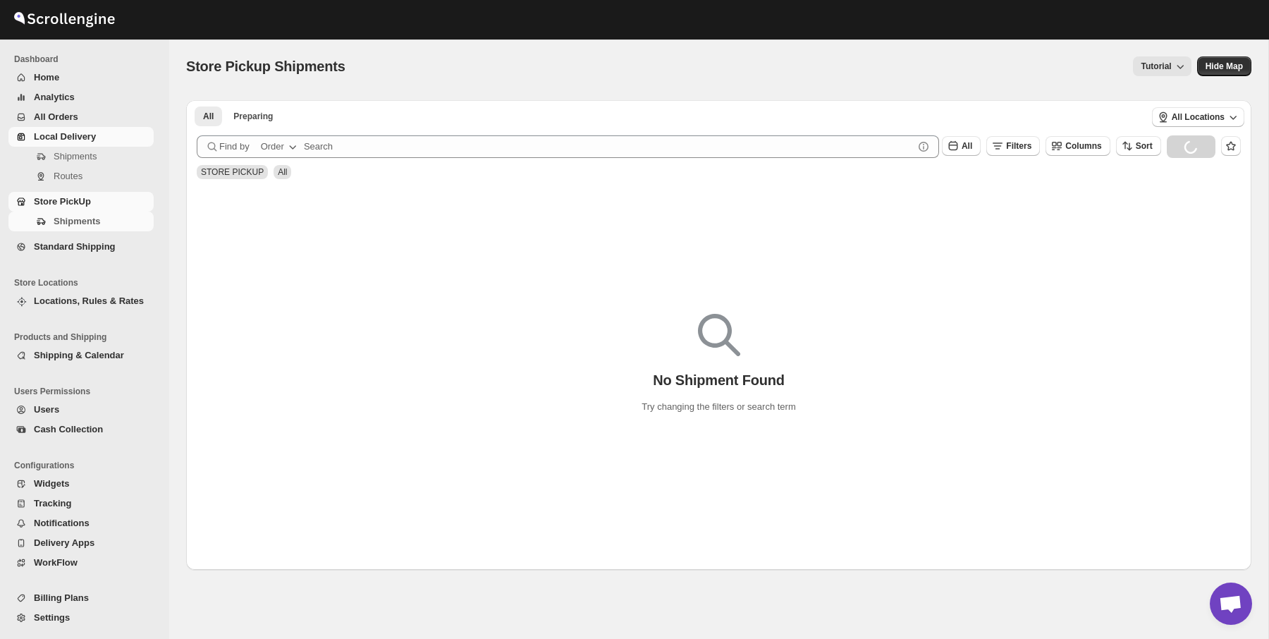
click at [78, 141] on span "Local Delivery" at bounding box center [65, 136] width 62 height 11
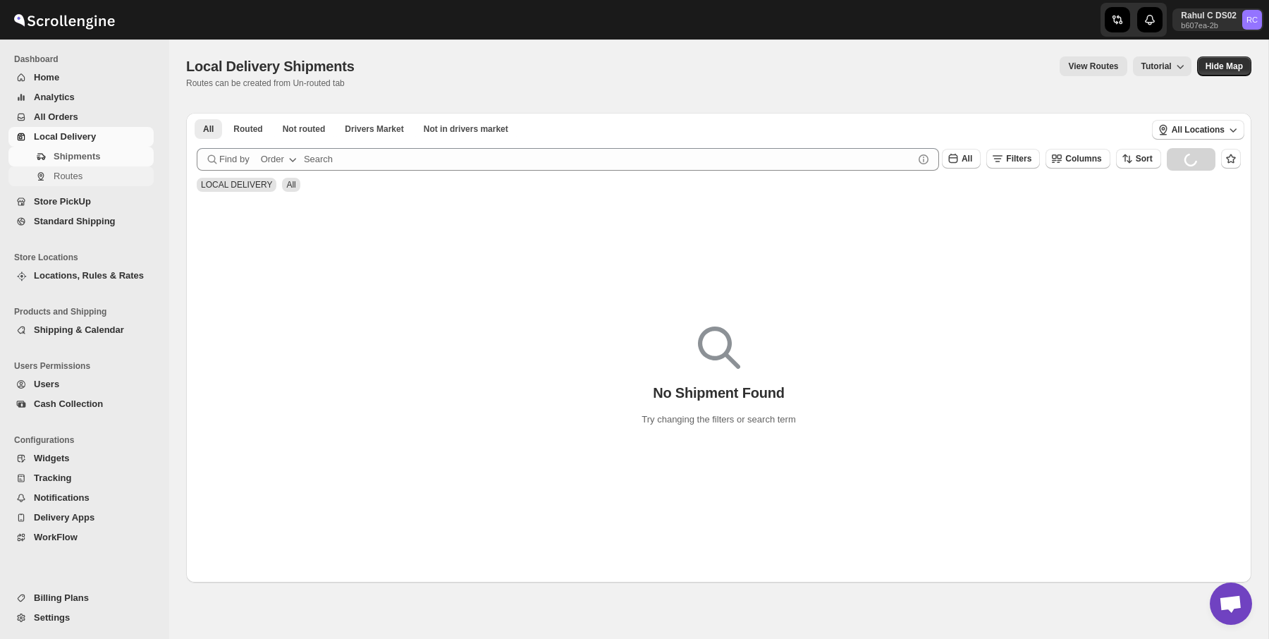
click at [73, 176] on span "Routes" at bounding box center [68, 176] width 29 height 11
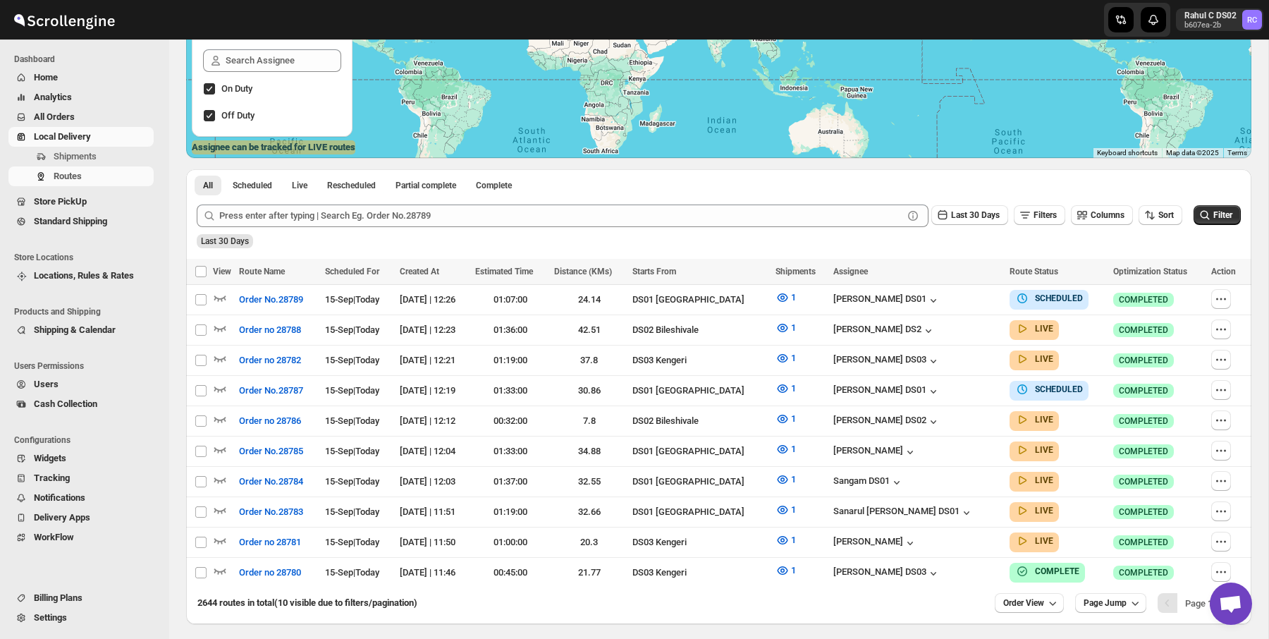
scroll to position [279, 0]
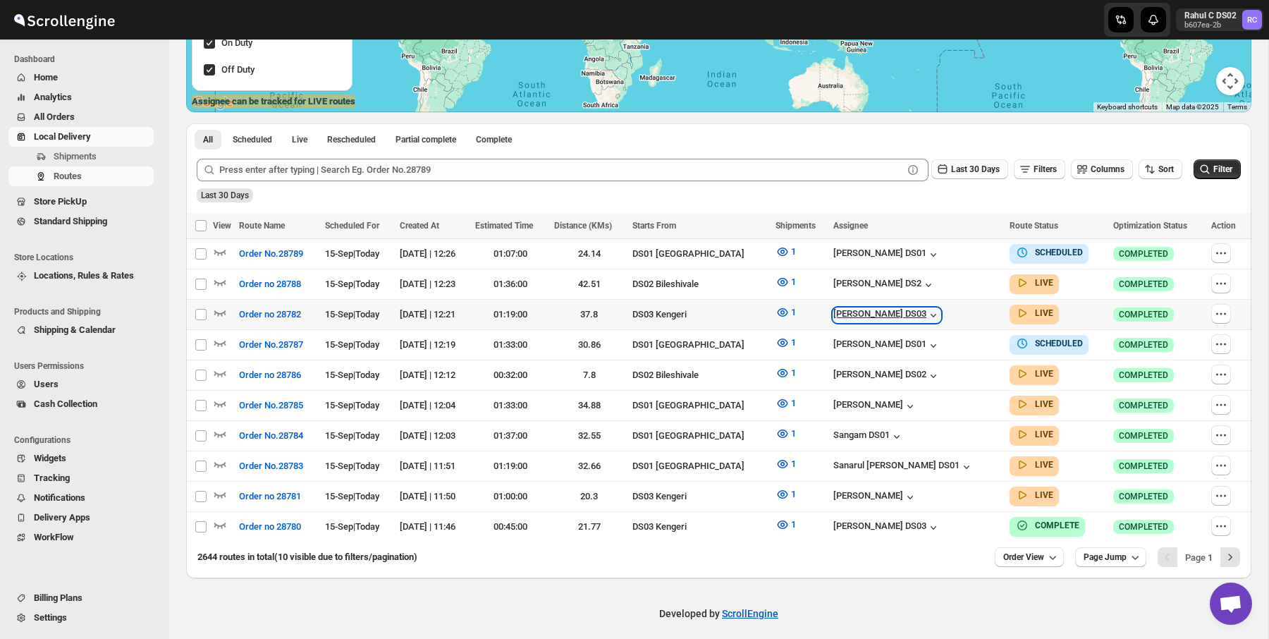
click at [926, 311] on icon "button" at bounding box center [933, 315] width 14 height 14
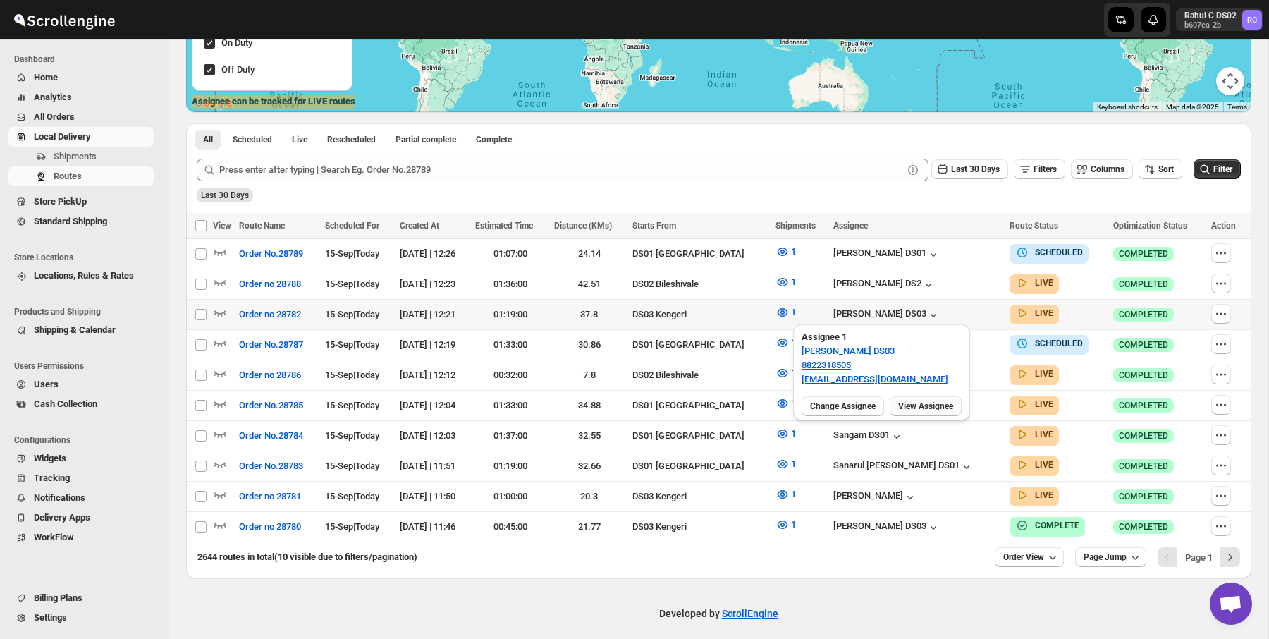
click at [922, 404] on span "View Assignee" at bounding box center [925, 405] width 55 height 11
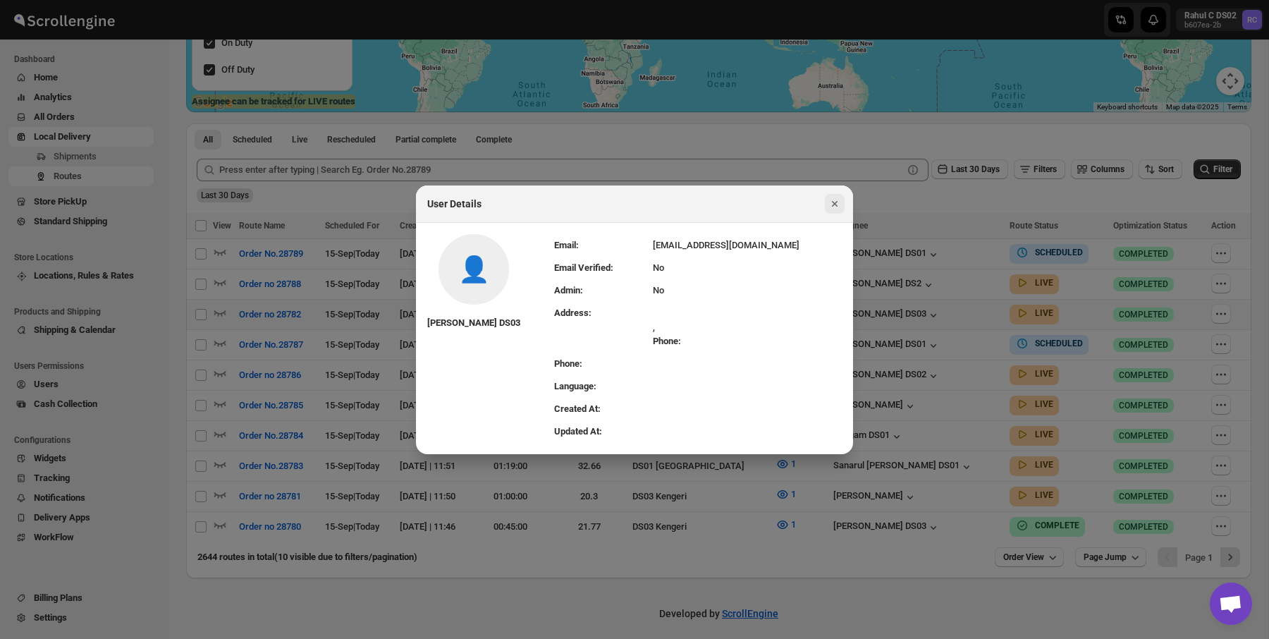
click at [832, 208] on icon "Close" at bounding box center [835, 204] width 14 height 14
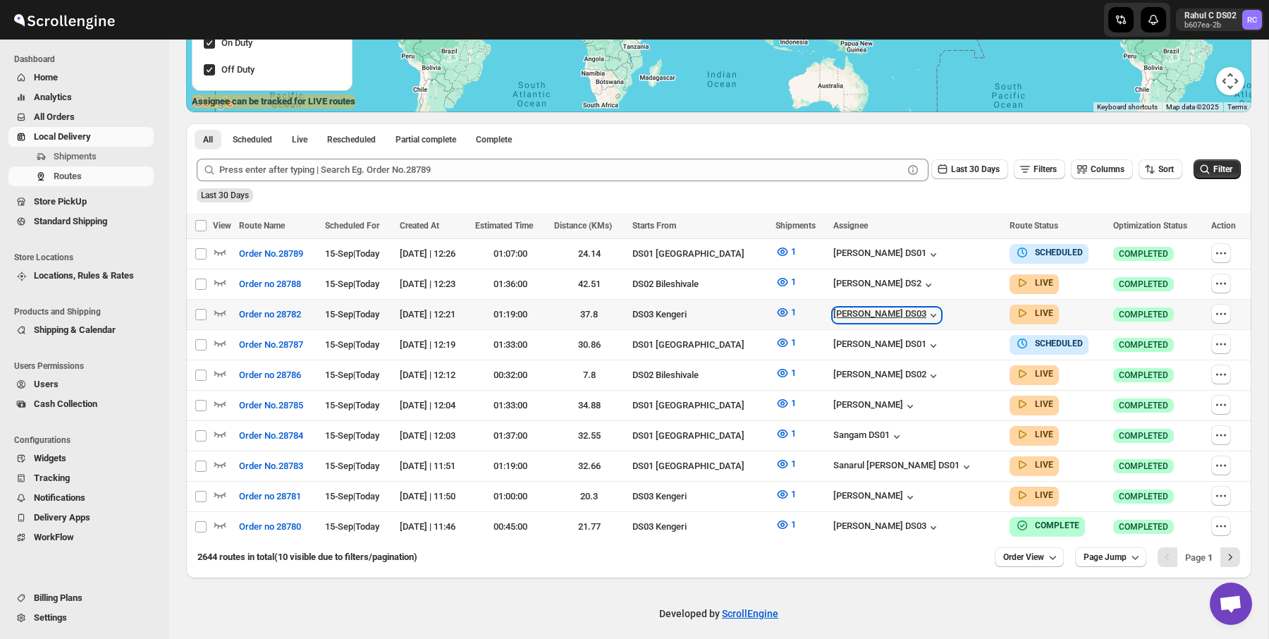
click at [904, 311] on div "[PERSON_NAME] DS03" at bounding box center [886, 315] width 107 height 14
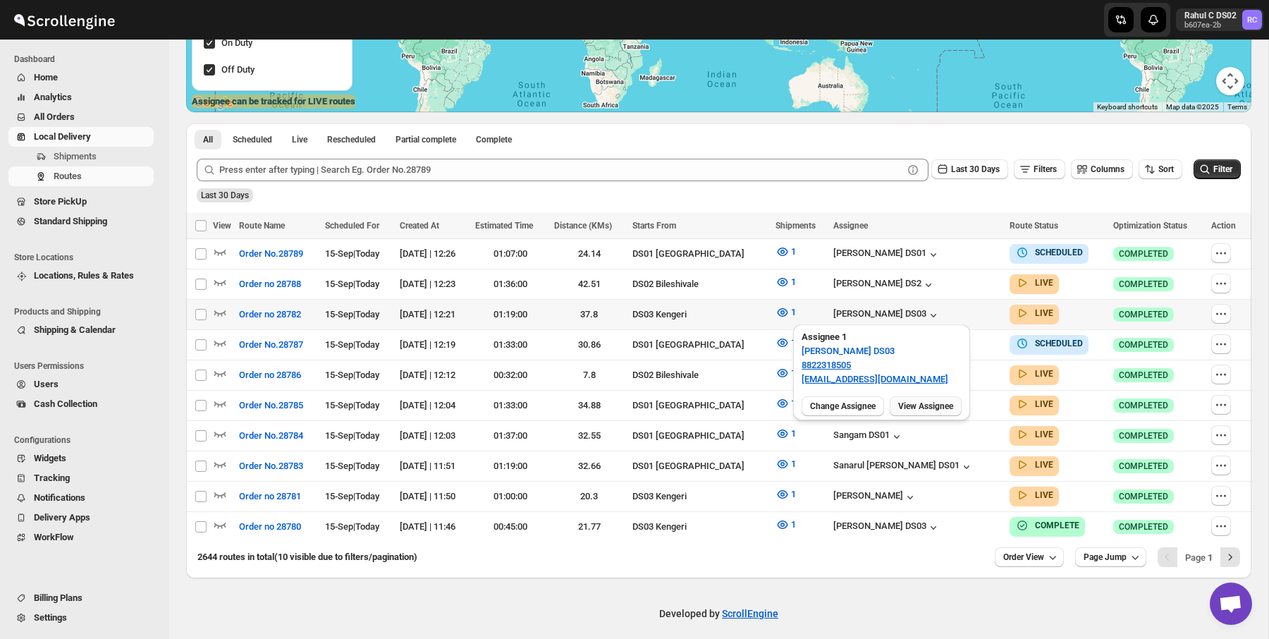
click at [919, 405] on span "View Assignee" at bounding box center [925, 405] width 55 height 11
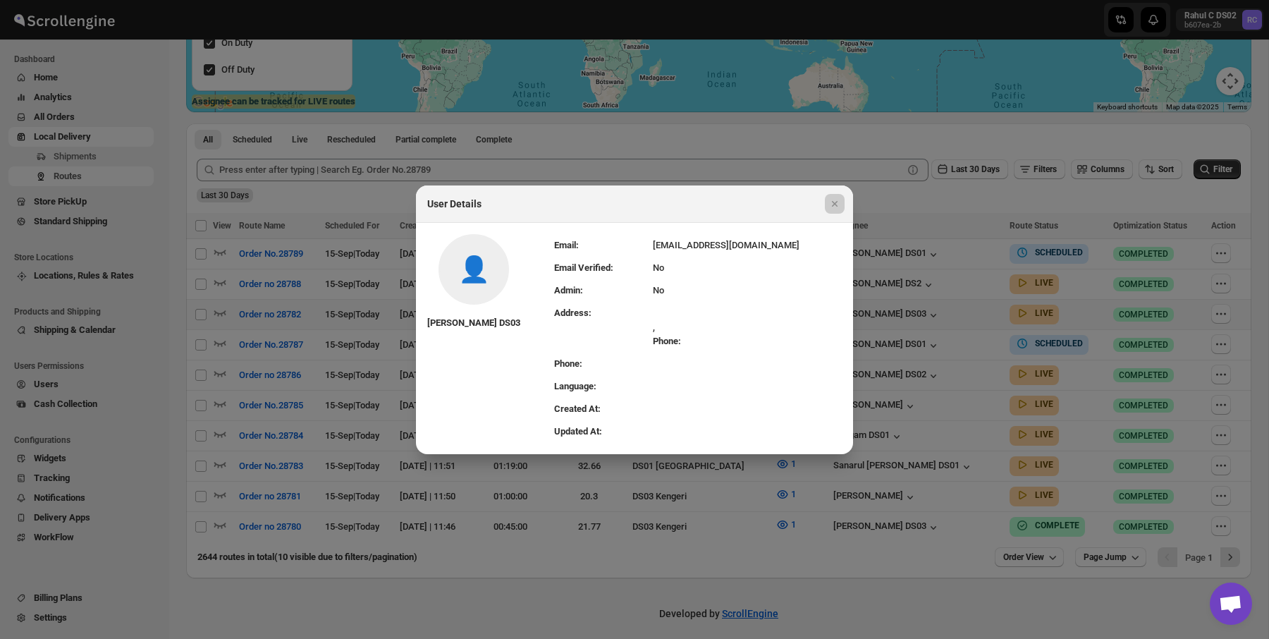
click at [668, 169] on div at bounding box center [634, 319] width 1269 height 639
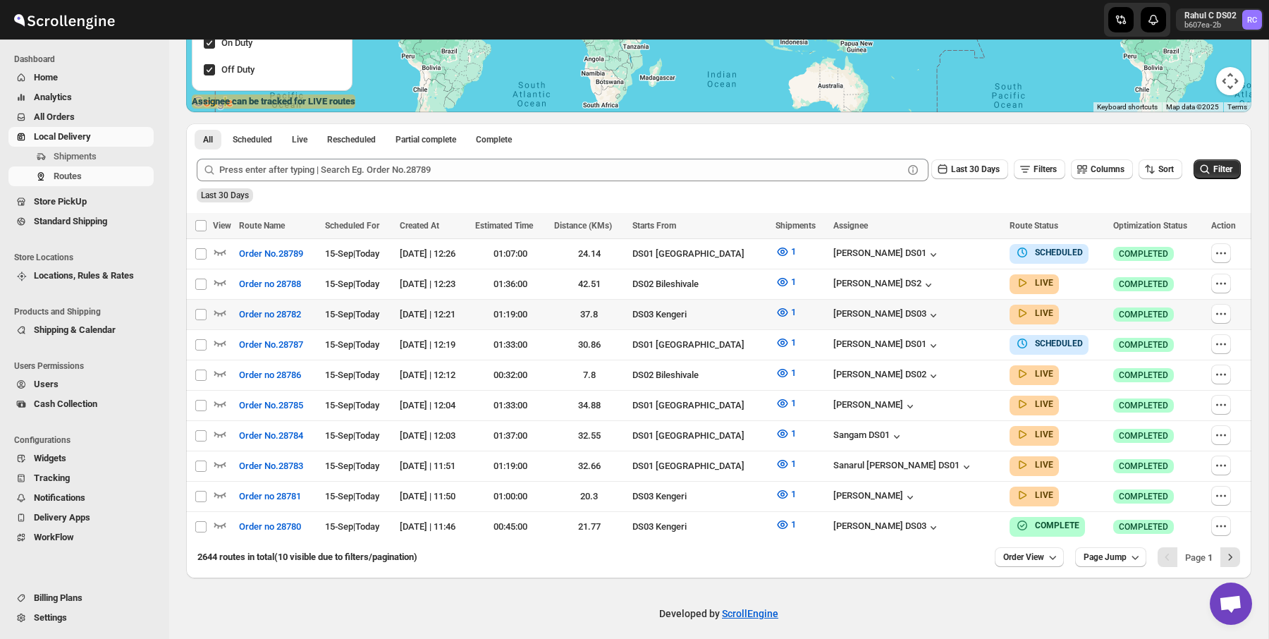
click at [82, 281] on span "Locations, Rules & Rates" at bounding box center [92, 276] width 117 height 14
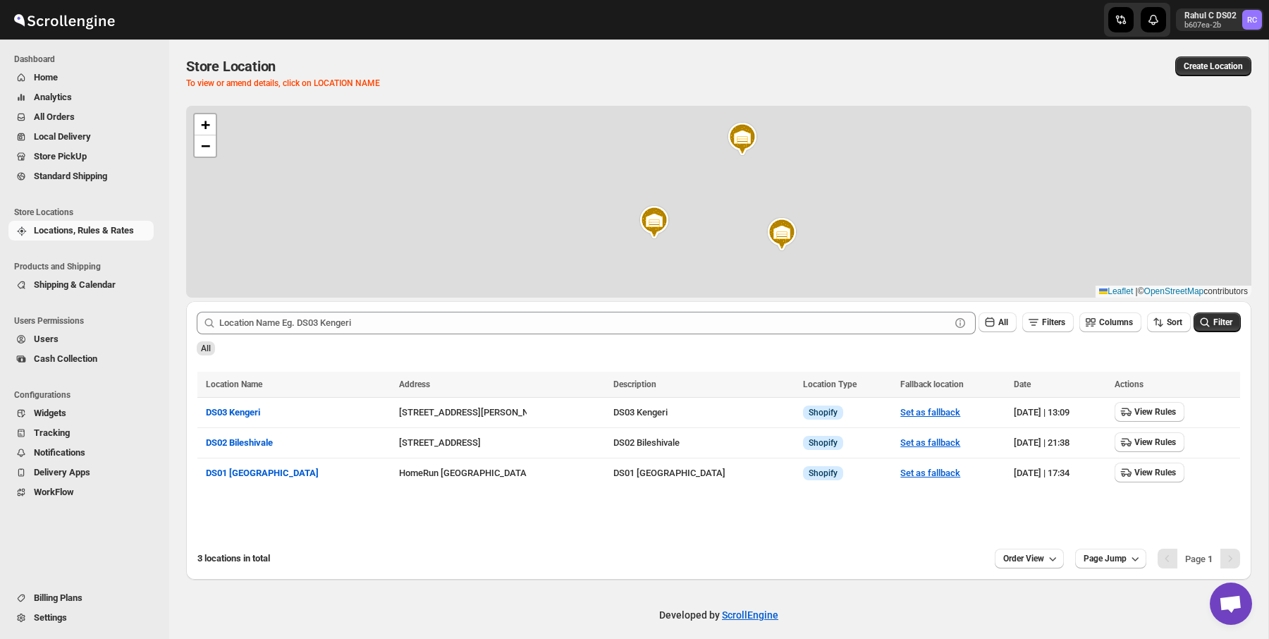
click at [61, 342] on span "Users" at bounding box center [92, 339] width 117 height 14
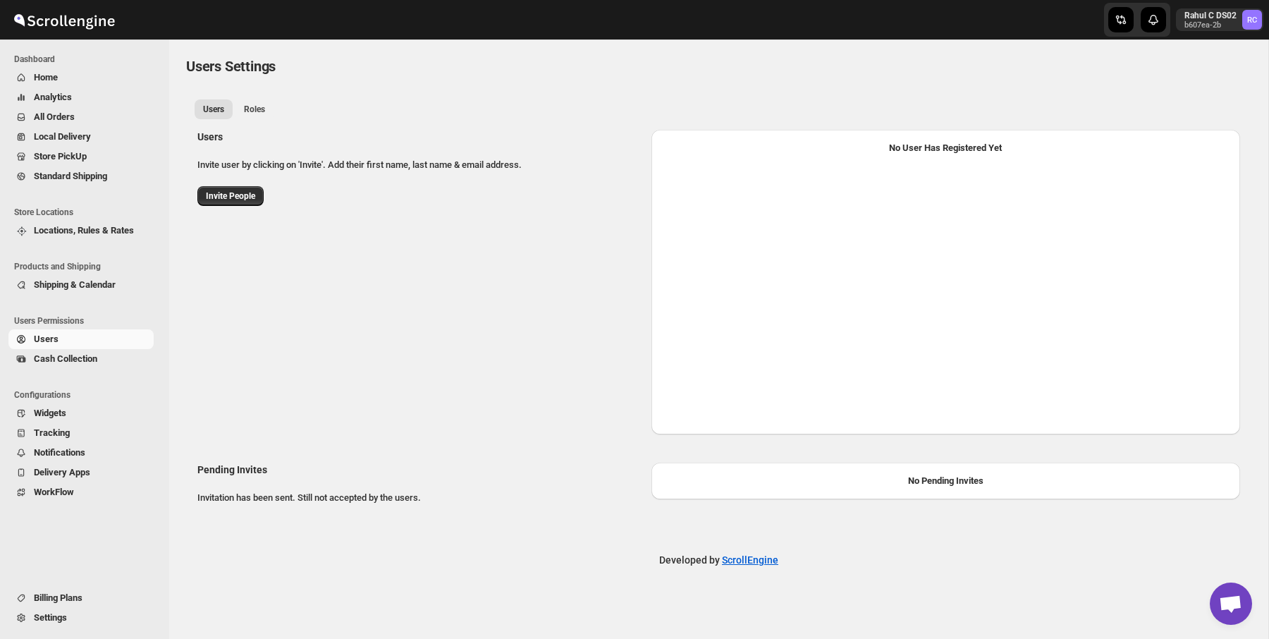
select select "637b767fbaab0276b10c91d5"
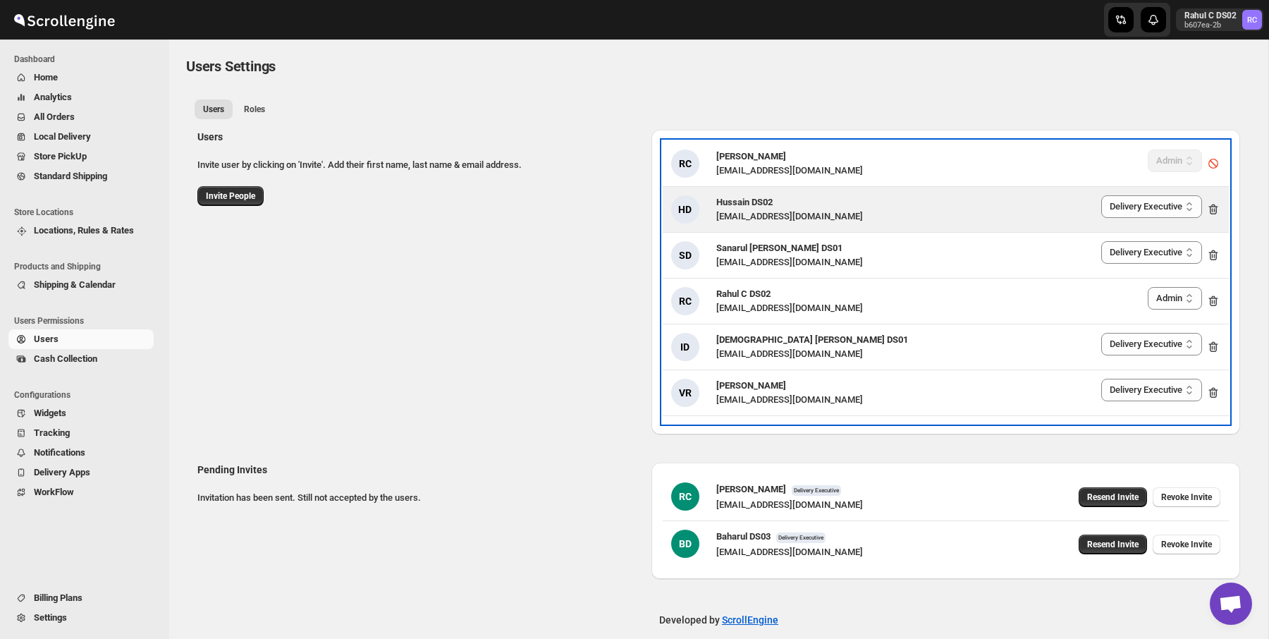
click at [733, 205] on span "Hussain DS02" at bounding box center [744, 202] width 56 height 11
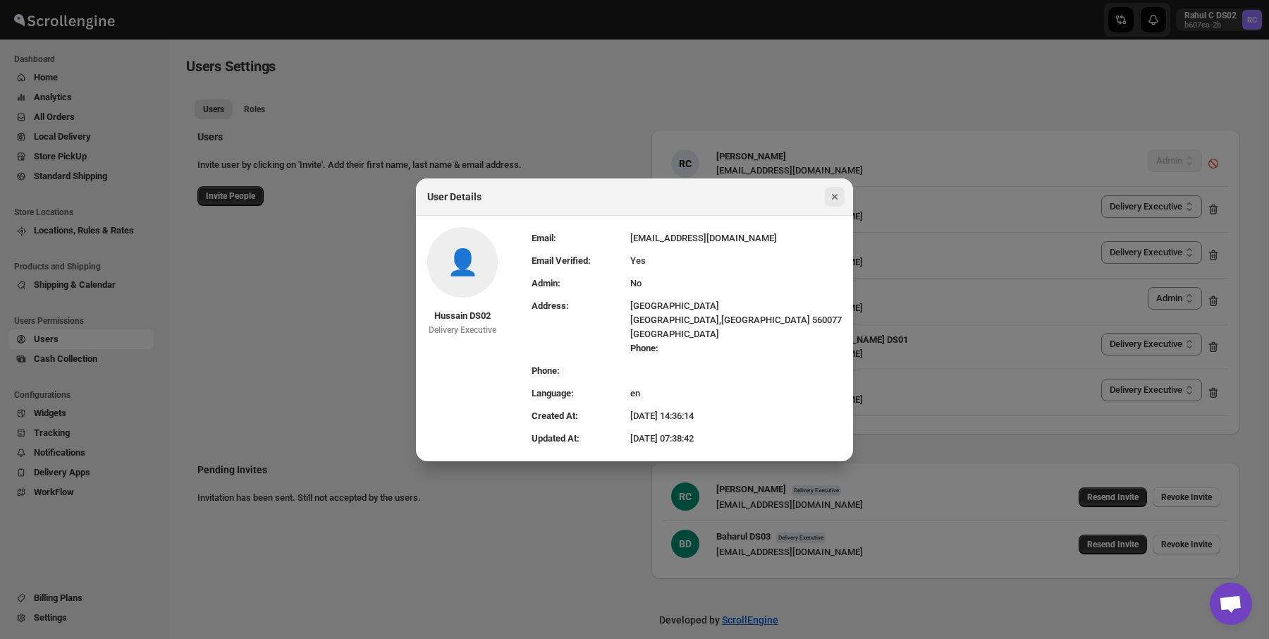
click at [826, 197] on button "Close" at bounding box center [835, 197] width 20 height 20
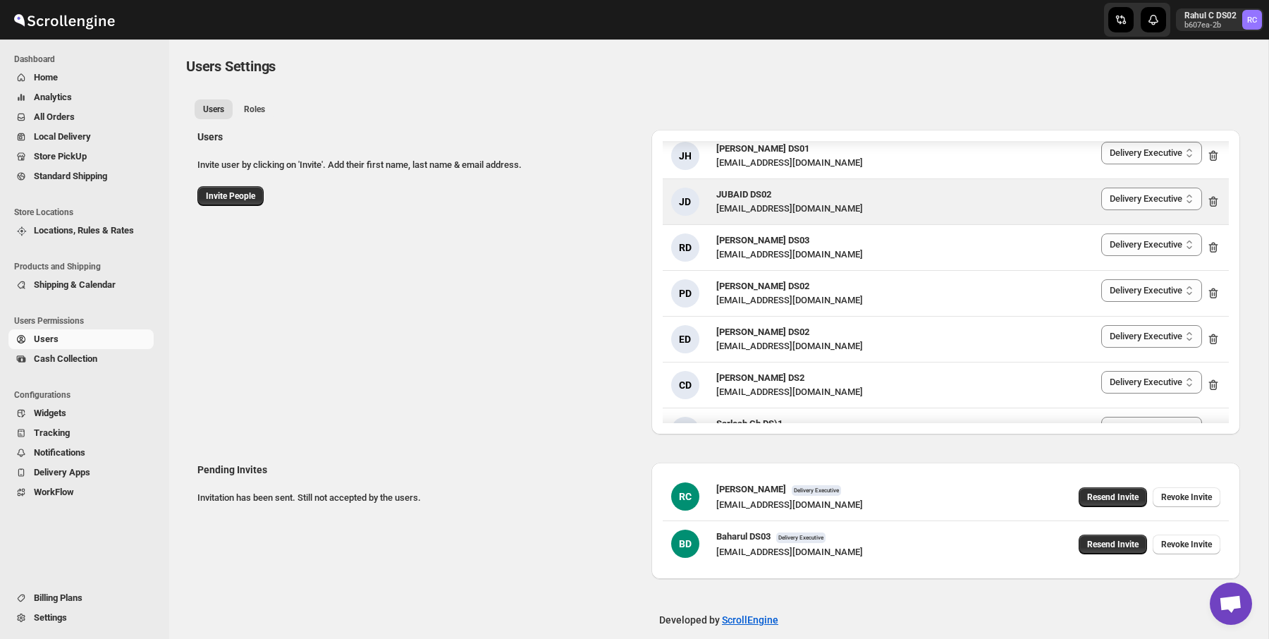
scroll to position [601, 0]
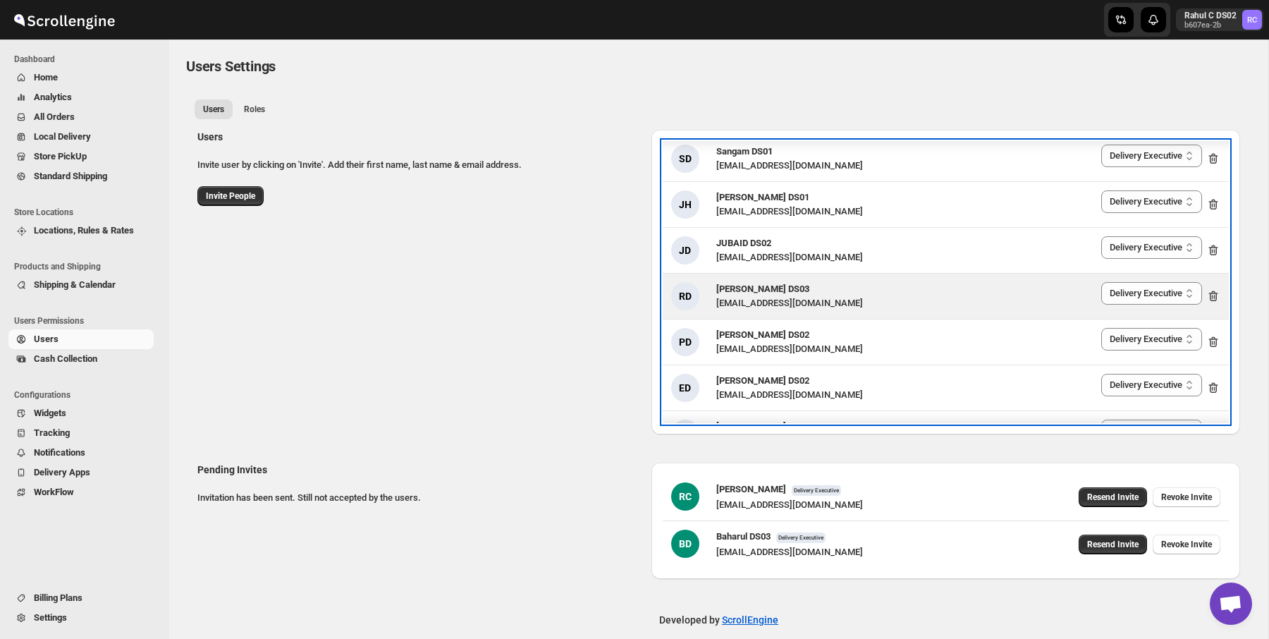
click at [782, 296] on div "[EMAIL_ADDRESS][DOMAIN_NAME]" at bounding box center [789, 303] width 147 height 14
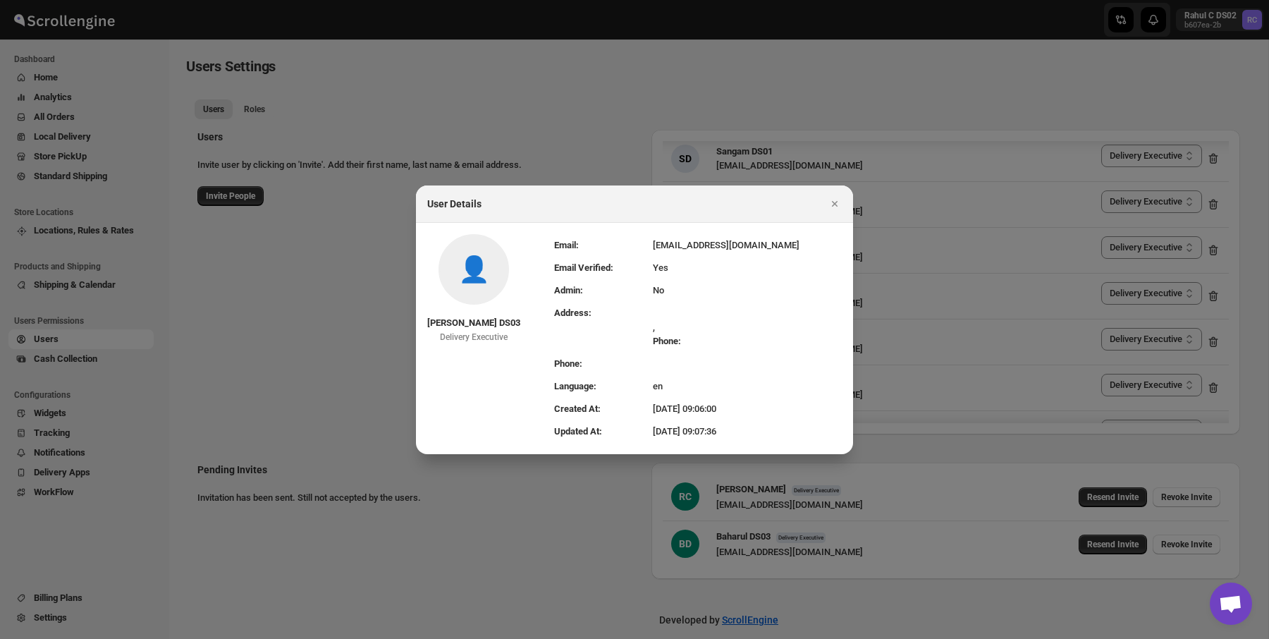
click at [369, 328] on div at bounding box center [634, 319] width 1269 height 639
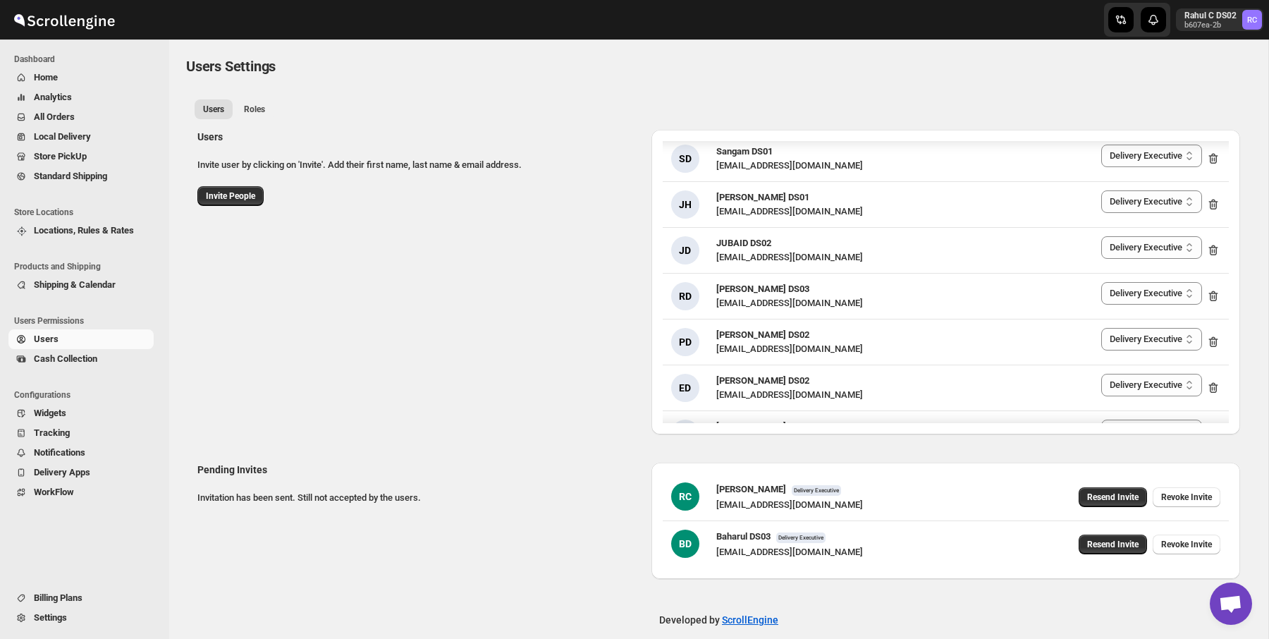
click at [68, 224] on span "Locations, Rules & Rates" at bounding box center [92, 231] width 117 height 14
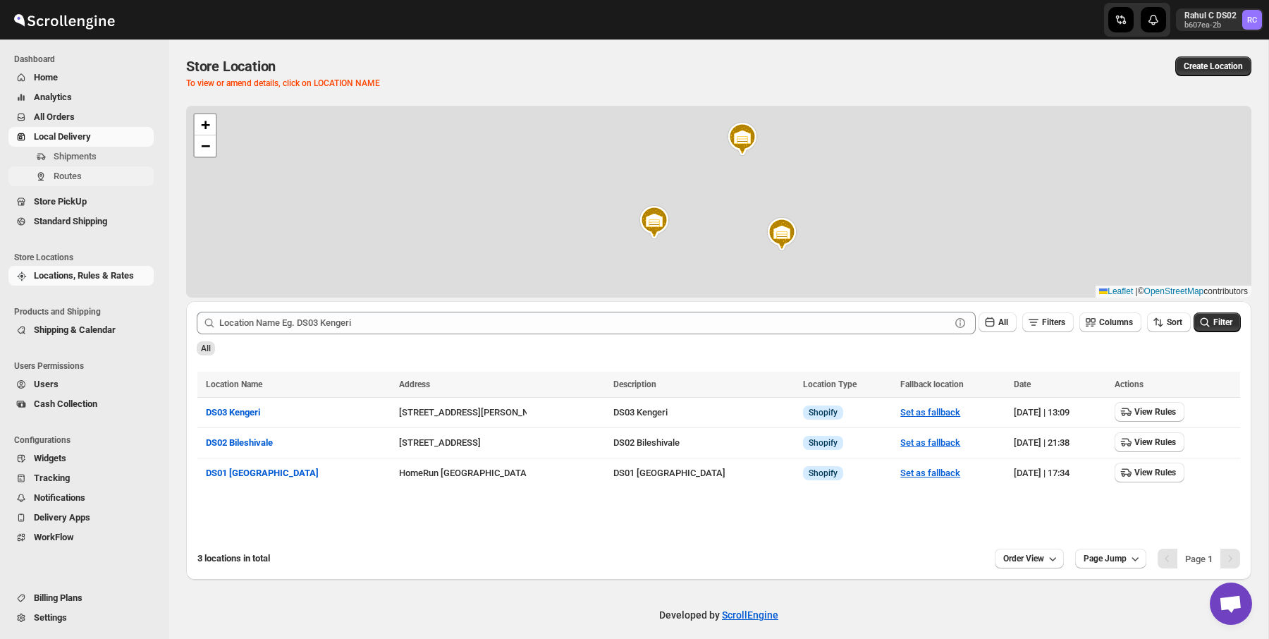
click at [72, 183] on button "Routes" at bounding box center [80, 176] width 145 height 20
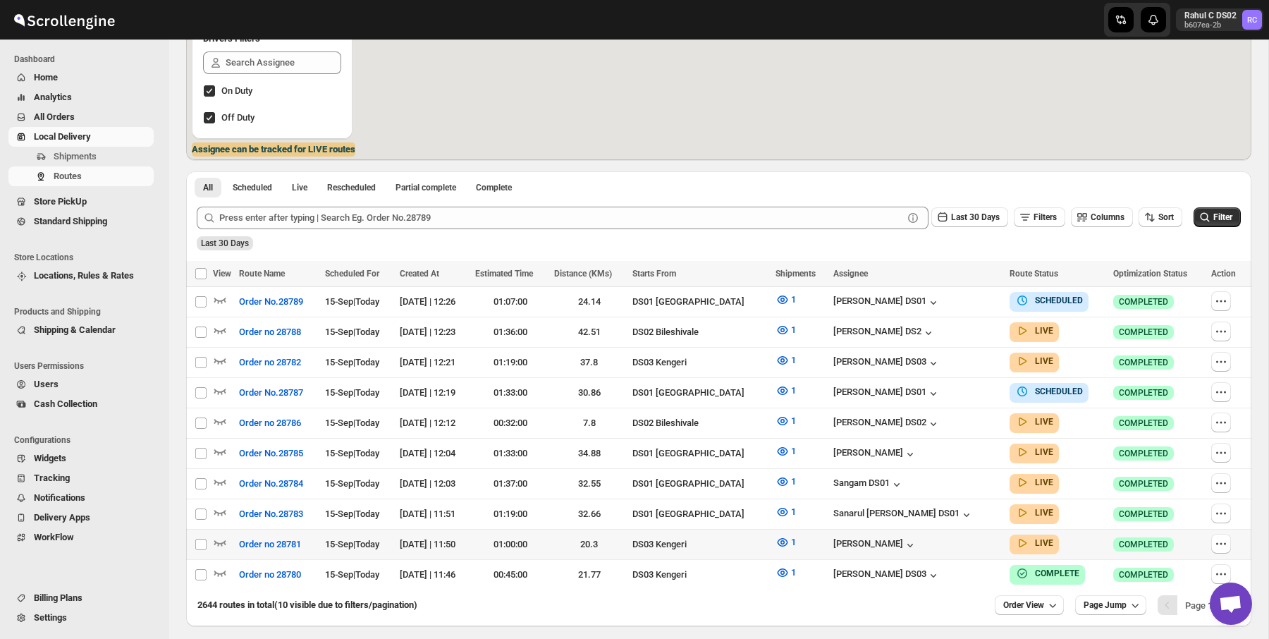
scroll to position [279, 0]
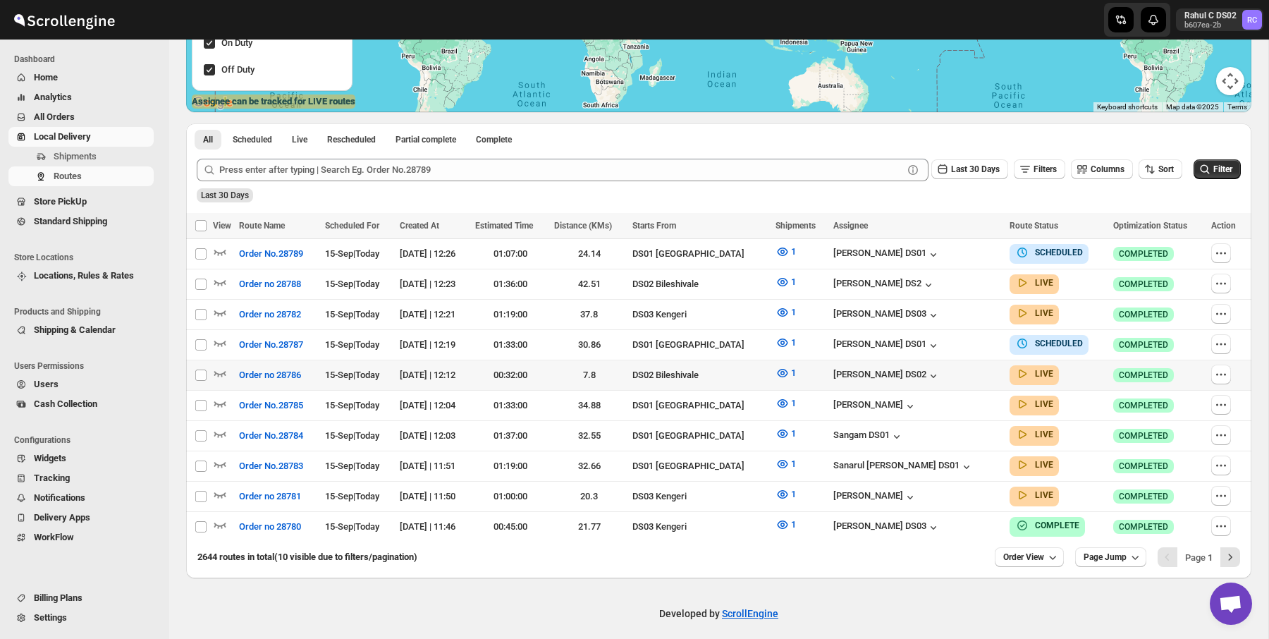
click at [939, 367] on div "[PERSON_NAME] DS02" at bounding box center [917, 375] width 168 height 16
click at [941, 369] on div "[PERSON_NAME] DS02" at bounding box center [886, 376] width 107 height 14
click at [935, 463] on span "View Assignee" at bounding box center [945, 464] width 55 height 11
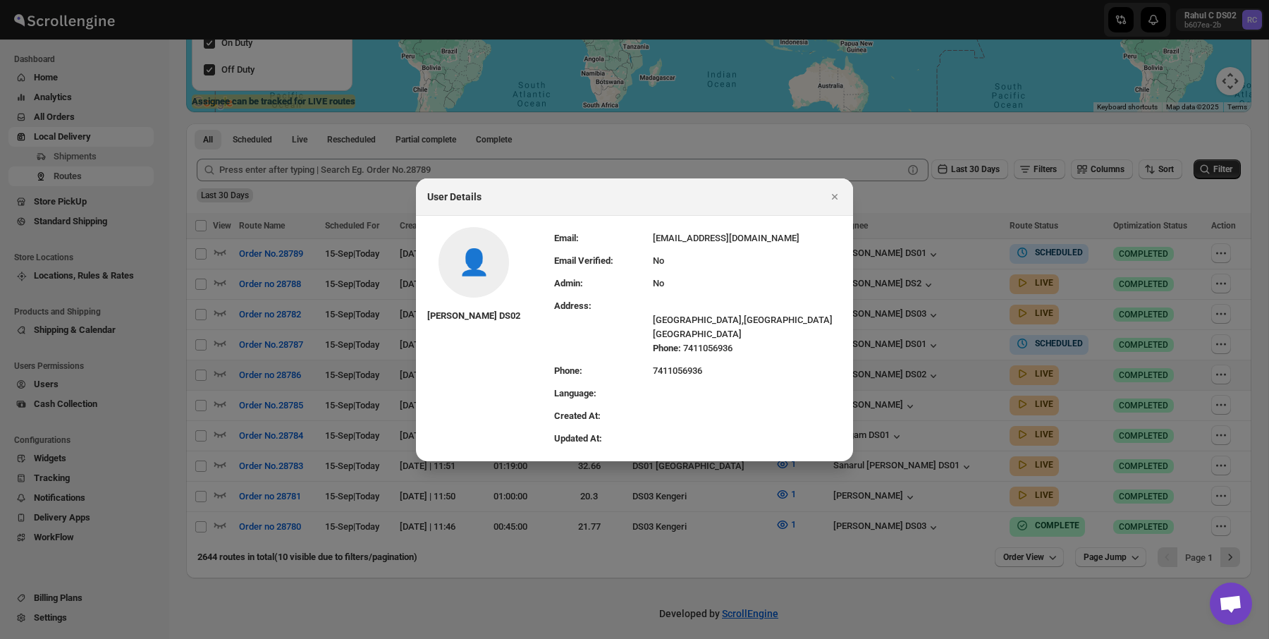
click at [918, 295] on div at bounding box center [634, 319] width 1269 height 639
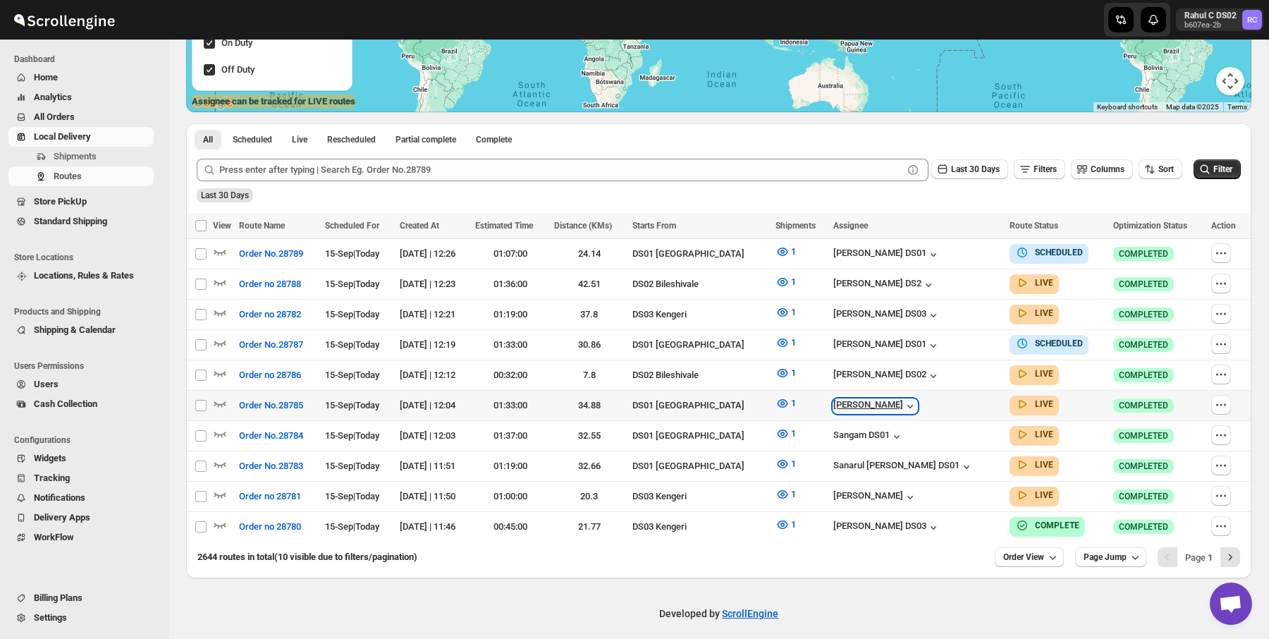
click at [912, 399] on icon "button" at bounding box center [910, 406] width 14 height 14
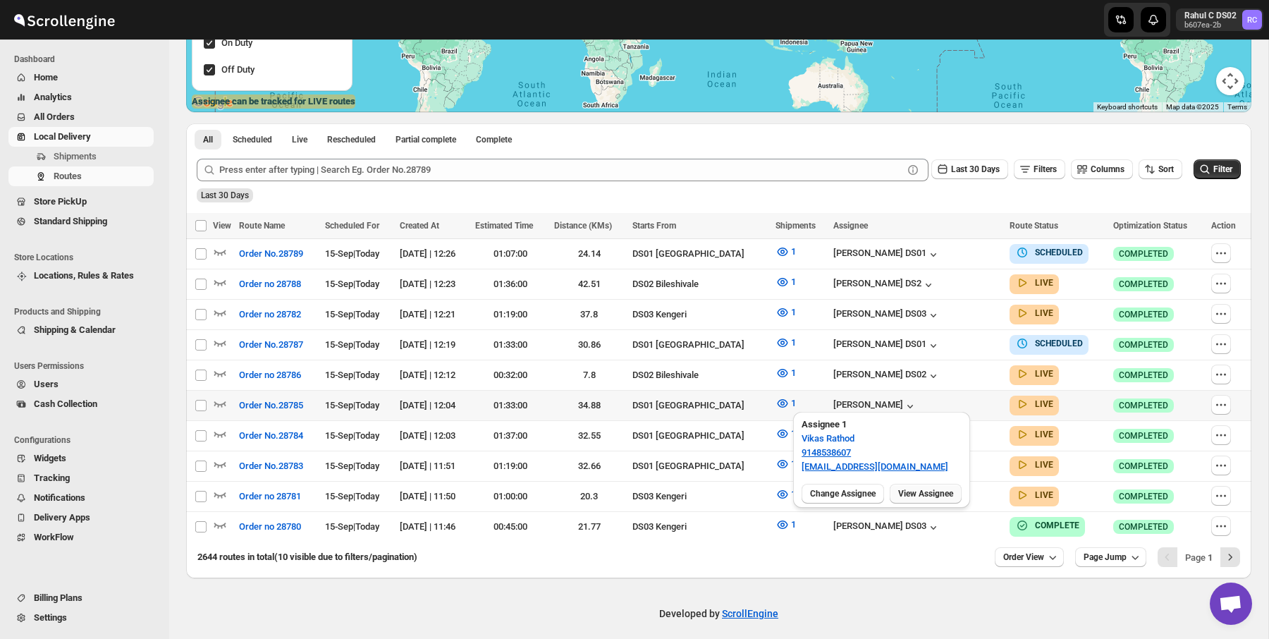
click at [932, 495] on span "View Assignee" at bounding box center [925, 493] width 55 height 11
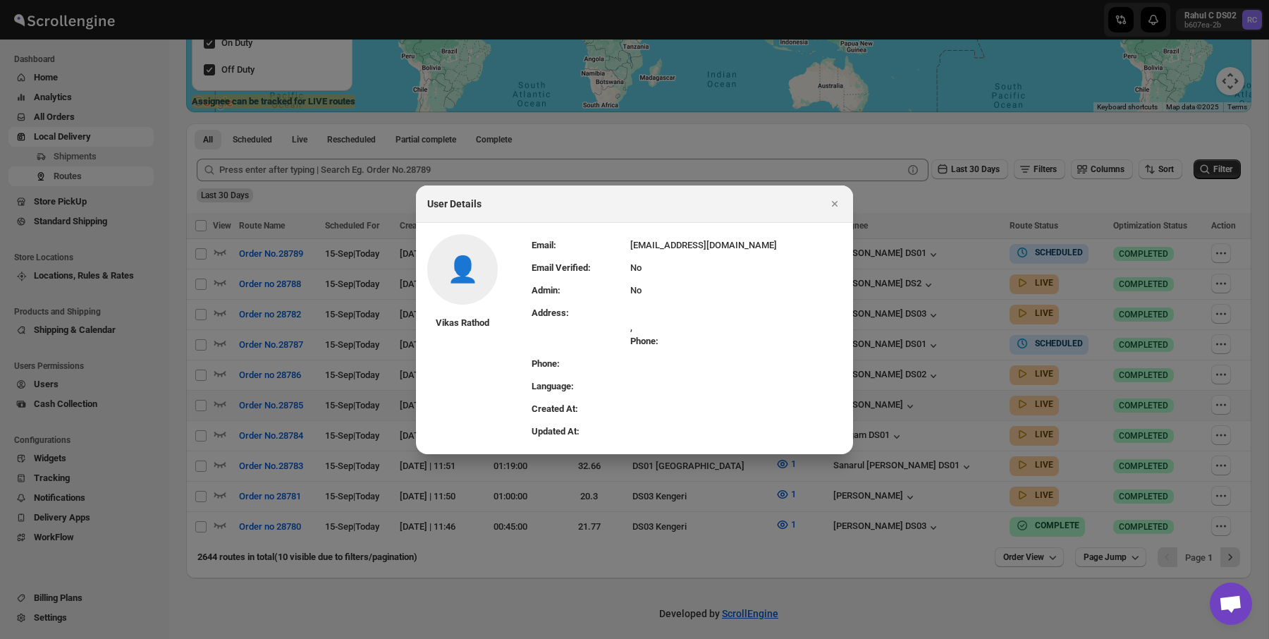
click at [904, 391] on div at bounding box center [634, 319] width 1269 height 639
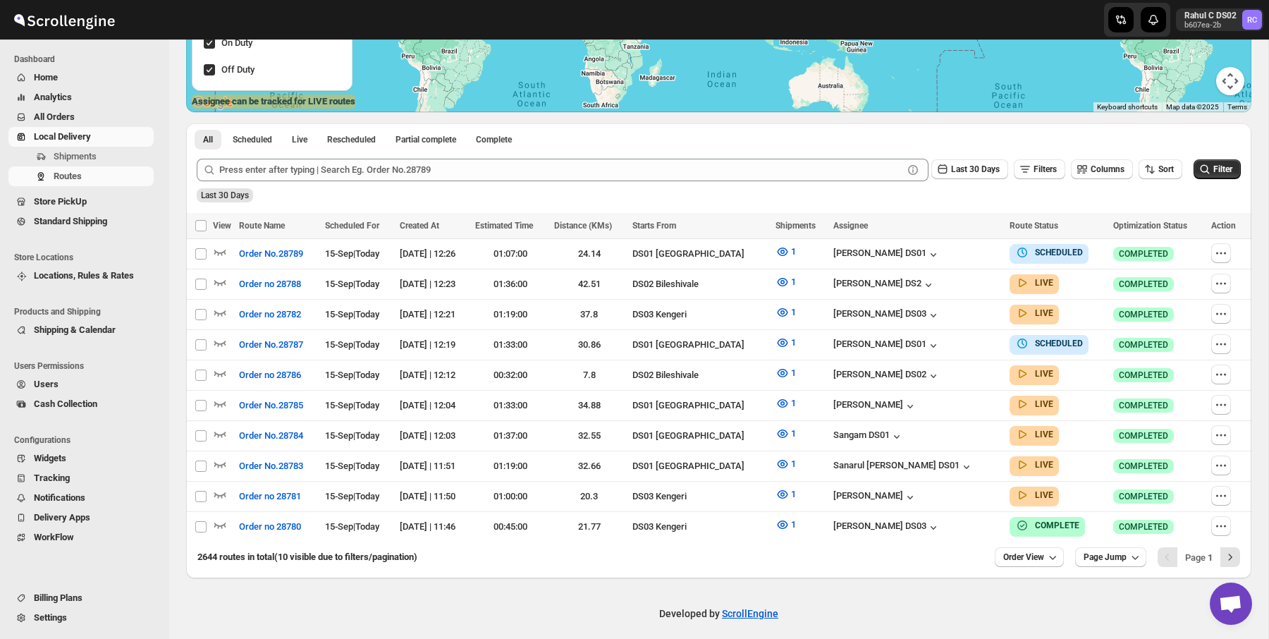
click at [87, 384] on span "Users" at bounding box center [92, 384] width 117 height 14
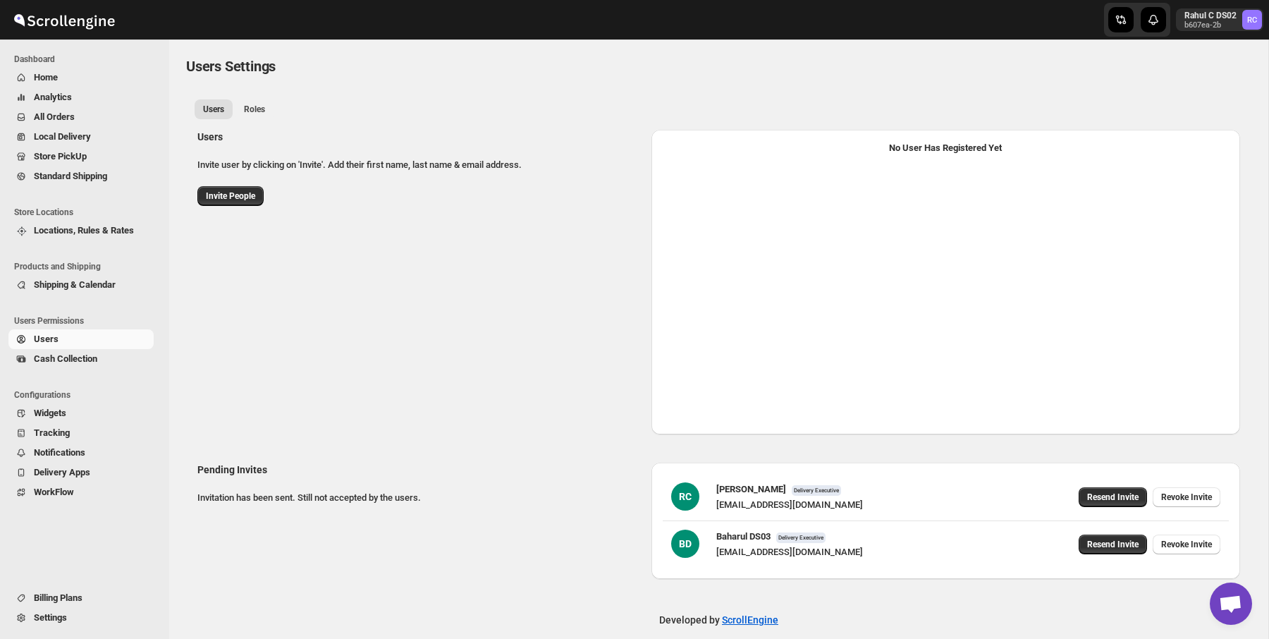
select select "637b767fbaab0276b10c91d5"
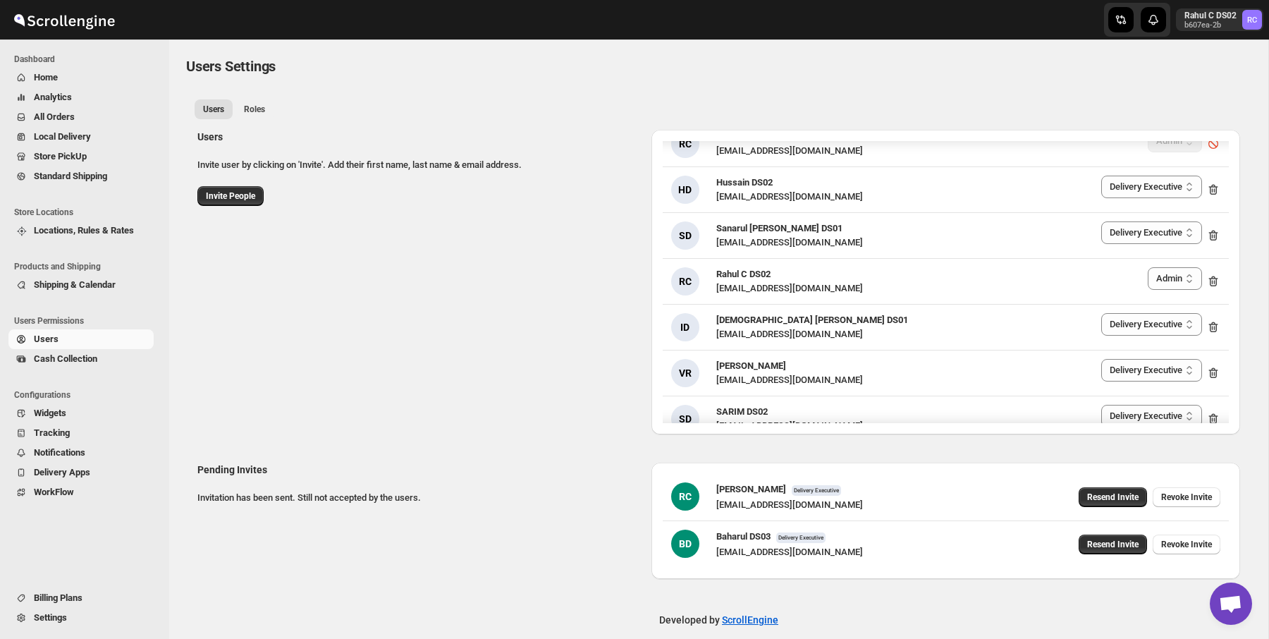
scroll to position [25, 0]
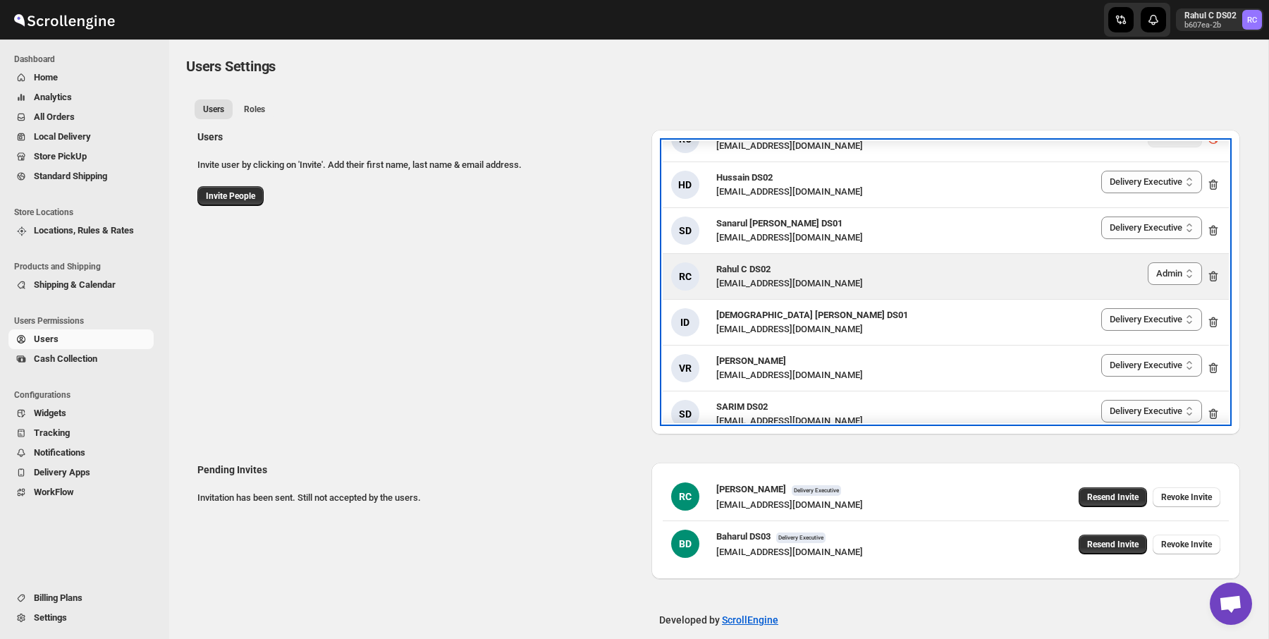
click at [771, 272] on span "Rahul C DS02" at bounding box center [743, 269] width 54 height 11
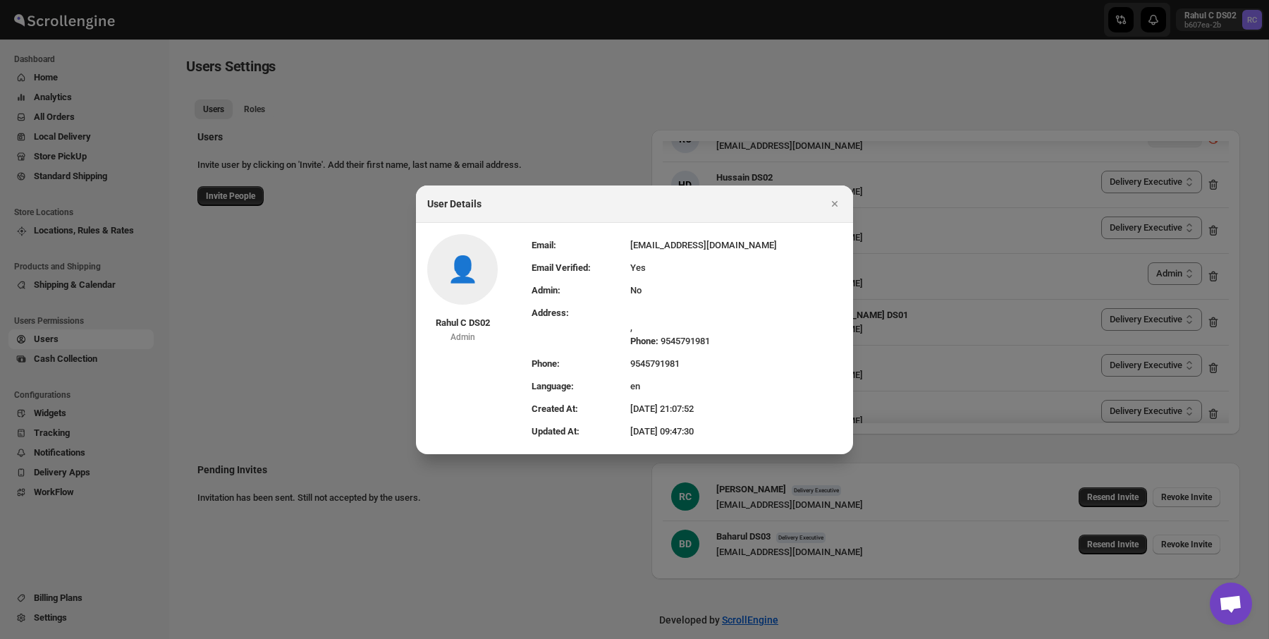
click at [676, 354] on td "9545791981" at bounding box center [736, 364] width 212 height 23
click at [694, 344] on div "Phone: [PHONE_NUMBER]" at bounding box center [736, 341] width 212 height 14
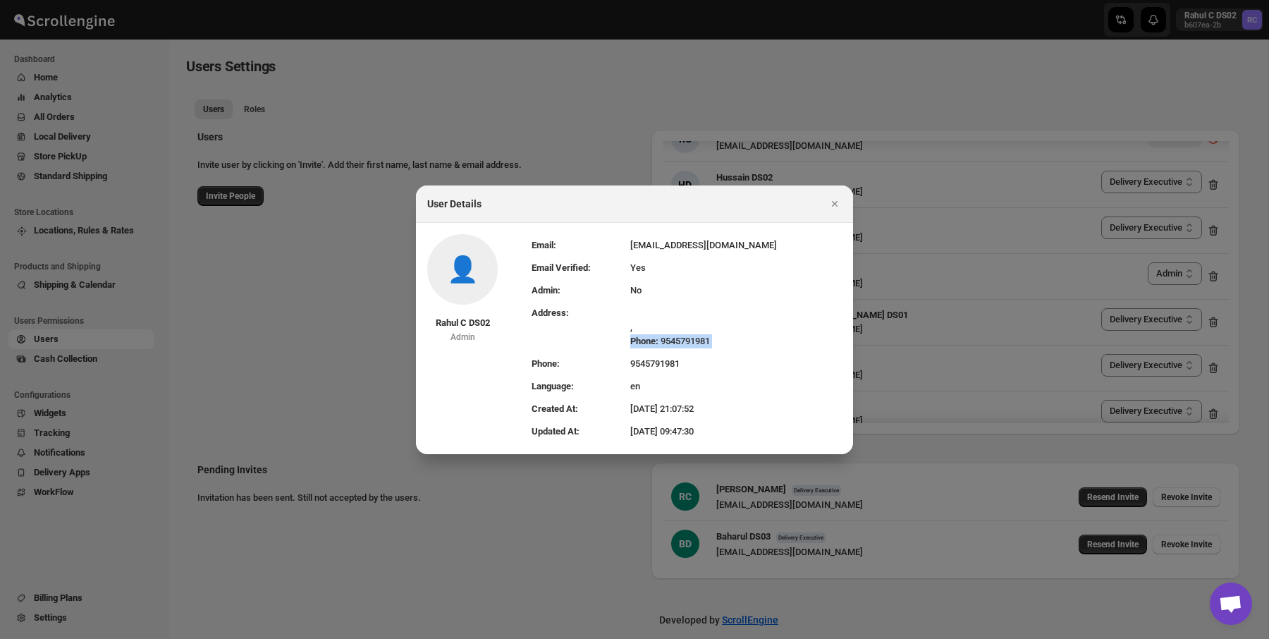
click at [694, 344] on div "Phone: [PHONE_NUMBER]" at bounding box center [736, 341] width 212 height 14
click at [686, 356] on td "9545791981" at bounding box center [736, 364] width 212 height 23
click at [696, 343] on div "Phone: [PHONE_NUMBER]" at bounding box center [736, 341] width 212 height 14
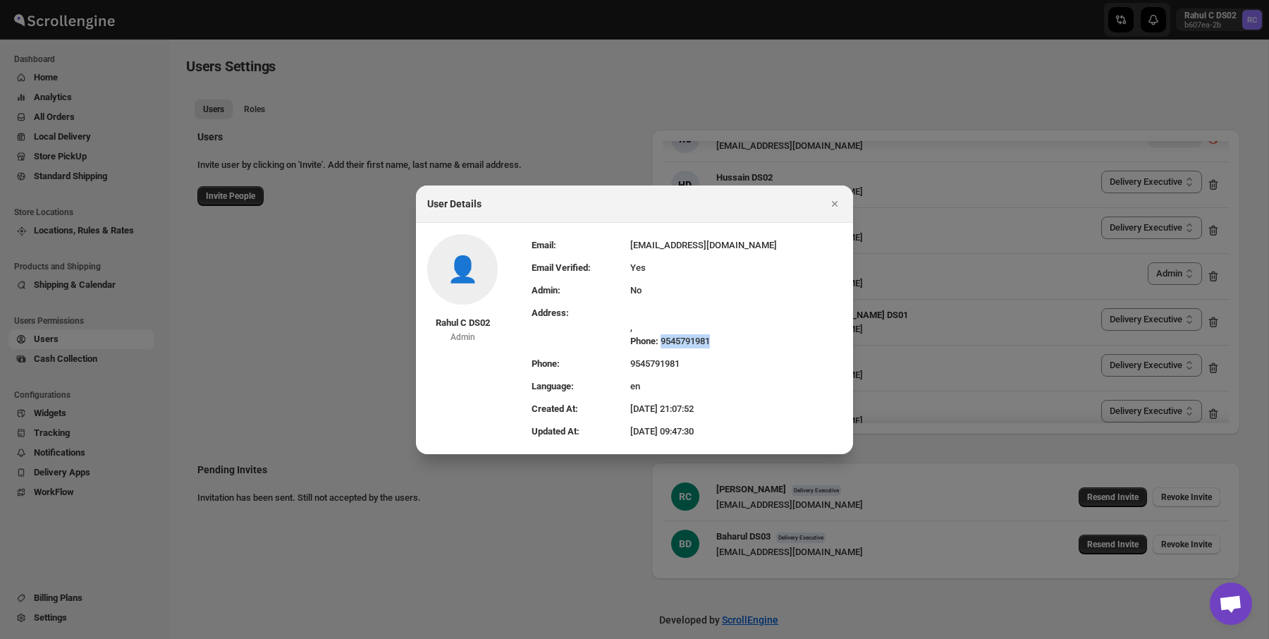
click at [696, 343] on div "Phone: [PHONE_NUMBER]" at bounding box center [736, 341] width 212 height 14
click at [696, 353] on td "9545791981" at bounding box center [736, 364] width 212 height 23
click at [783, 123] on div at bounding box center [634, 319] width 1269 height 639
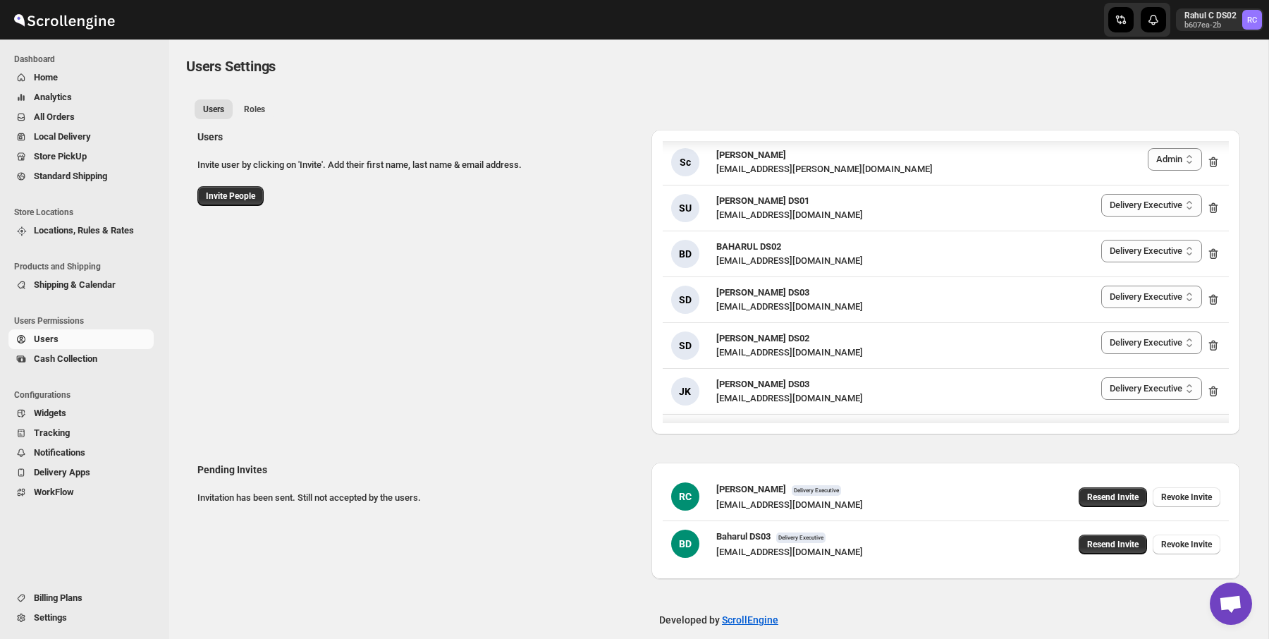
scroll to position [974, 0]
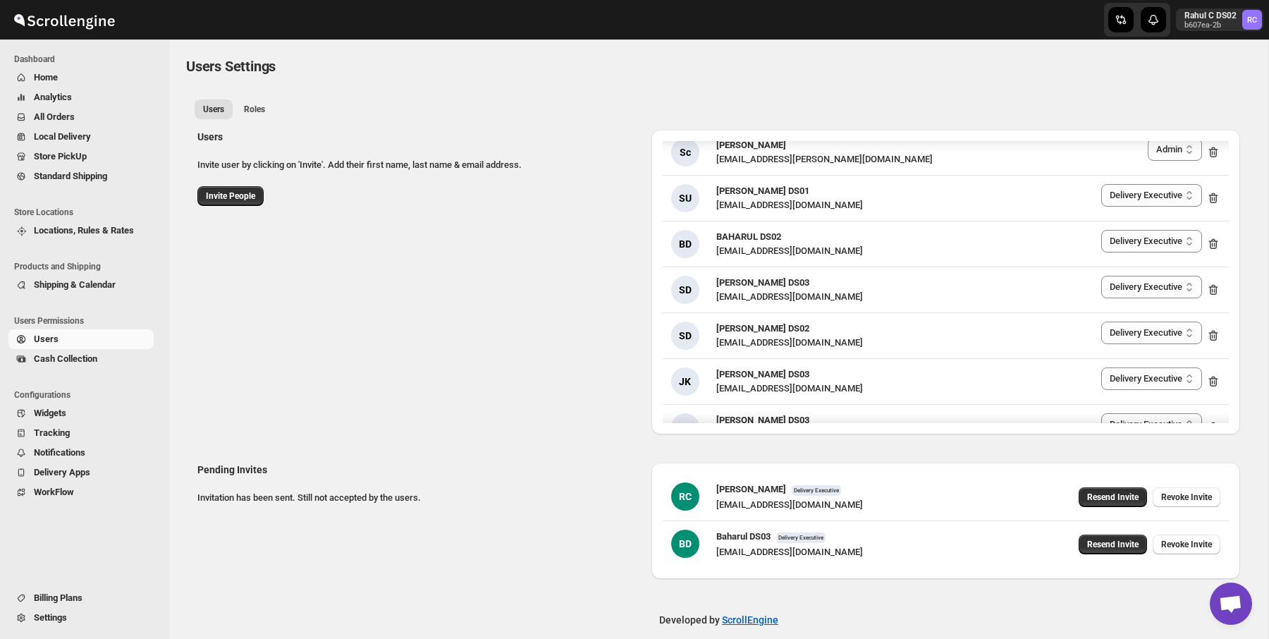
click at [524, 162] on p "Invite user by clicking on 'Invite'. Add their first name, last name & email ad…" at bounding box center [418, 165] width 443 height 14
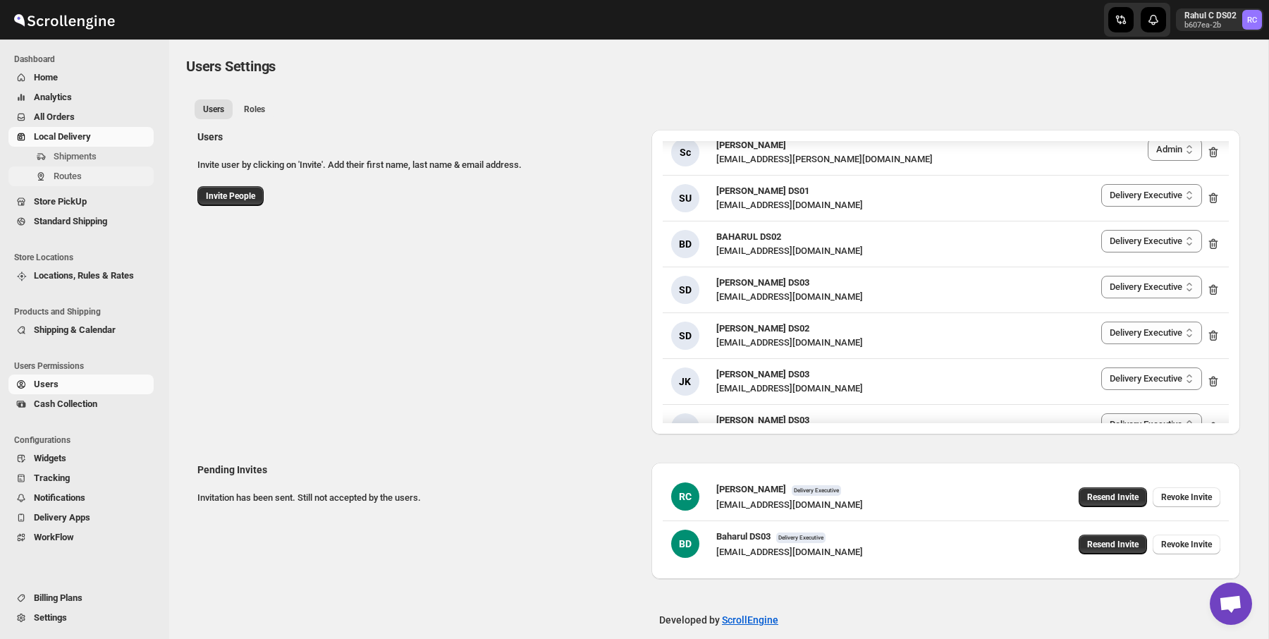
click at [111, 171] on span "Routes" at bounding box center [102, 176] width 97 height 14
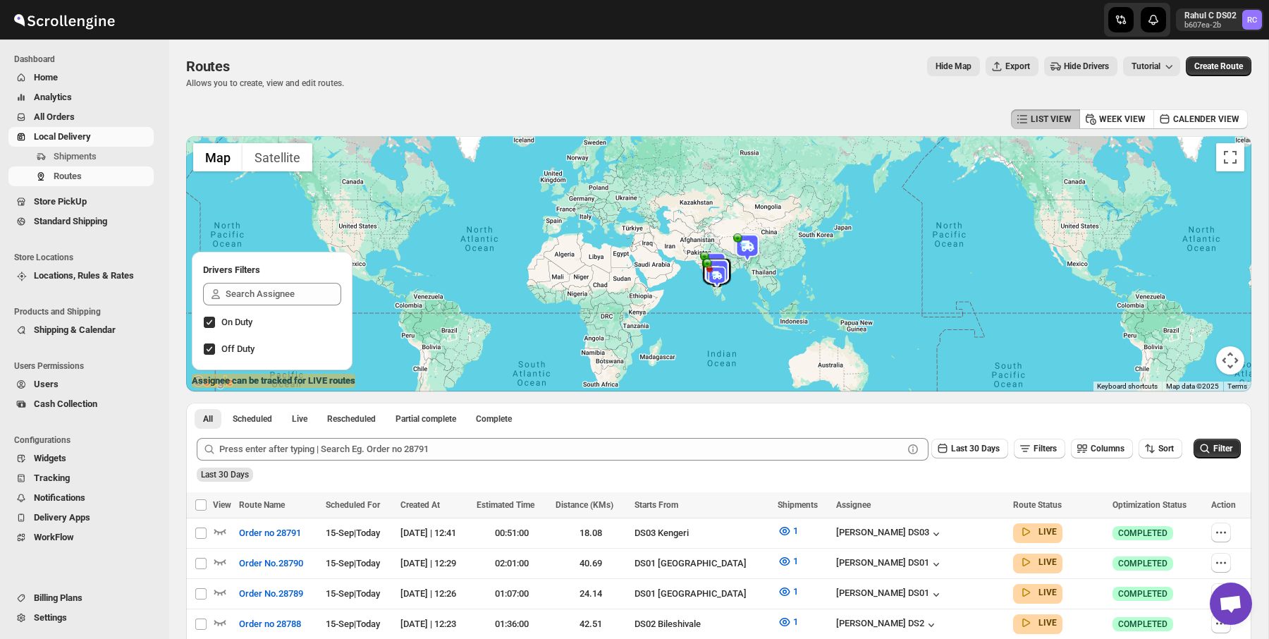
click at [251, 101] on div "Routes. This page is ready Routes Allows you to create, view and edit routes. H…" at bounding box center [718, 72] width 1065 height 66
click at [268, 90] on div "Routes. This page is ready Routes Allows you to create, view and edit routes. H…" at bounding box center [718, 72] width 1065 height 66
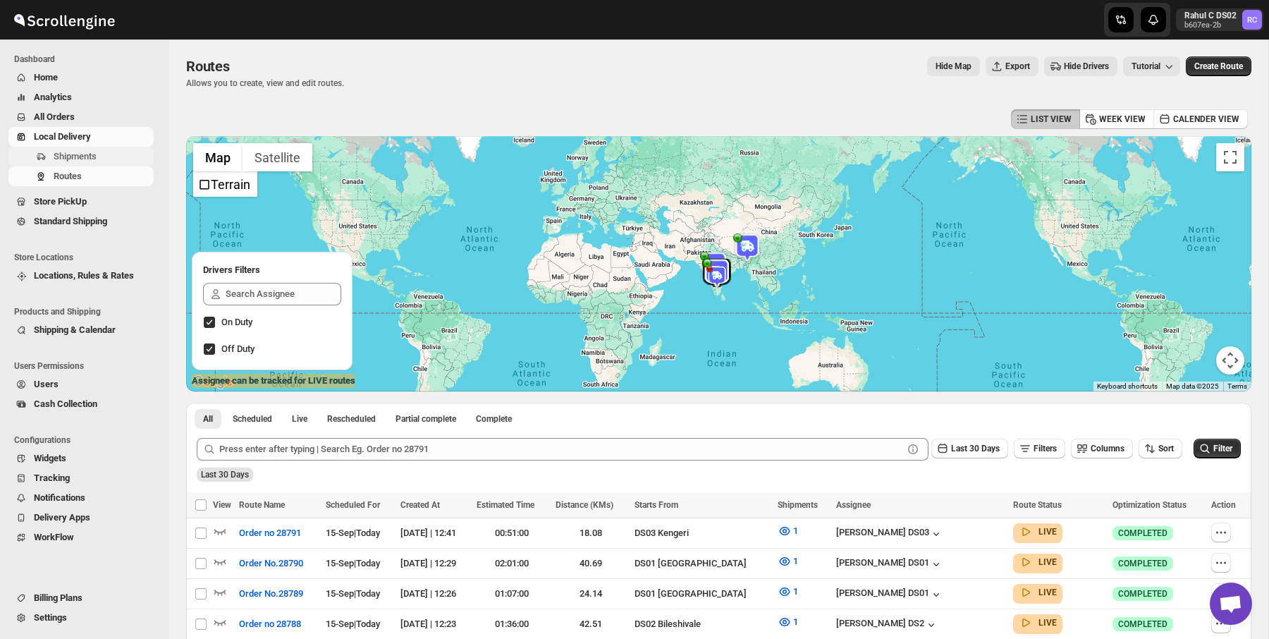
click at [112, 158] on span "Shipments" at bounding box center [102, 156] width 97 height 14
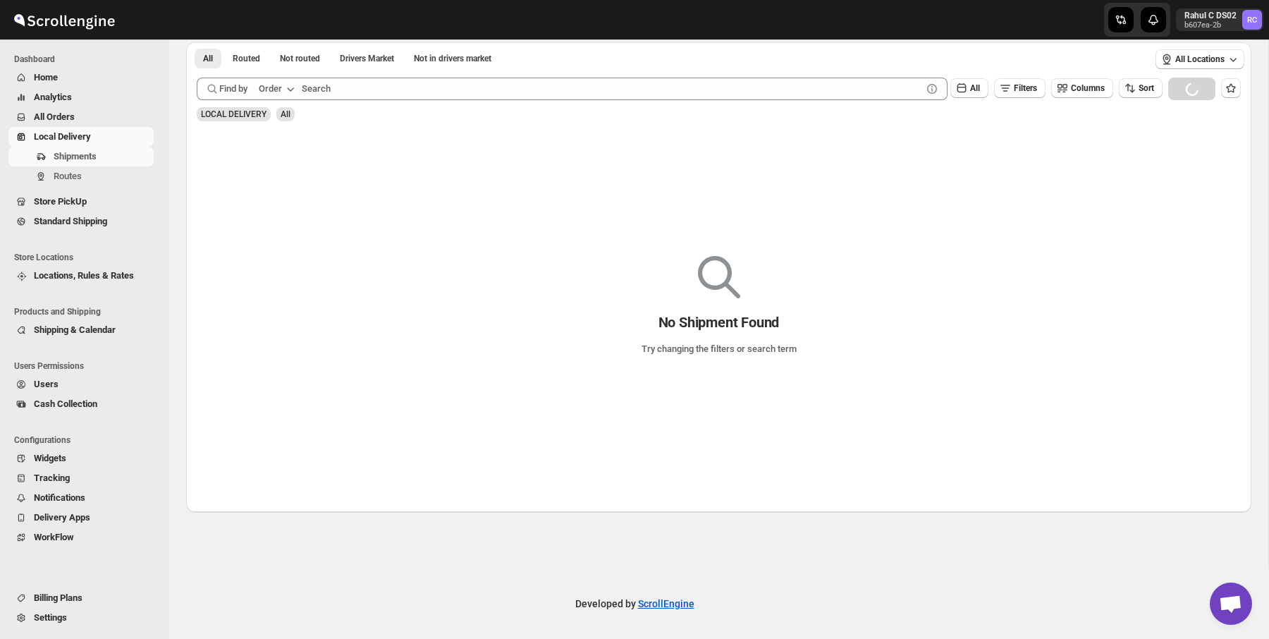
scroll to position [87, 0]
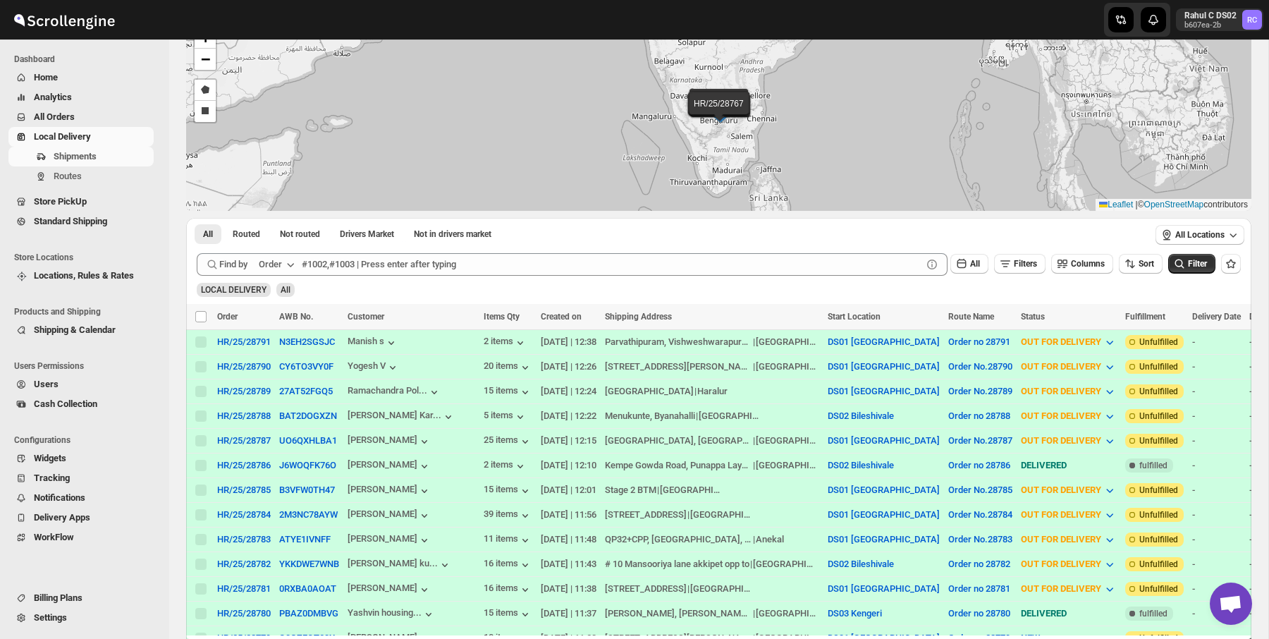
click at [95, 188] on div "Shipments Routes" at bounding box center [81, 169] width 162 height 45
click at [111, 178] on span "Routes" at bounding box center [102, 176] width 97 height 14
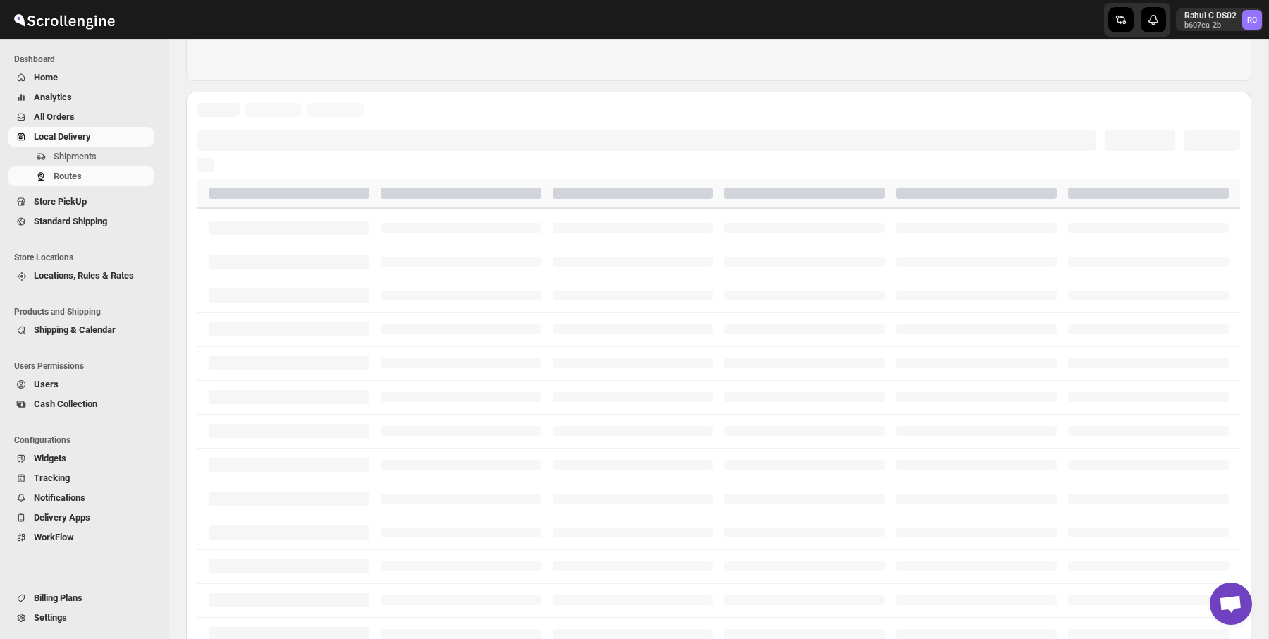
scroll to position [279, 0]
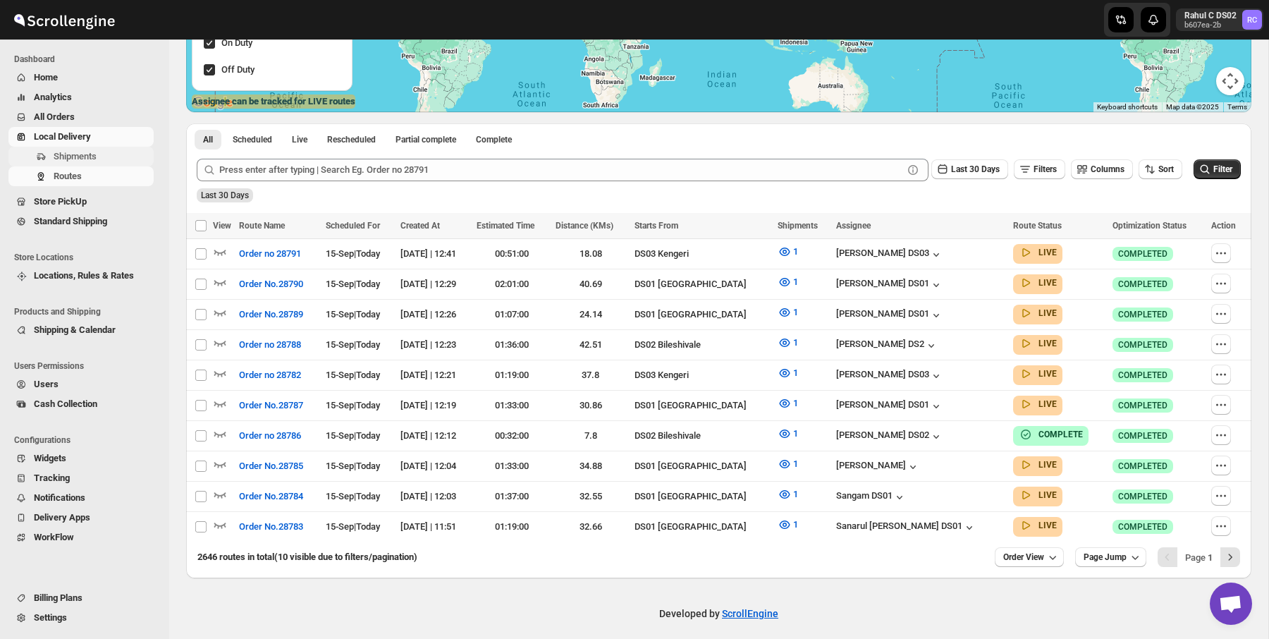
click at [97, 149] on span "Shipments" at bounding box center [102, 156] width 97 height 14
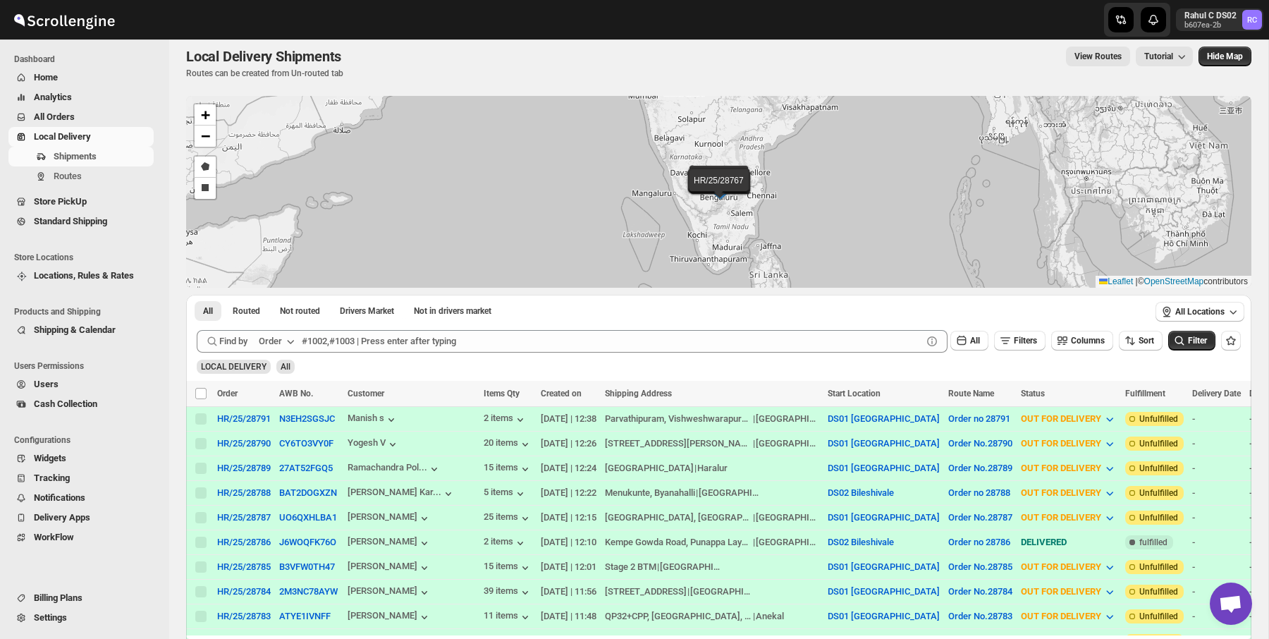
scroll to position [11, 0]
click at [87, 382] on span "Users" at bounding box center [92, 384] width 117 height 14
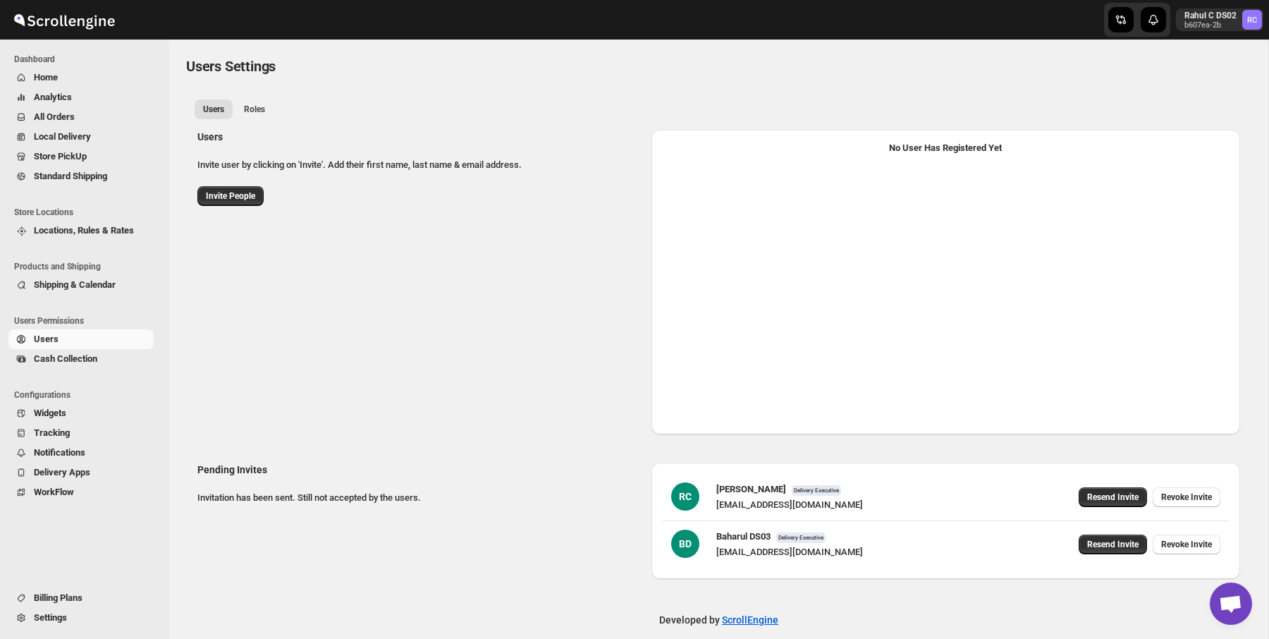
select select "637b767fbaab0276b10c91d5"
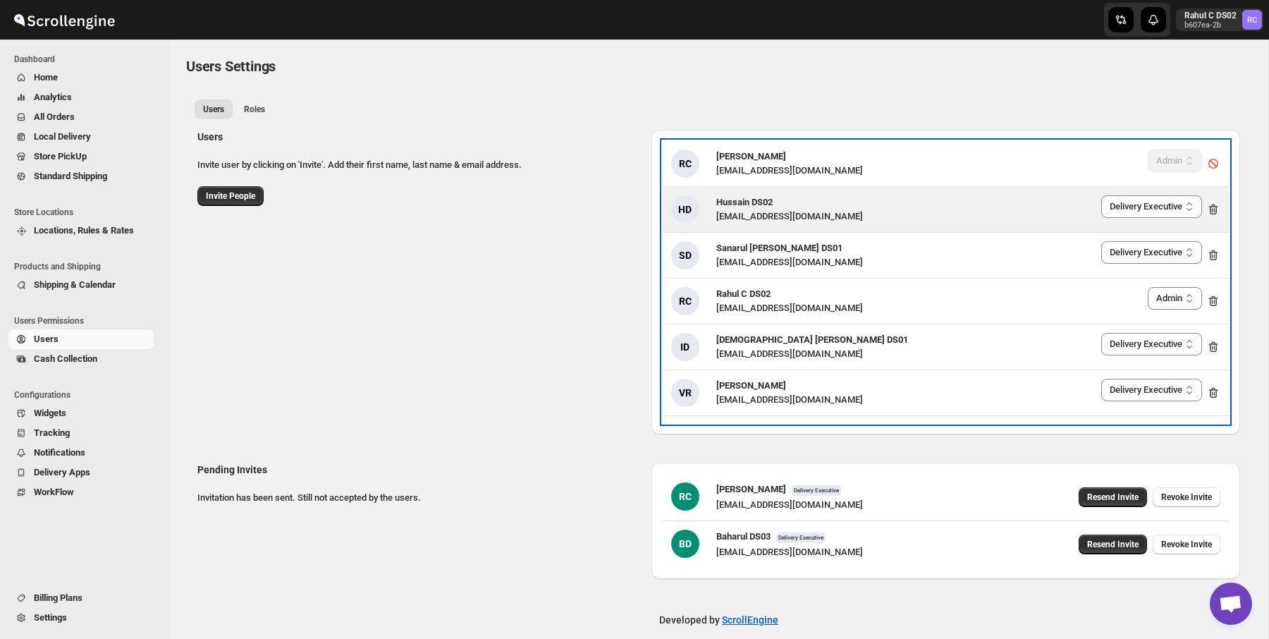
click at [771, 216] on div "[EMAIL_ADDRESS][DOMAIN_NAME]" at bounding box center [789, 216] width 147 height 14
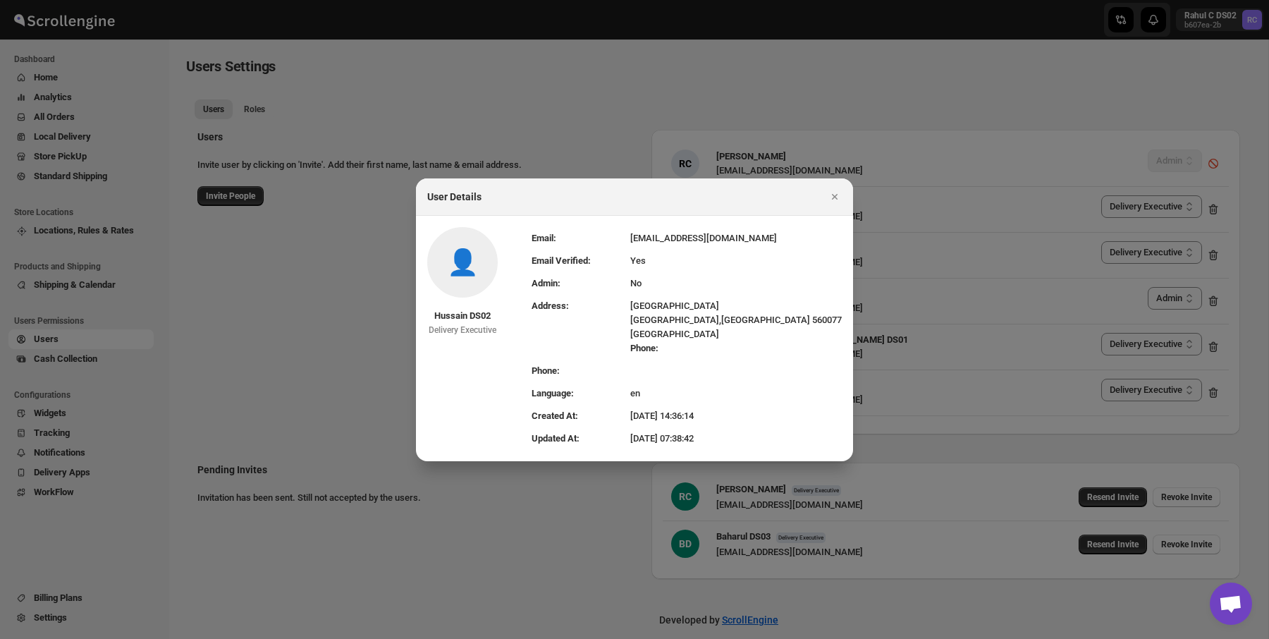
click at [663, 388] on td "en" at bounding box center [736, 393] width 212 height 23
click at [663, 261] on td "Yes" at bounding box center [736, 261] width 212 height 23
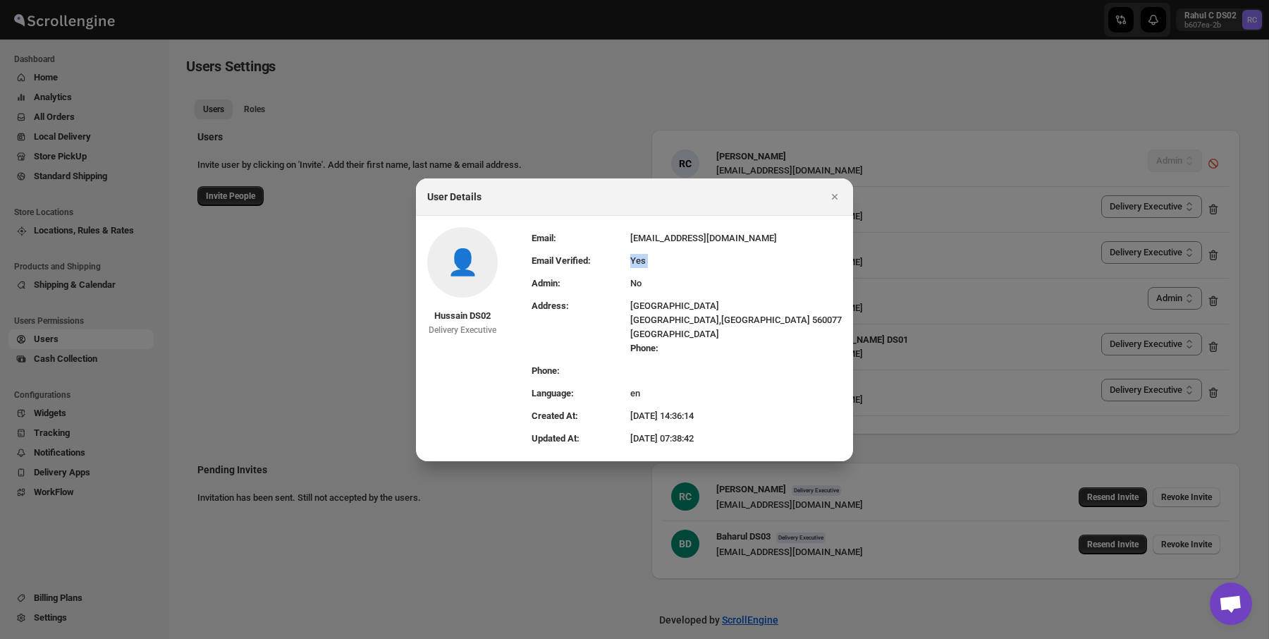
click at [663, 261] on td "Yes" at bounding box center [736, 261] width 212 height 23
click at [838, 199] on icon "Close" at bounding box center [835, 197] width 14 height 14
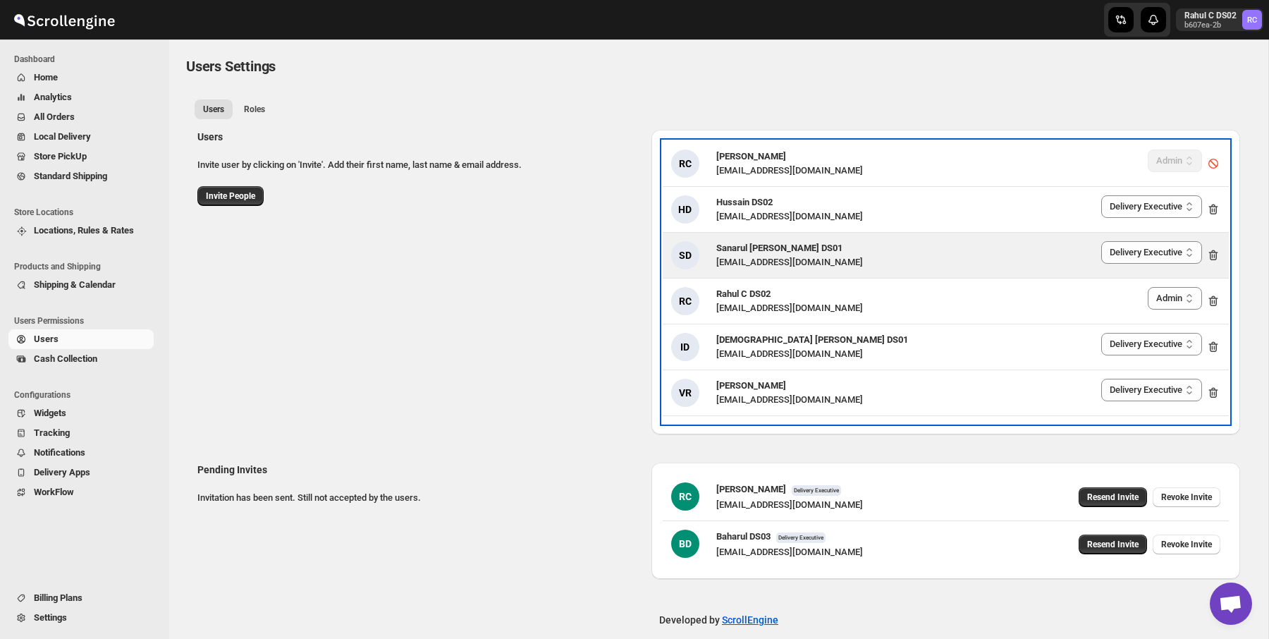
click at [728, 264] on div "[EMAIL_ADDRESS][DOMAIN_NAME]" at bounding box center [789, 262] width 147 height 14
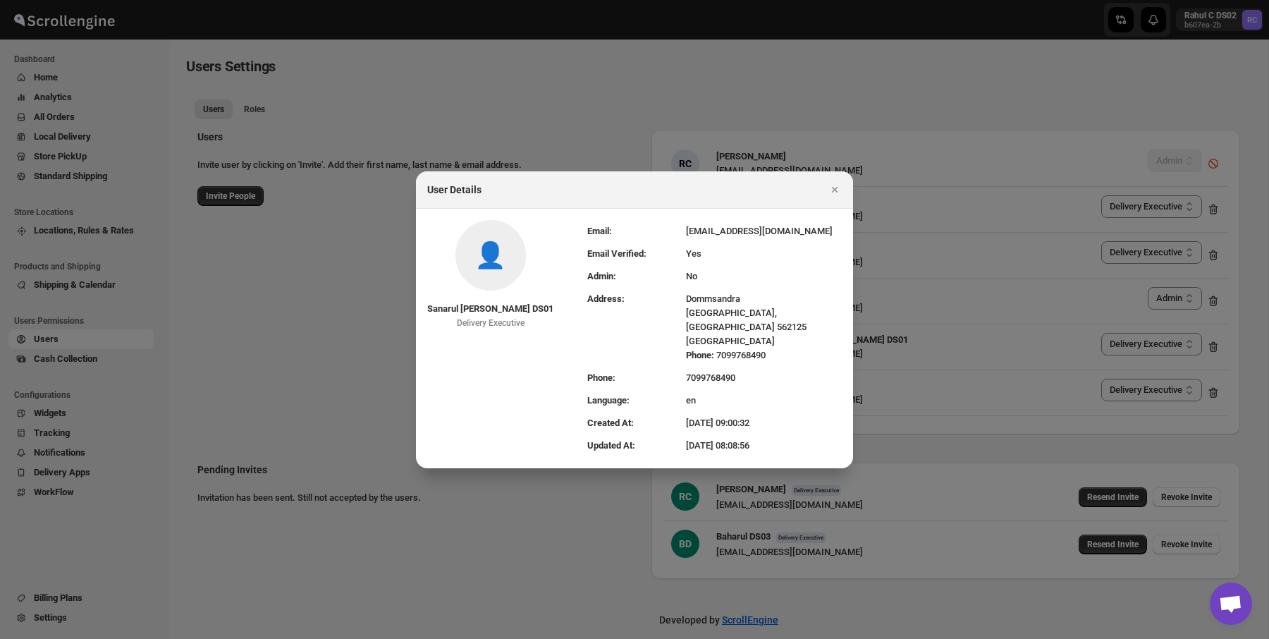
click at [686, 389] on td "en" at bounding box center [764, 400] width 156 height 23
click at [696, 367] on td "7099768490" at bounding box center [764, 378] width 156 height 23
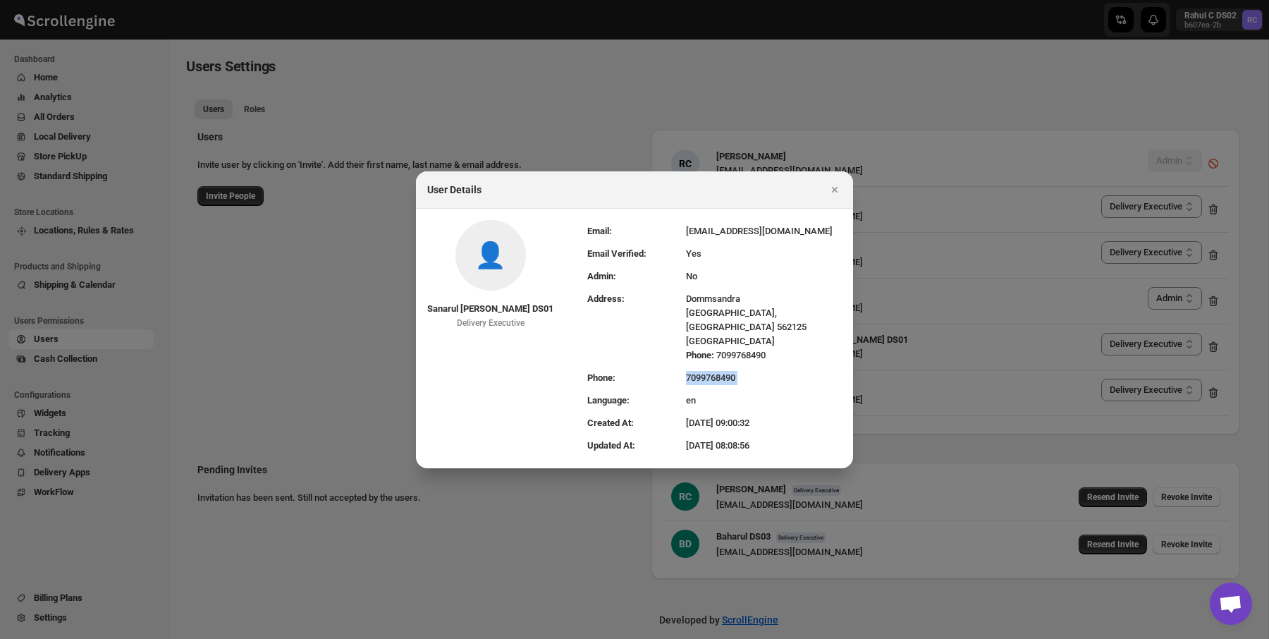
click at [696, 367] on td "7099768490" at bounding box center [764, 378] width 156 height 23
click at [727, 312] on td "[GEOGRAPHIC_DATA] [GEOGRAPHIC_DATA] Phone: [PHONE_NUMBER]" at bounding box center [764, 327] width 156 height 79
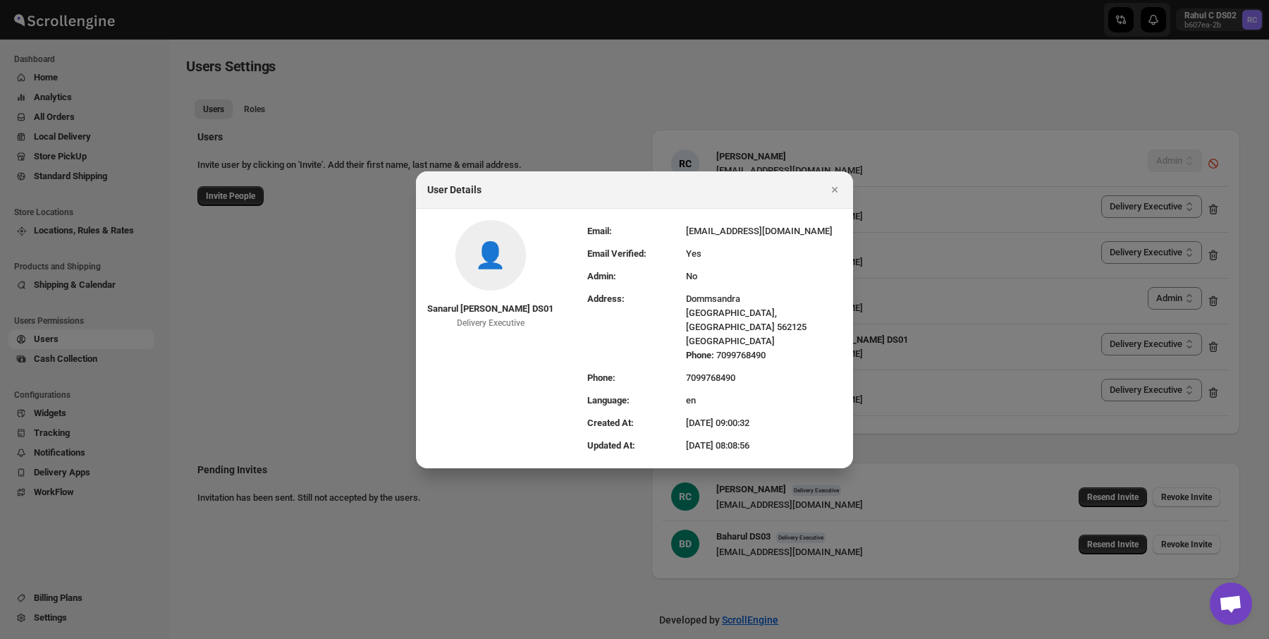
click at [686, 264] on td "Yes" at bounding box center [764, 254] width 156 height 23
click at [835, 197] on icon "Close" at bounding box center [835, 190] width 14 height 14
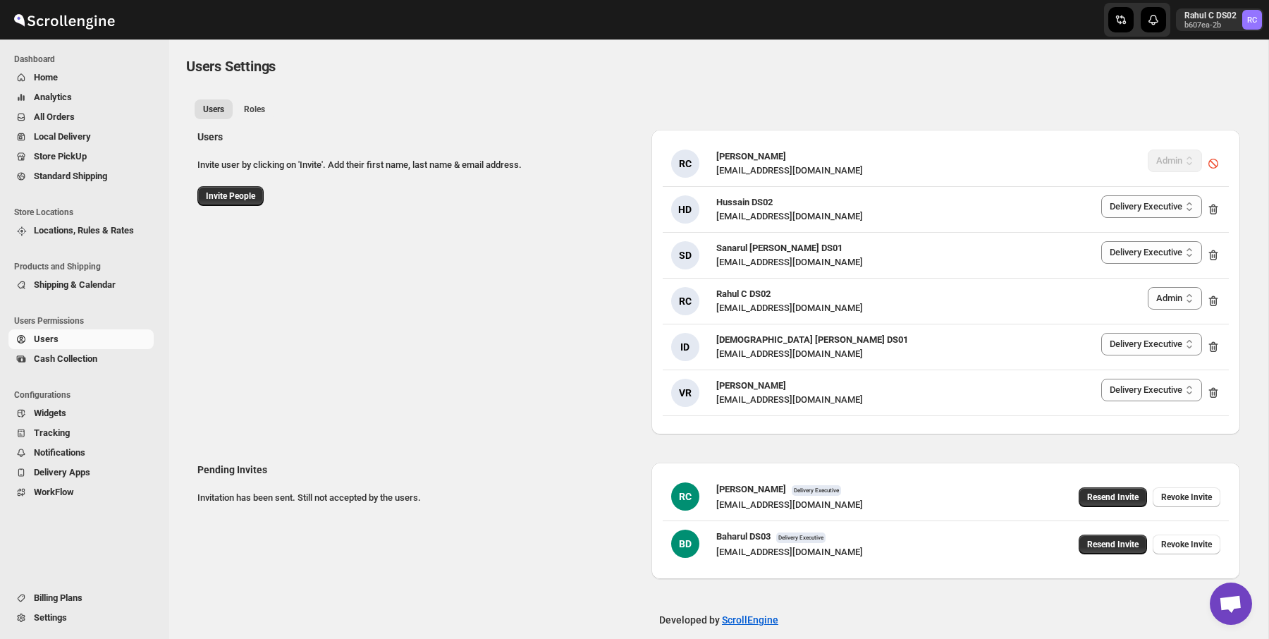
click at [498, 114] on ul "Users Roles More views" at bounding box center [719, 109] width 1054 height 20
